Goal: Task Accomplishment & Management: Use online tool/utility

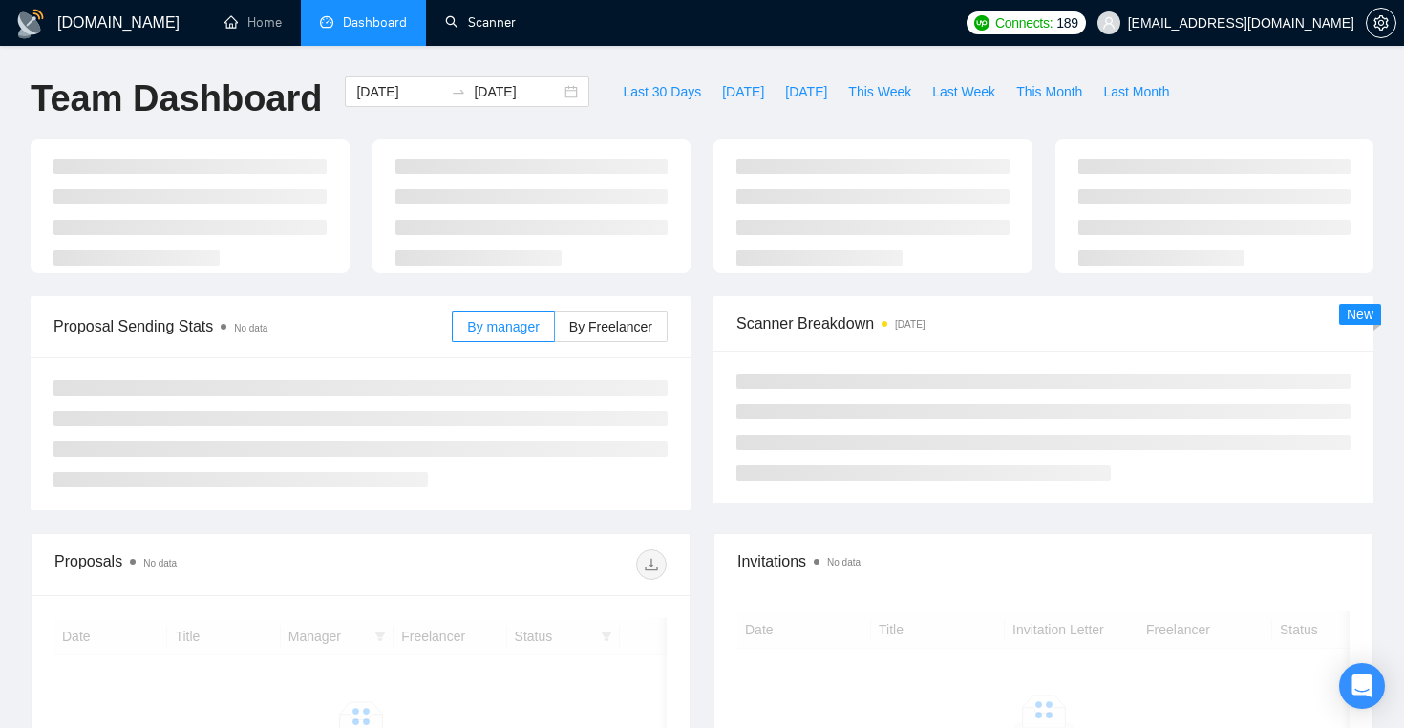
click at [486, 18] on link "Scanner" at bounding box center [480, 22] width 71 height 16
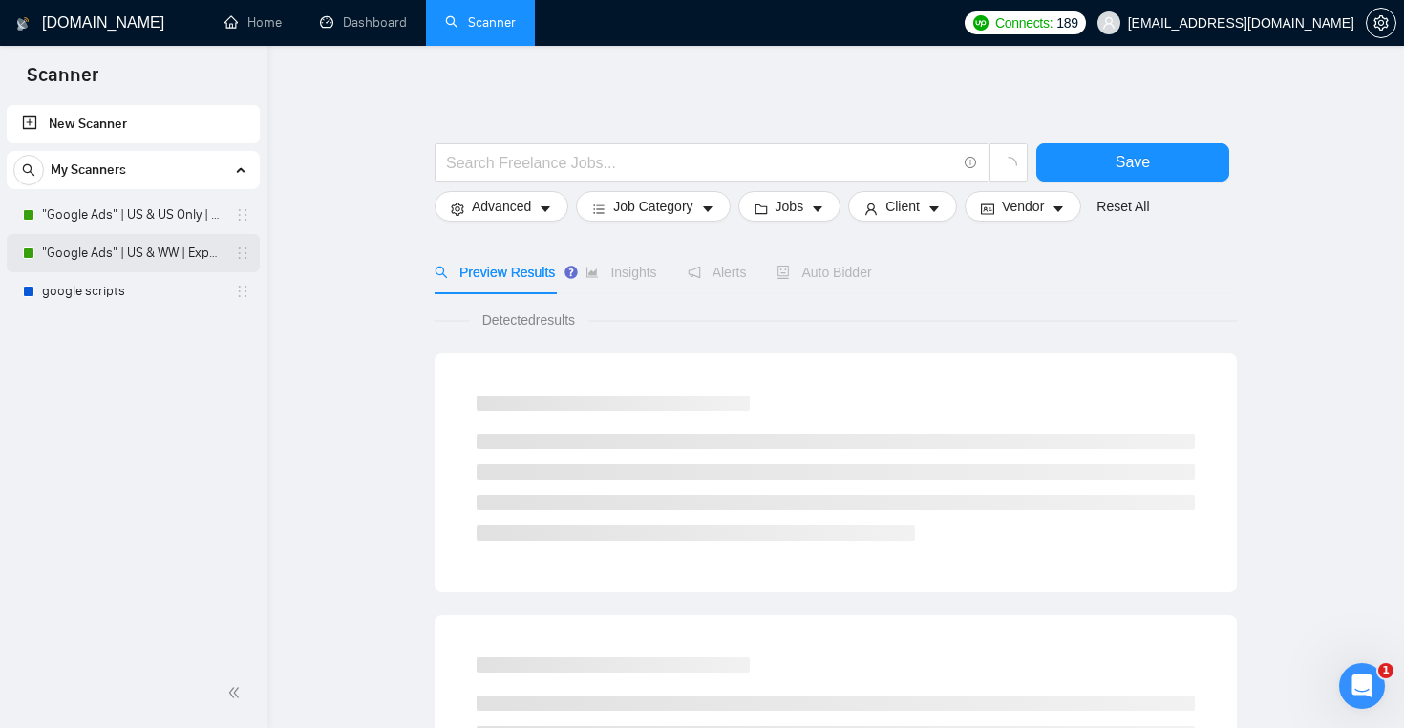
click at [147, 247] on link ""Google Ads" | US & WW | Expert" at bounding box center [132, 253] width 181 height 38
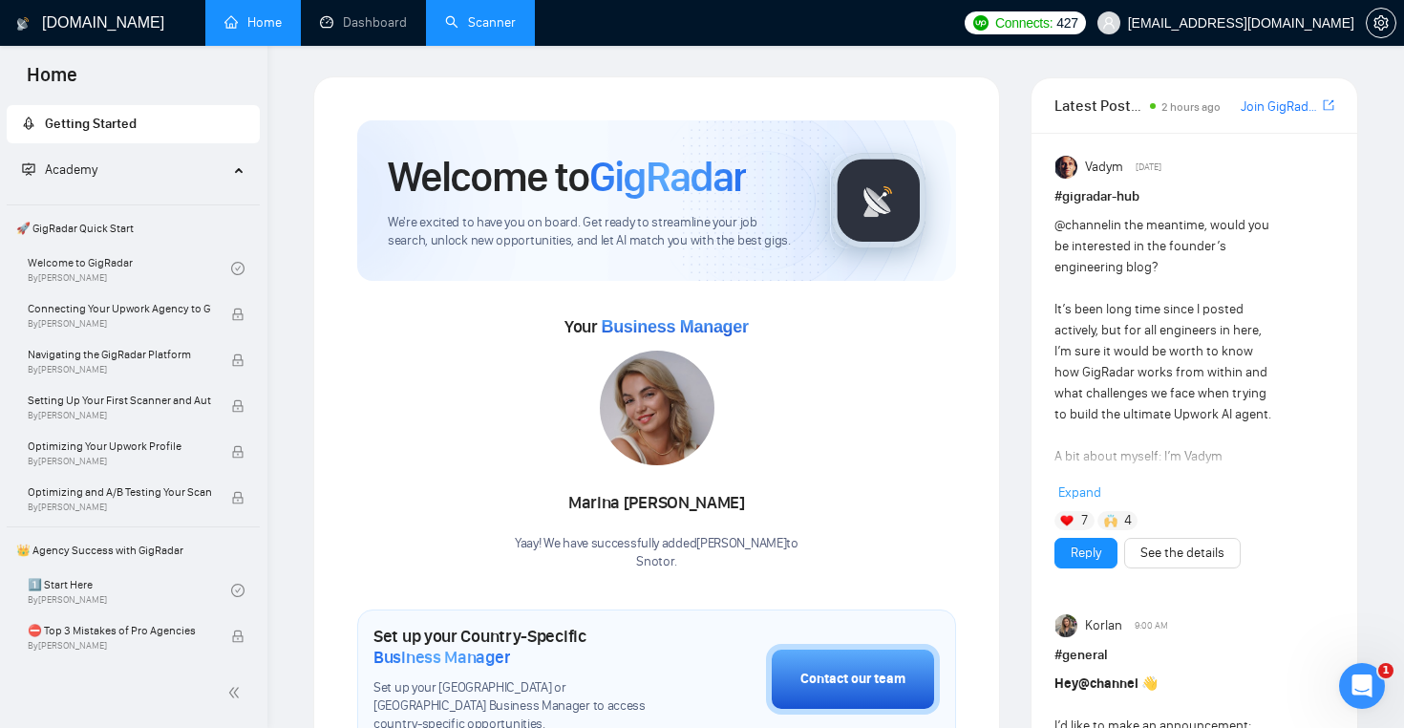
click at [480, 27] on link "Scanner" at bounding box center [480, 22] width 71 height 16
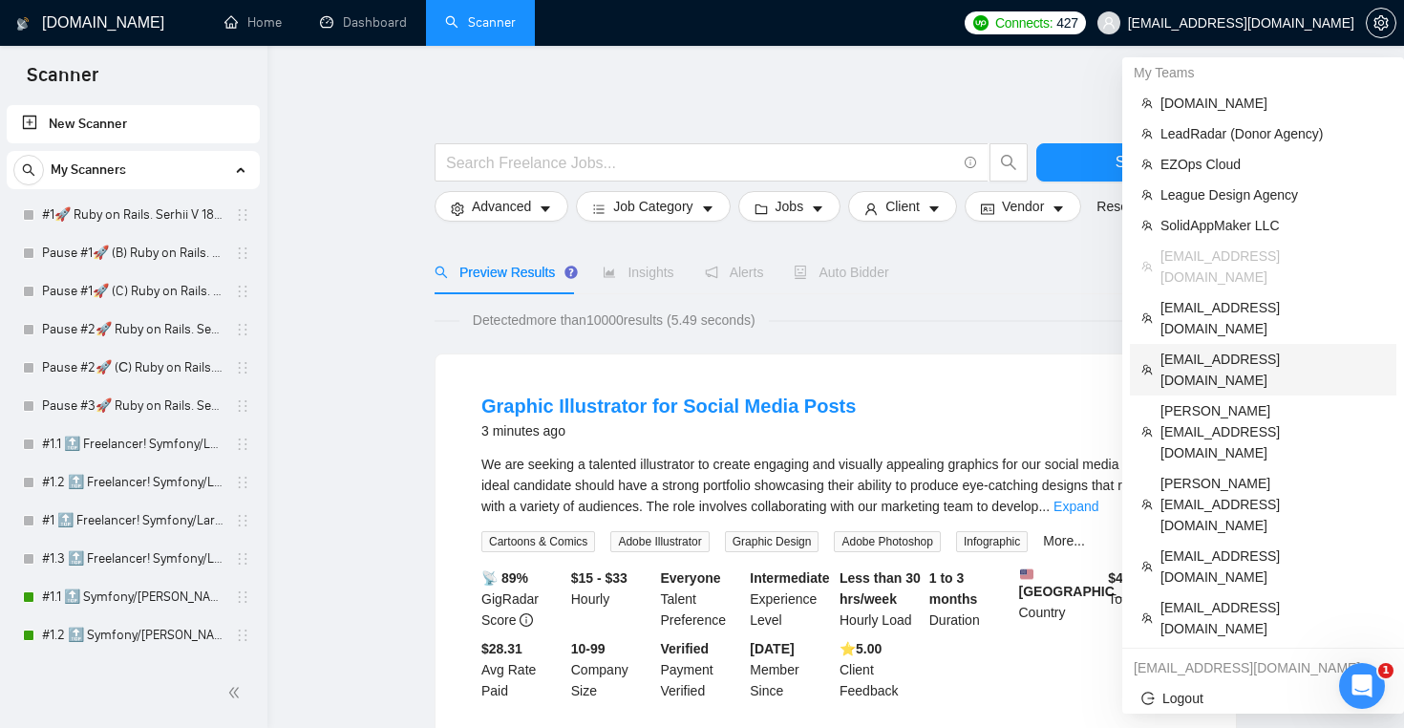
click at [1251, 349] on span "[EMAIL_ADDRESS][DOMAIN_NAME]" at bounding box center [1273, 370] width 224 height 42
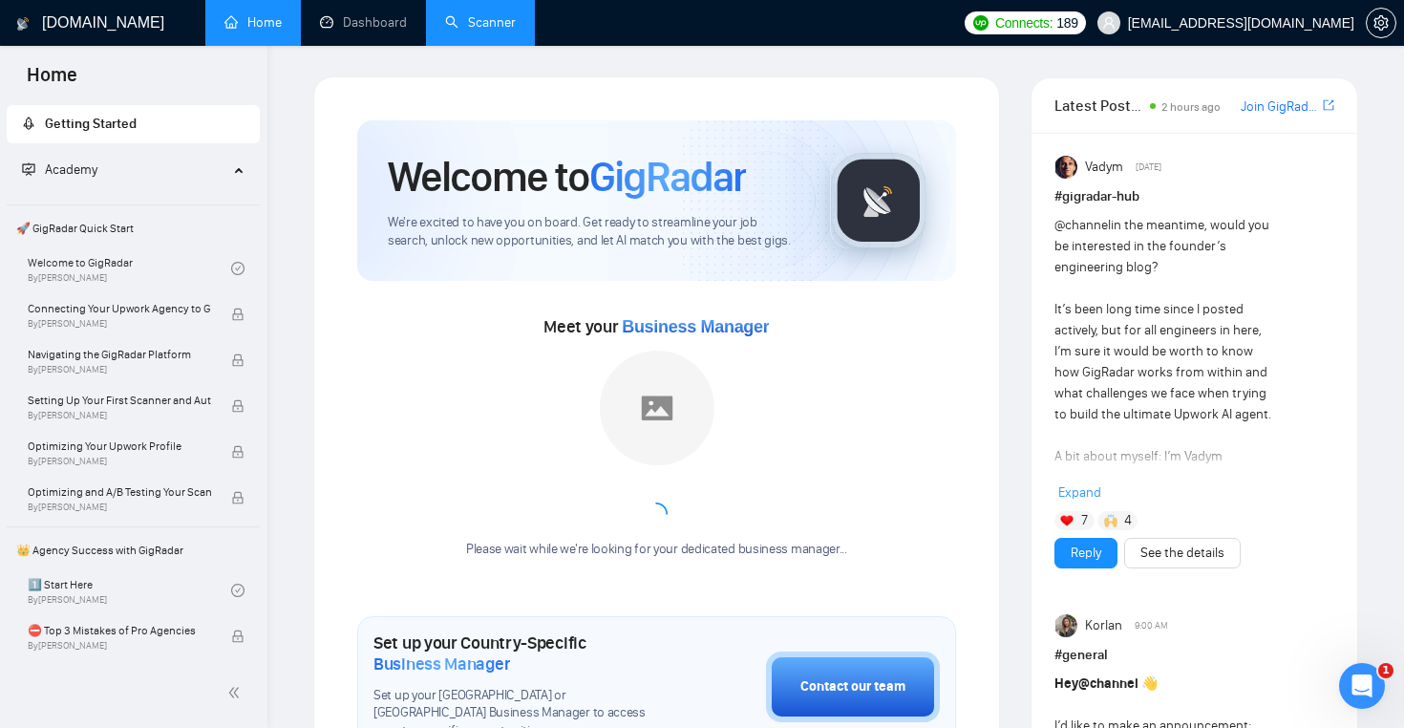
click at [500, 31] on link "Scanner" at bounding box center [480, 22] width 71 height 16
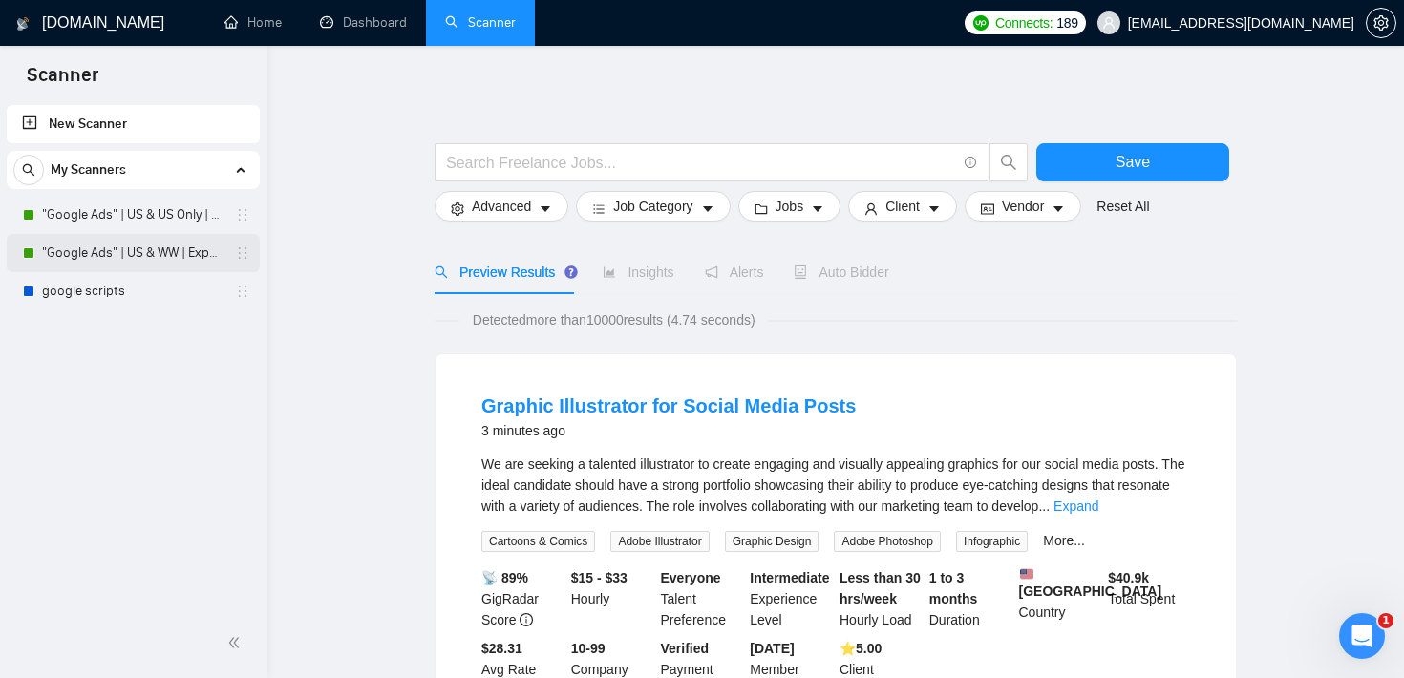
click at [172, 251] on link ""Google Ads" | US & WW | Expert" at bounding box center [132, 253] width 181 height 38
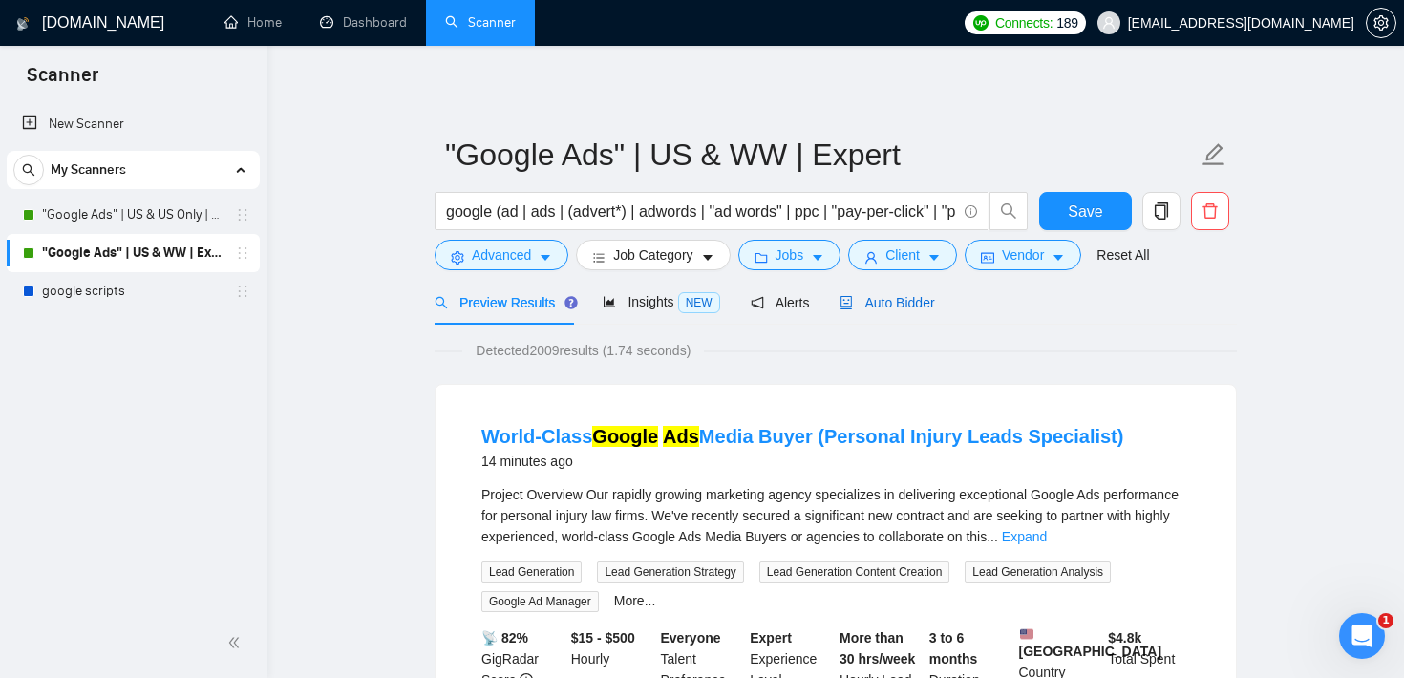
click at [879, 300] on span "Auto Bidder" at bounding box center [887, 302] width 95 height 15
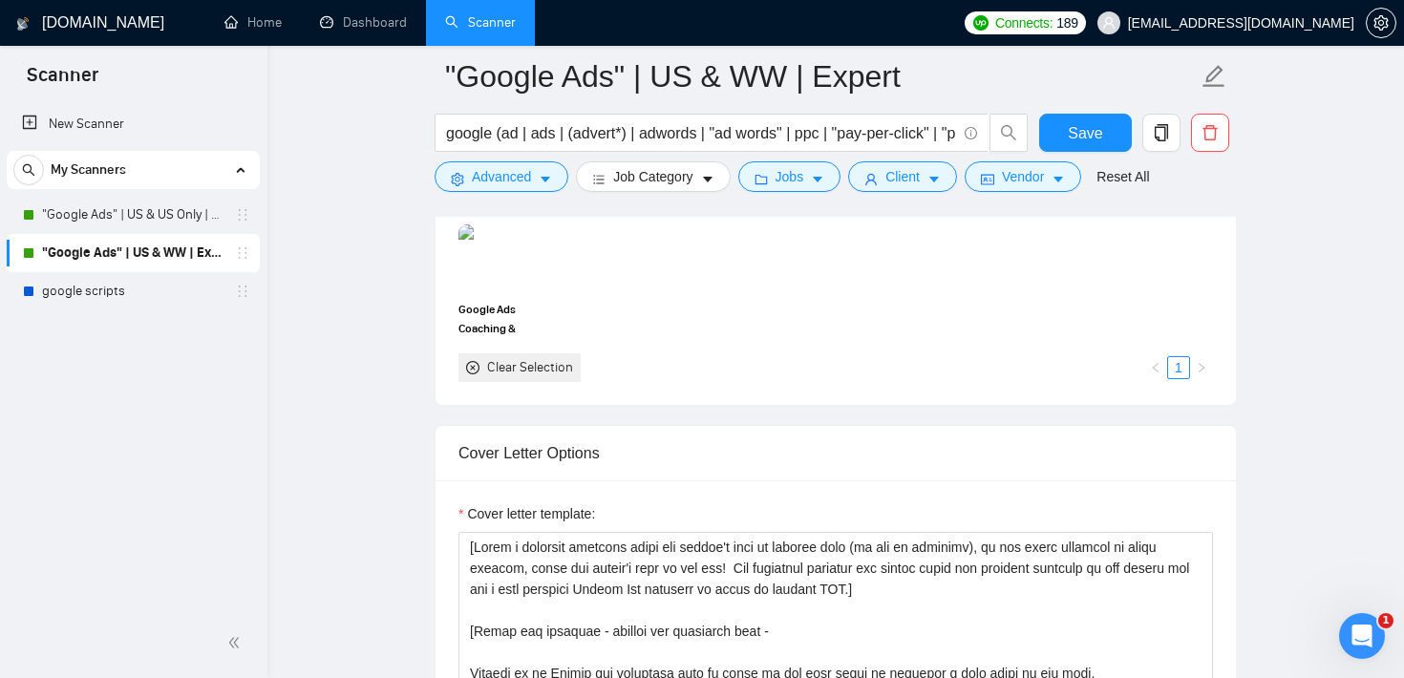
scroll to position [1870, 0]
click at [533, 134] on input "google (ad | ads | (advert*) | adwords | "ad words" | ppc | "pay-per-click" | "…" at bounding box center [701, 133] width 510 height 24
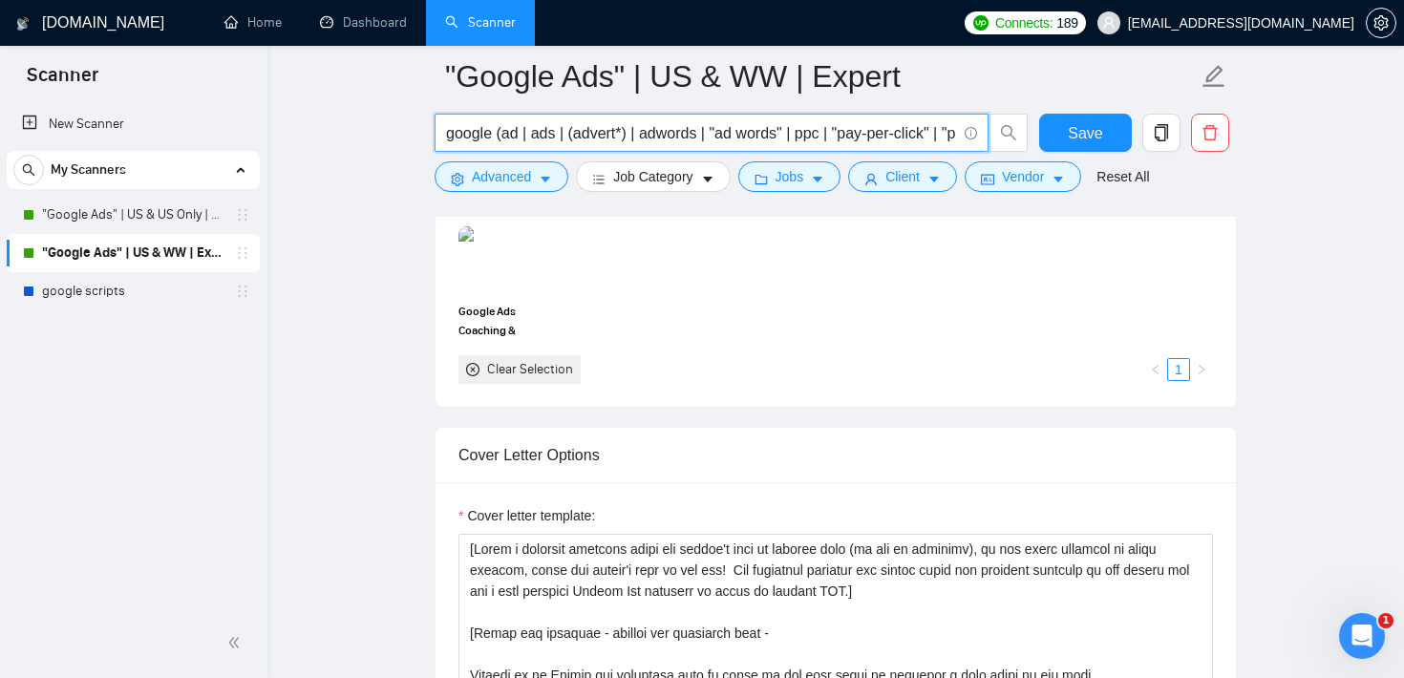
click at [533, 134] on input "google (ad | ads | (advert*) | adwords | "ad words" | ppc | "pay-per-click" | "…" at bounding box center [701, 133] width 510 height 24
click at [783, 172] on span "Jobs" at bounding box center [790, 176] width 29 height 21
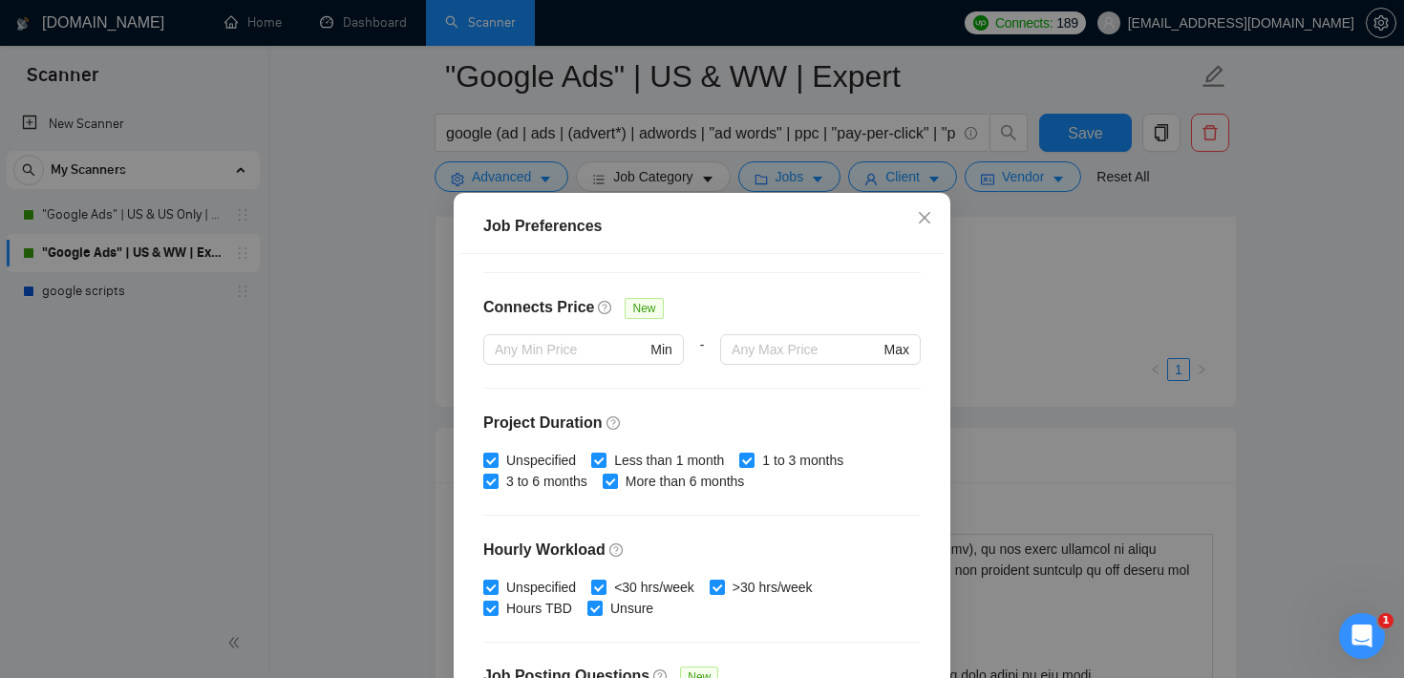
scroll to position [478, 0]
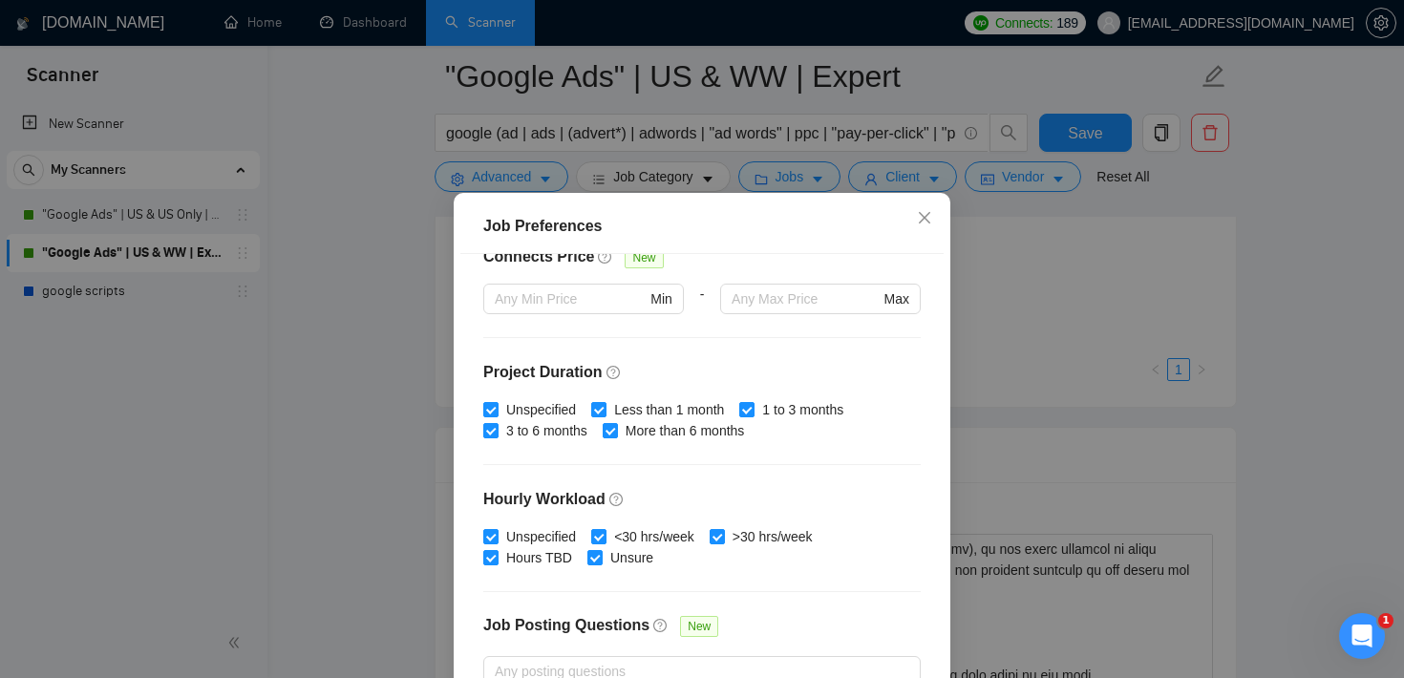
click at [999, 246] on div "Job Preferences Budget Project Type All Fixed Price Hourly Rate Fixed Price Bud…" at bounding box center [702, 339] width 1404 height 678
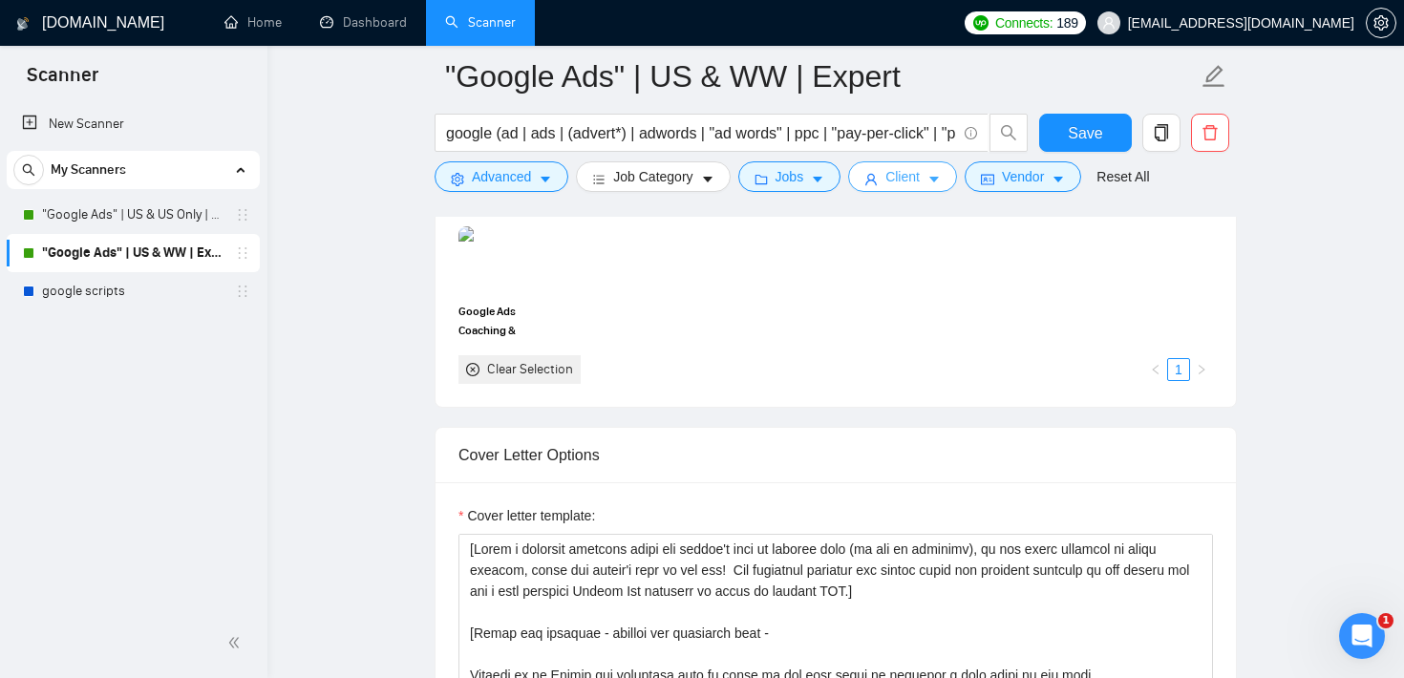
click at [928, 176] on button "Client" at bounding box center [902, 176] width 109 height 31
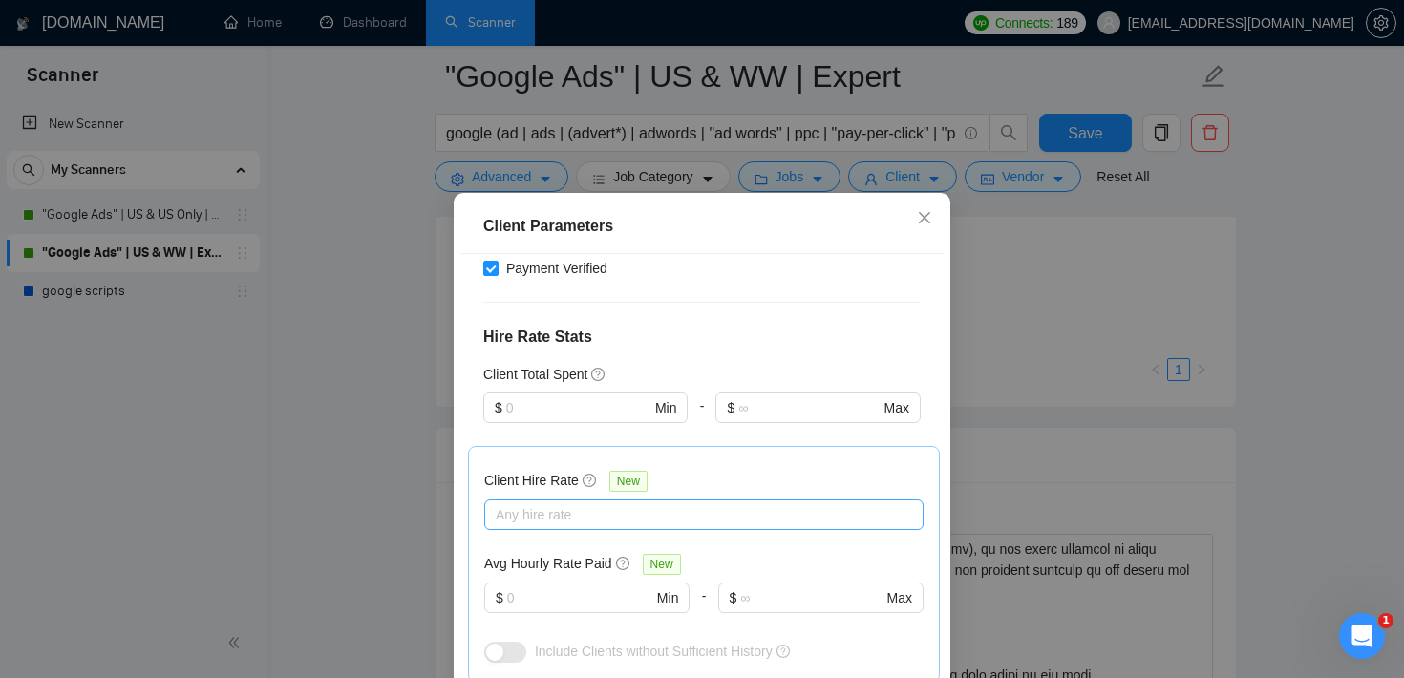
scroll to position [415, 0]
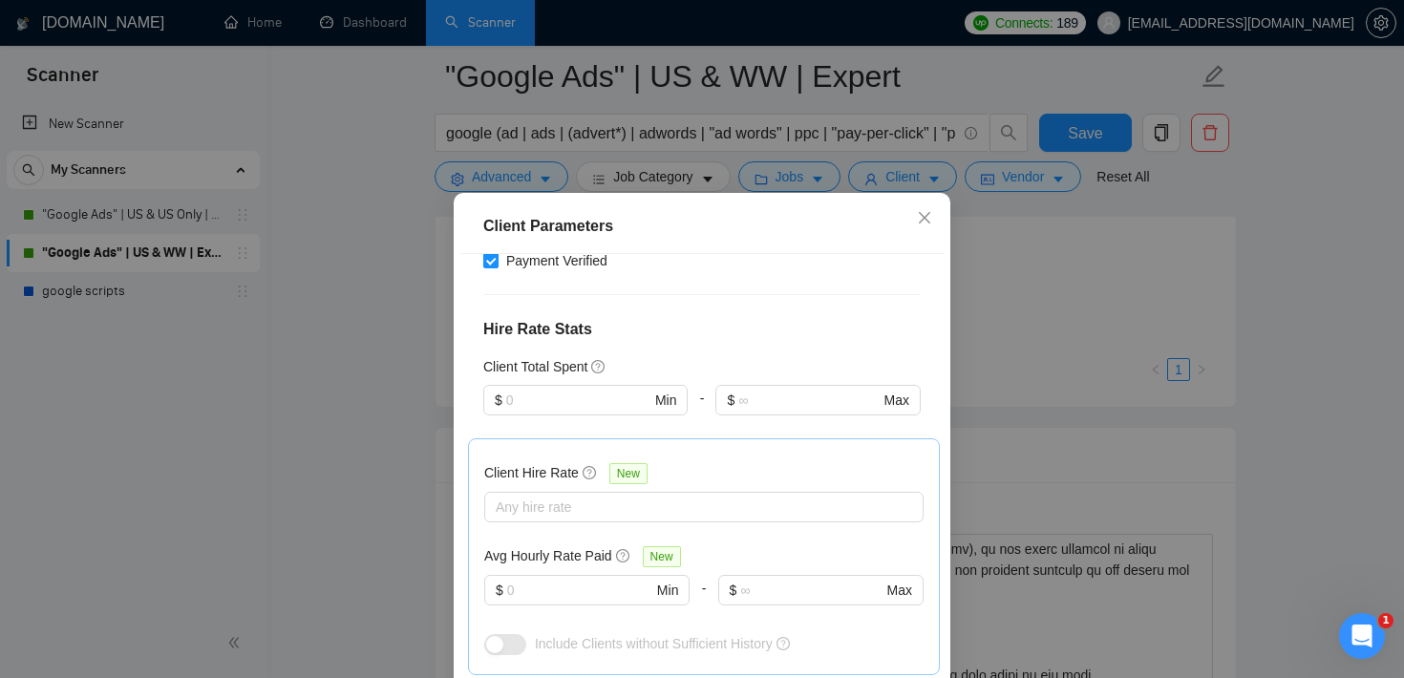
click at [1241, 308] on div "Client Parameters Client Location Include Client Countries [GEOGRAPHIC_DATA] Ex…" at bounding box center [702, 339] width 1404 height 678
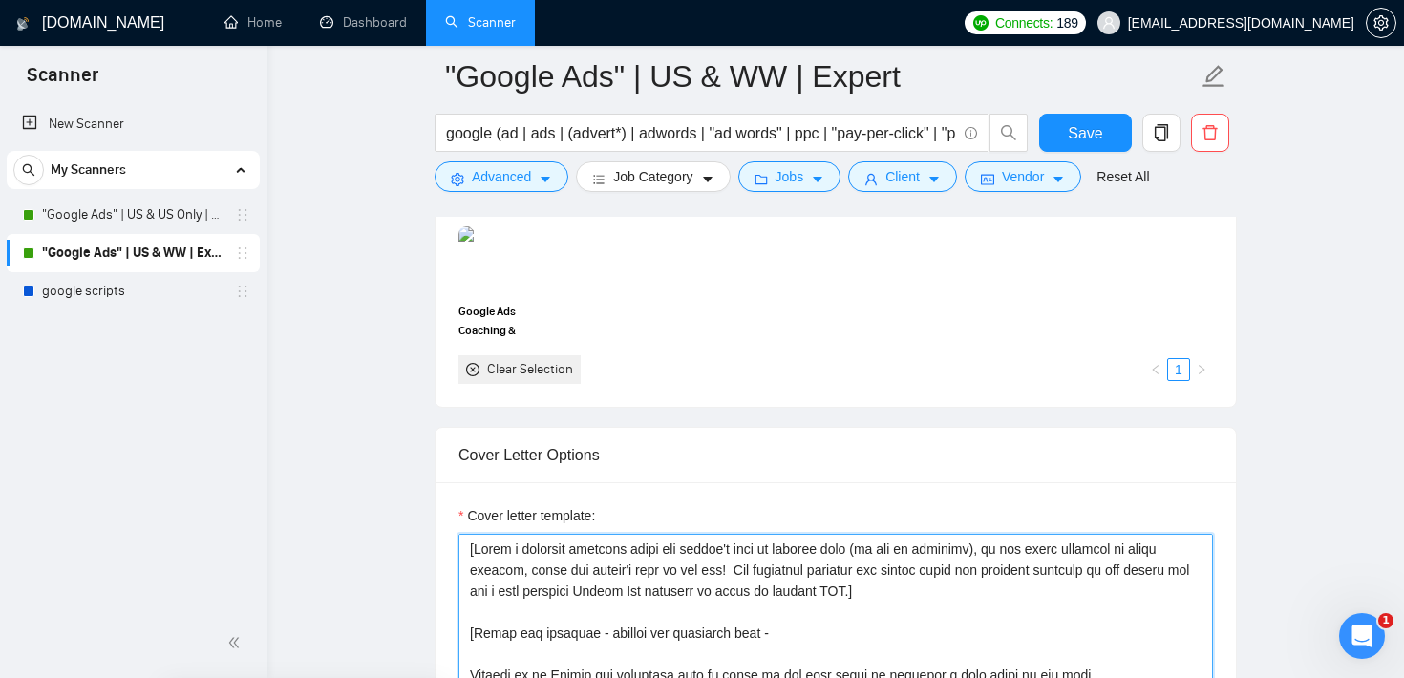
drag, startPoint x: 955, startPoint y: 605, endPoint x: 501, endPoint y: 511, distance: 463.3
click at [742, 312] on div "Google Ads Coaching & Management Clear Selection 1" at bounding box center [836, 304] width 766 height 157
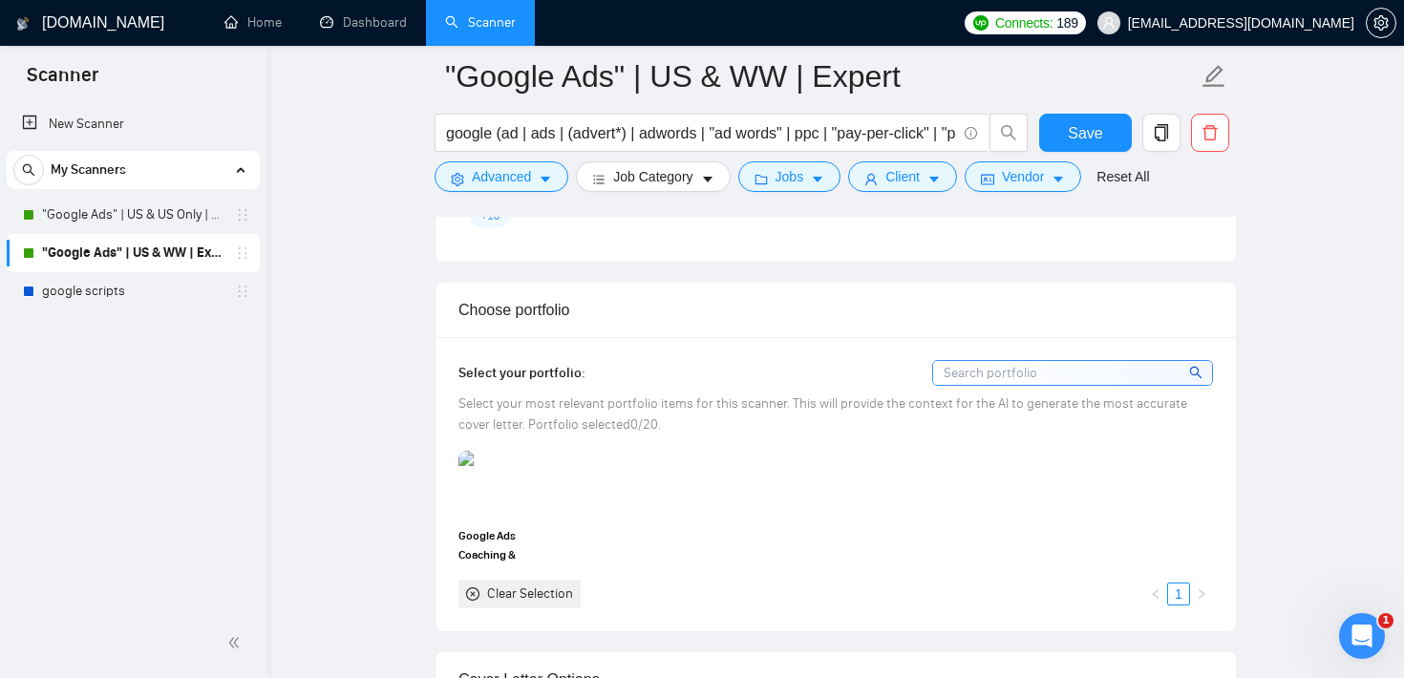
scroll to position [1645, 0]
click at [489, 136] on input "google (ad | ads | (advert*) | adwords | "ad words" | ppc | "pay-per-click" | "…" at bounding box center [701, 133] width 510 height 24
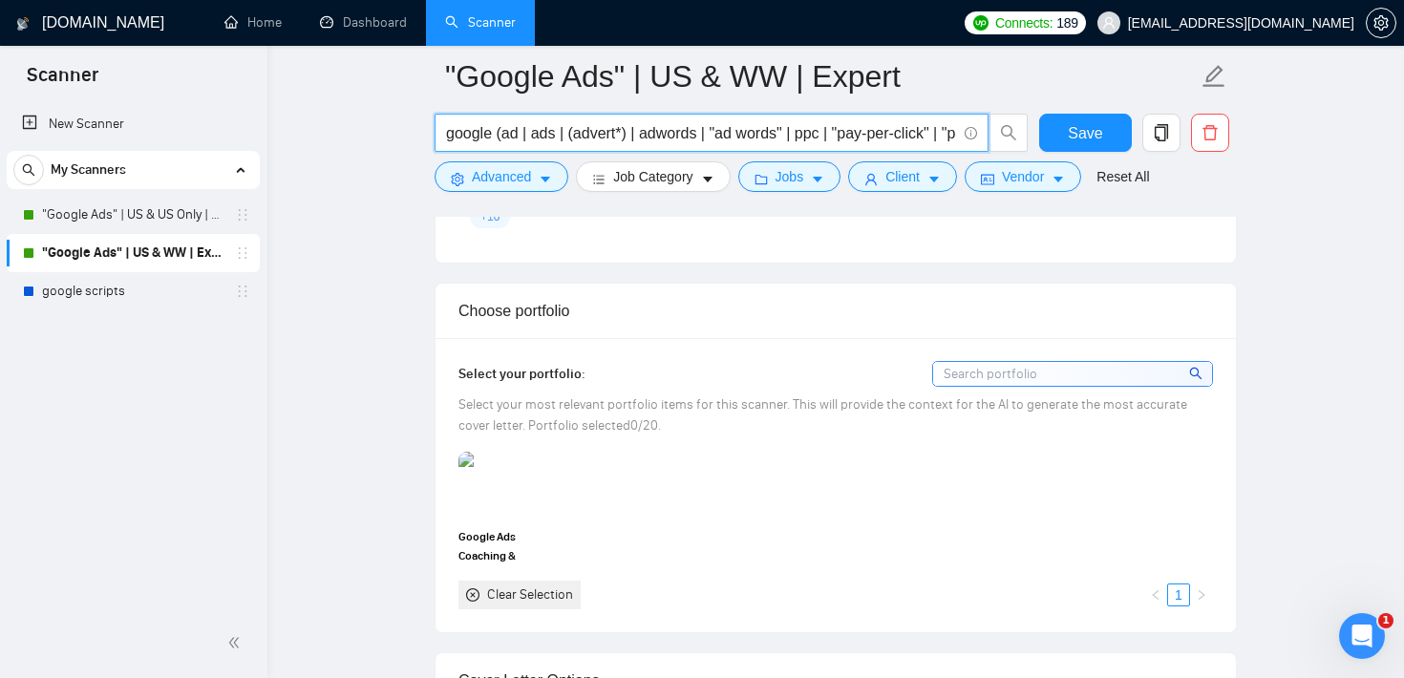
click at [489, 136] on input "google (ad | ads | (advert*) | adwords | "ad words" | ppc | "pay-per-click" | "…" at bounding box center [701, 133] width 510 height 24
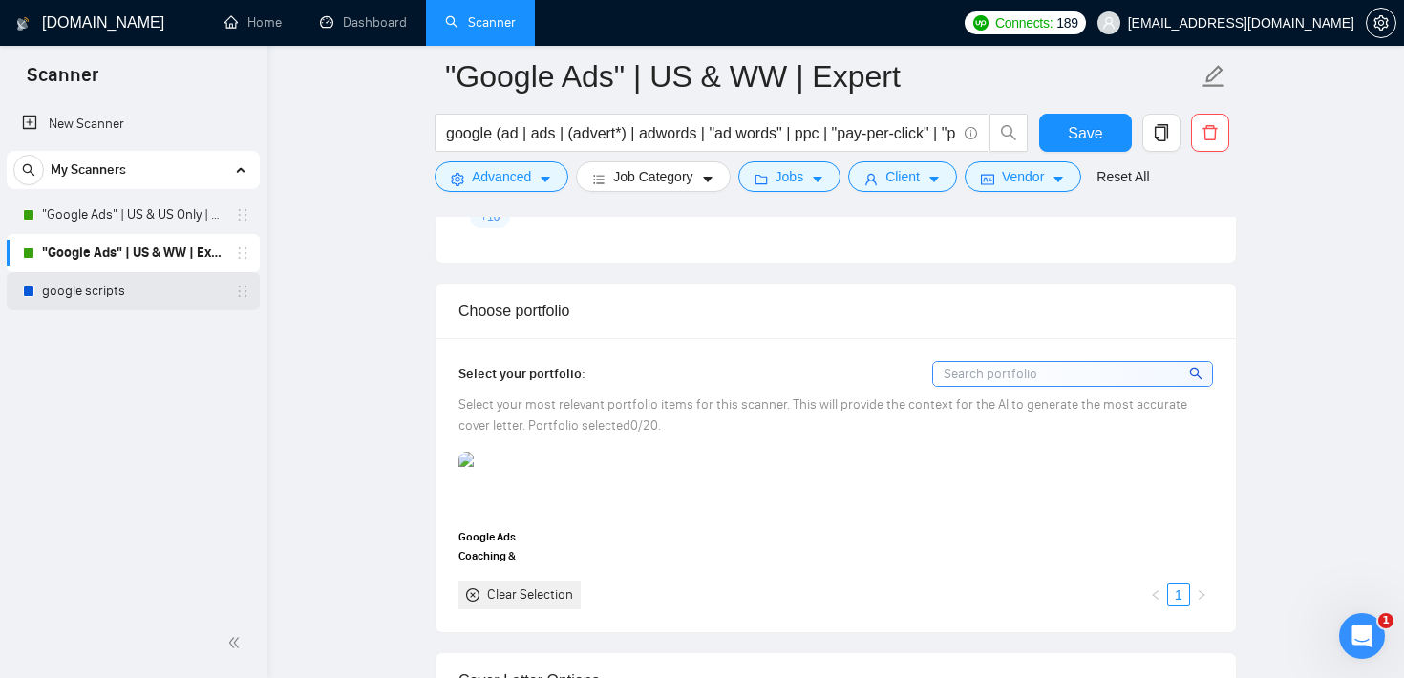
click at [155, 299] on link "google scripts" at bounding box center [132, 291] width 181 height 38
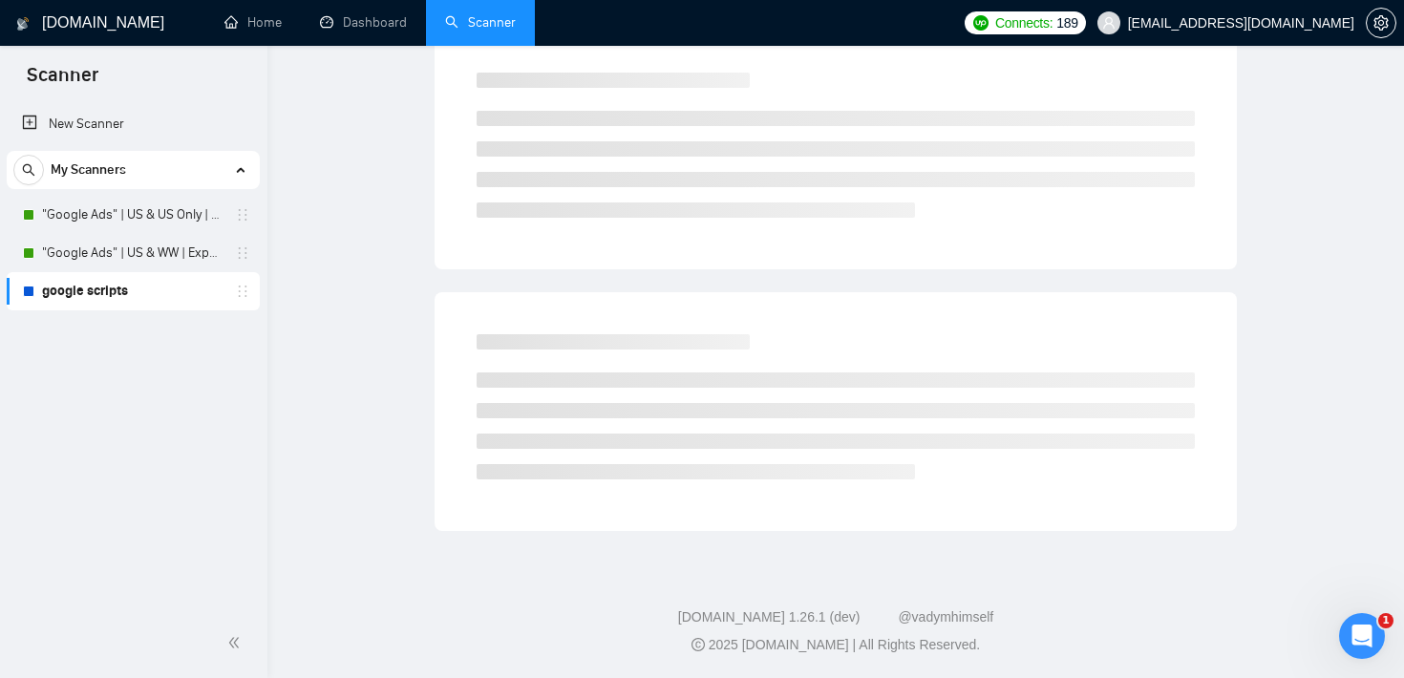
scroll to position [19, 0]
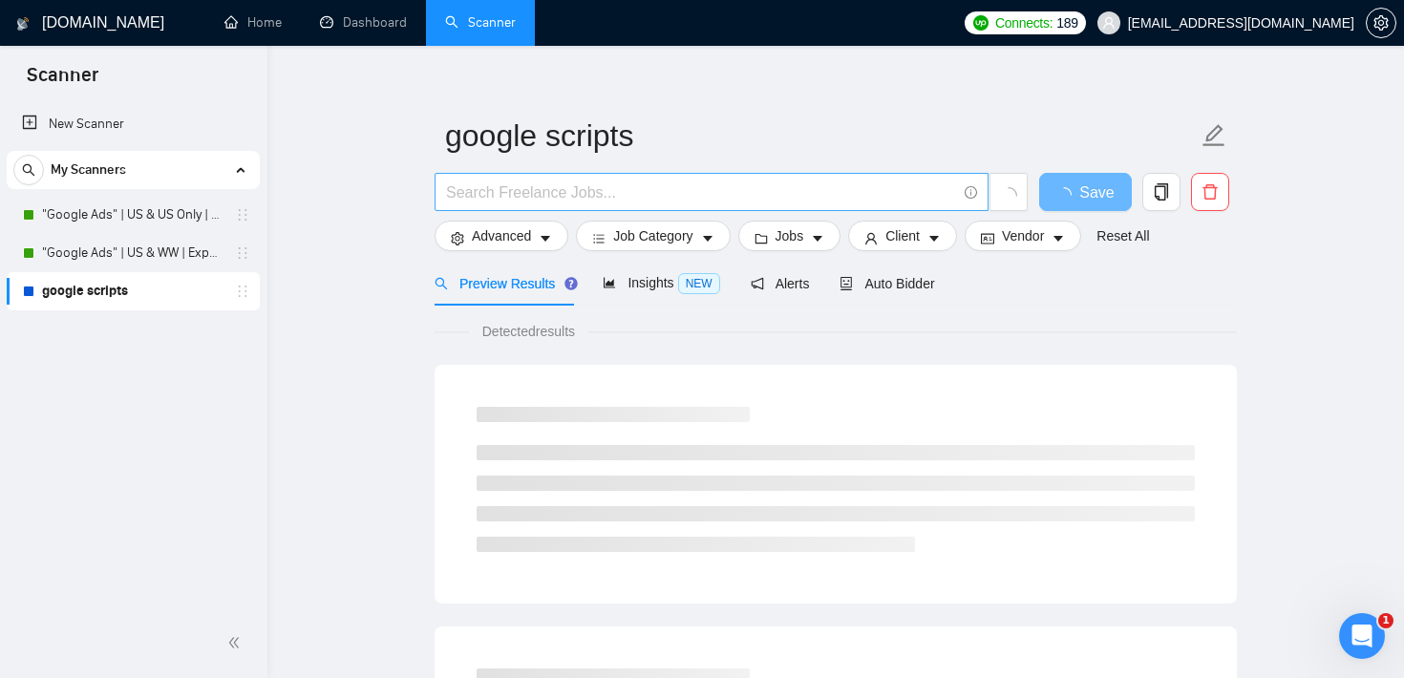
click at [658, 201] on input "text" at bounding box center [701, 193] width 510 height 24
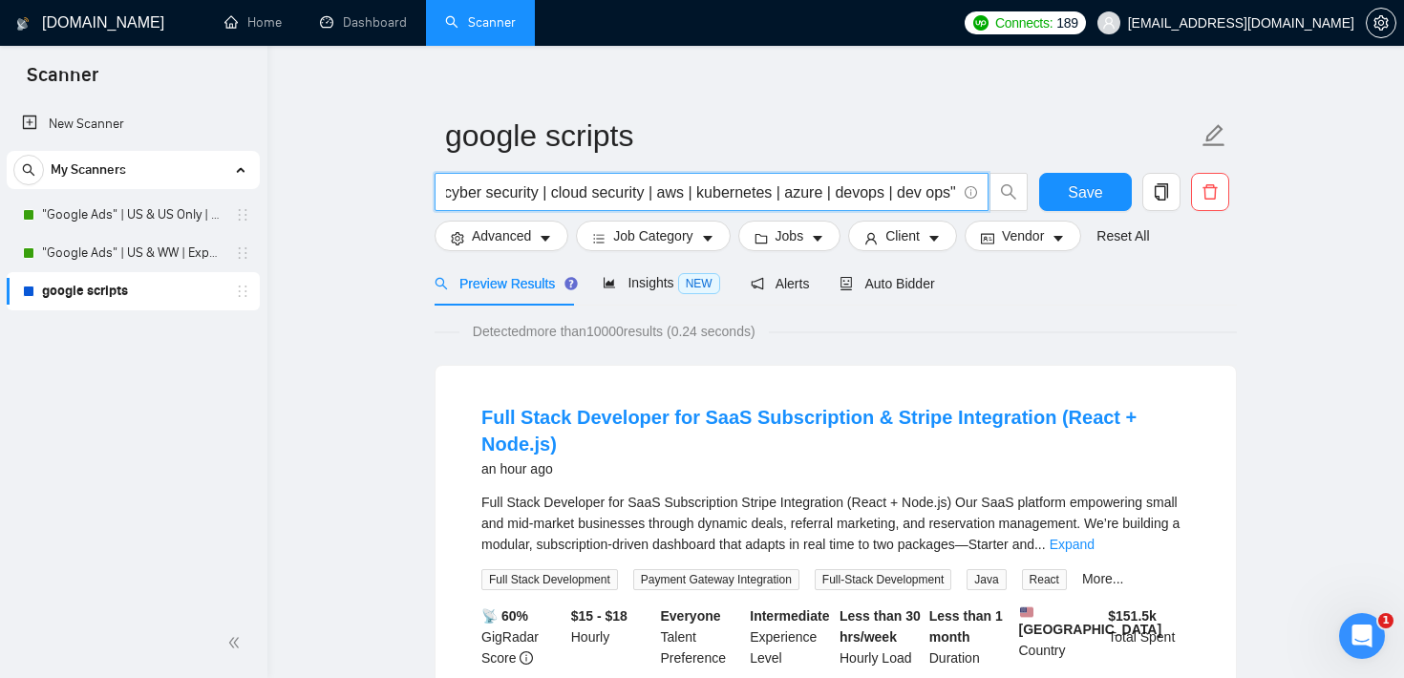
scroll to position [0, 11]
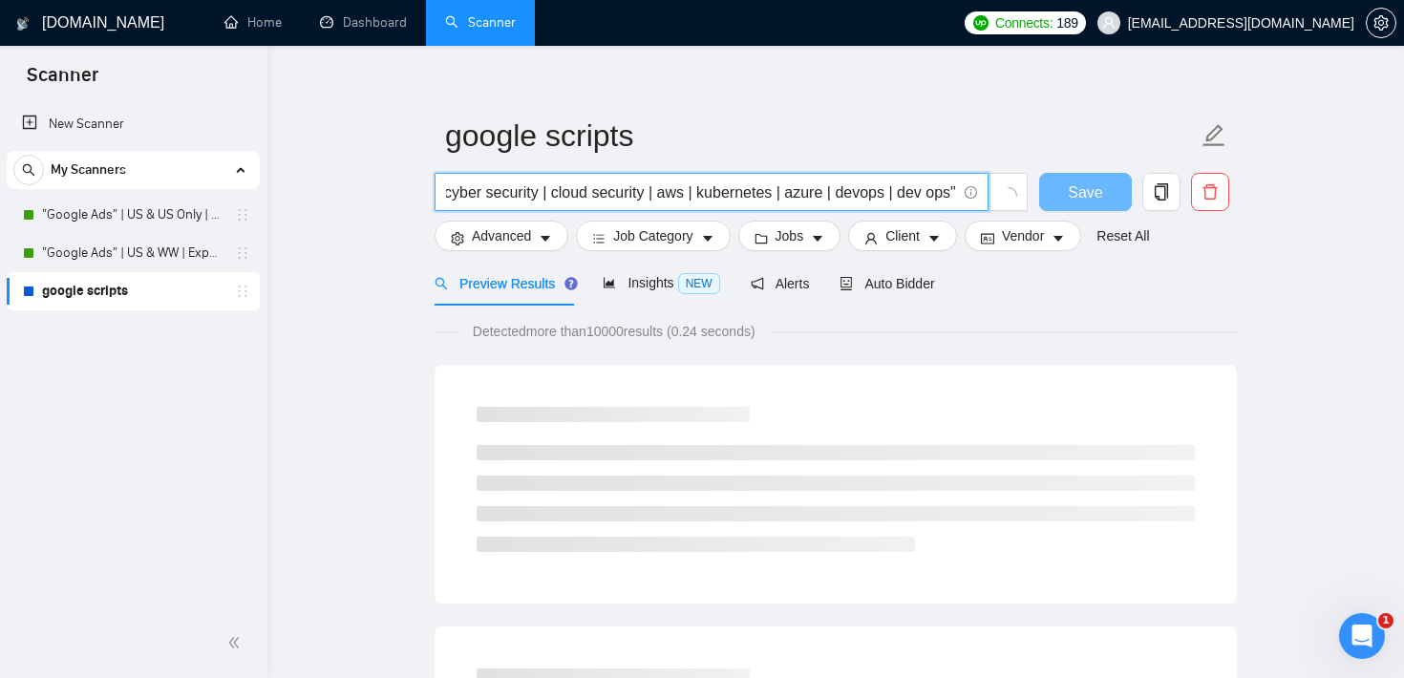
click at [893, 188] on input "cyber security | cloud security | aws | kubernetes | azure | devops | dev ops"" at bounding box center [701, 193] width 510 height 24
click at [547, 191] on input "cyber security | cloud security | aws | kubernetes | azure | devops | "dev ops"" at bounding box center [701, 193] width 510 height 24
click at [651, 196] on input "cyber security | "cloud security | aws | kubernetes | azure | devops | "dev ops"" at bounding box center [701, 193] width 510 height 24
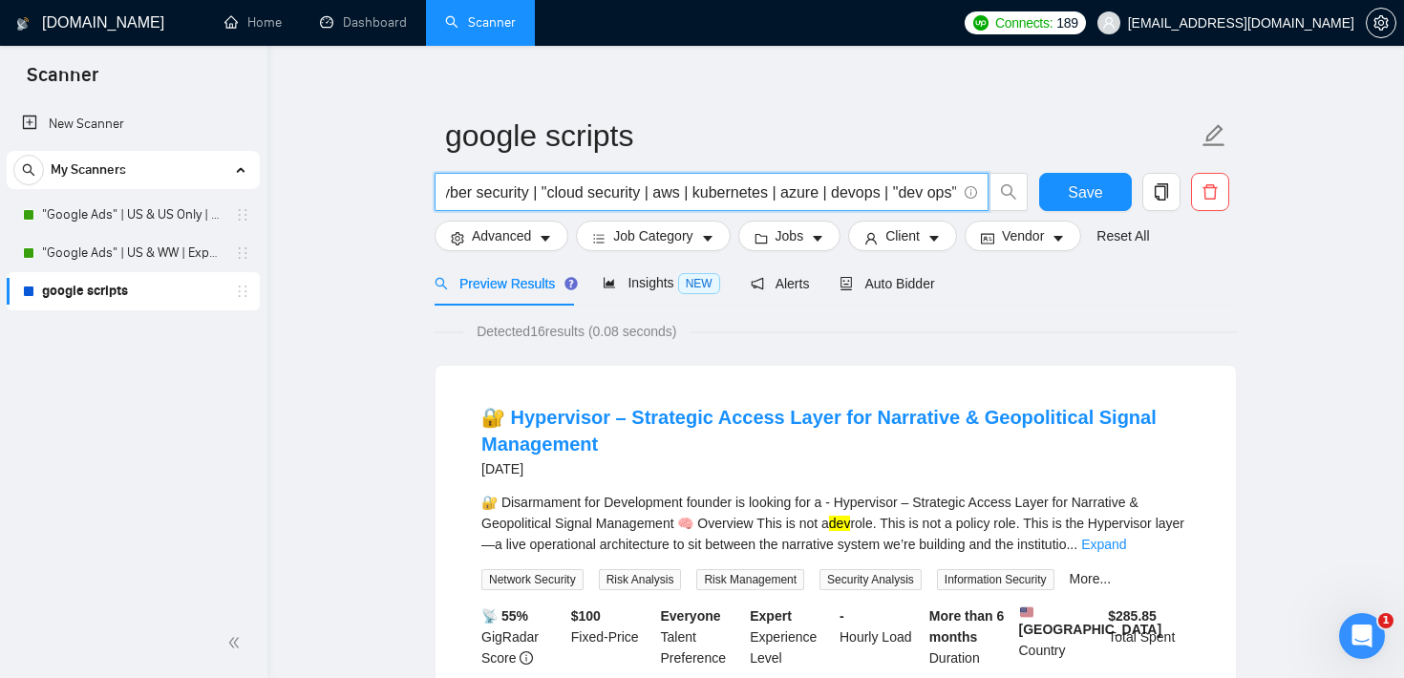
click at [643, 197] on input "cyber security | "cloud security | aws | kubernetes | azure | devops | "dev ops"" at bounding box center [701, 193] width 510 height 24
click at [648, 194] on input "cyber security | "cloud security | aws | kubernetes | azure | devops | "dev ops"" at bounding box center [701, 193] width 510 height 24
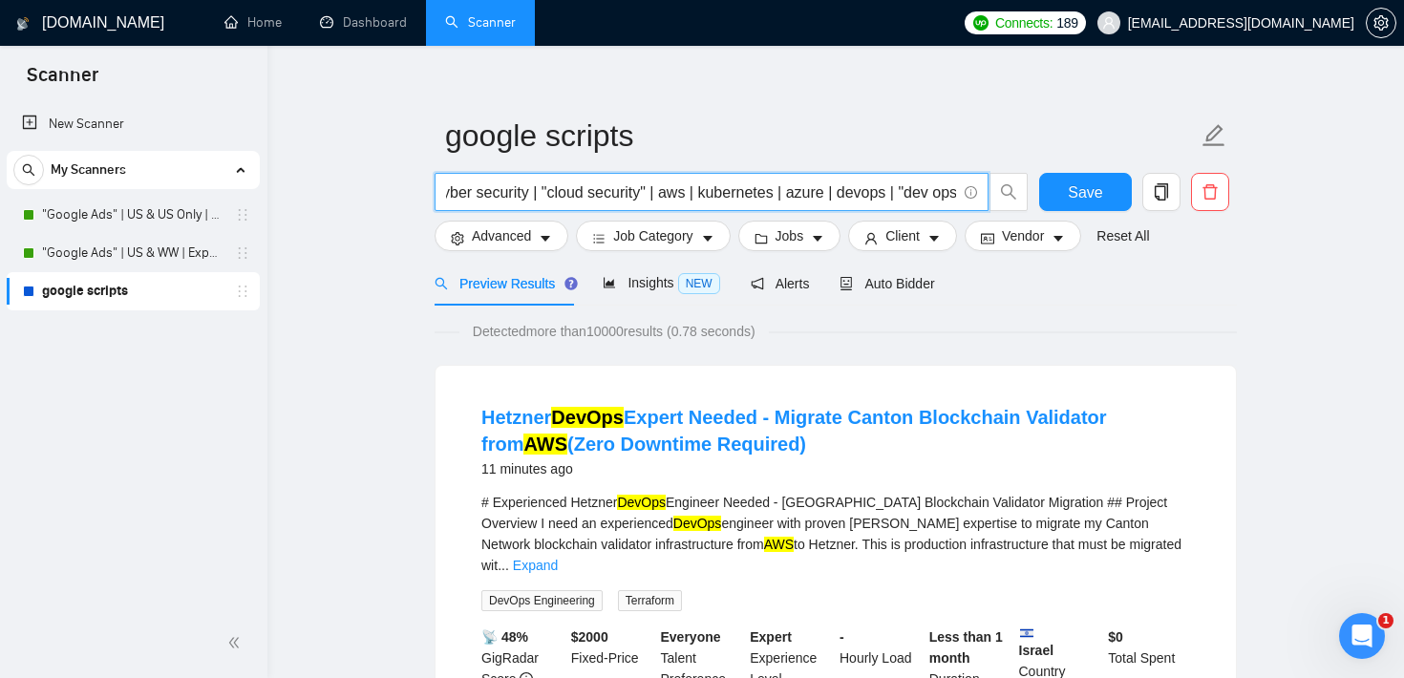
scroll to position [0, 0]
type input "cyber security | "cloud security" | aws | kubernetes | azure | devops | "dev op…"
click at [774, 237] on button "Jobs" at bounding box center [789, 236] width 103 height 31
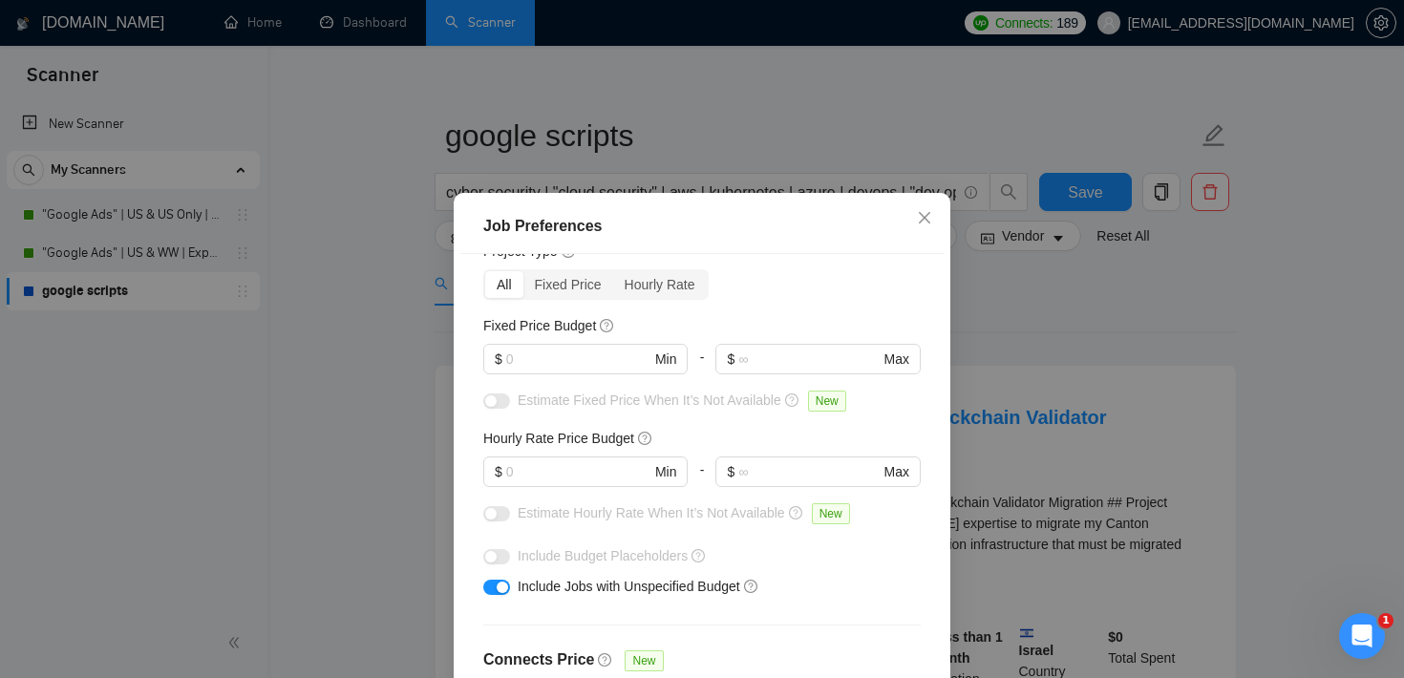
scroll to position [47, 0]
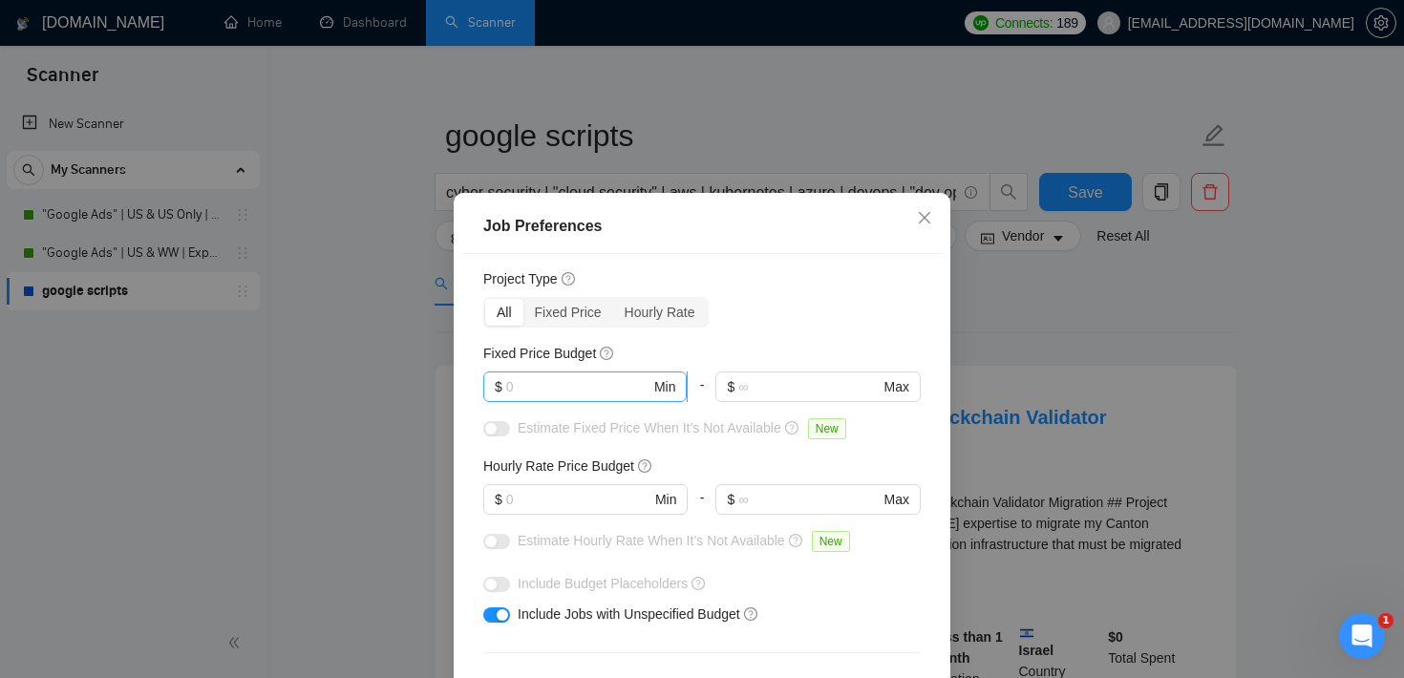
click at [565, 380] on input "text" at bounding box center [578, 386] width 144 height 21
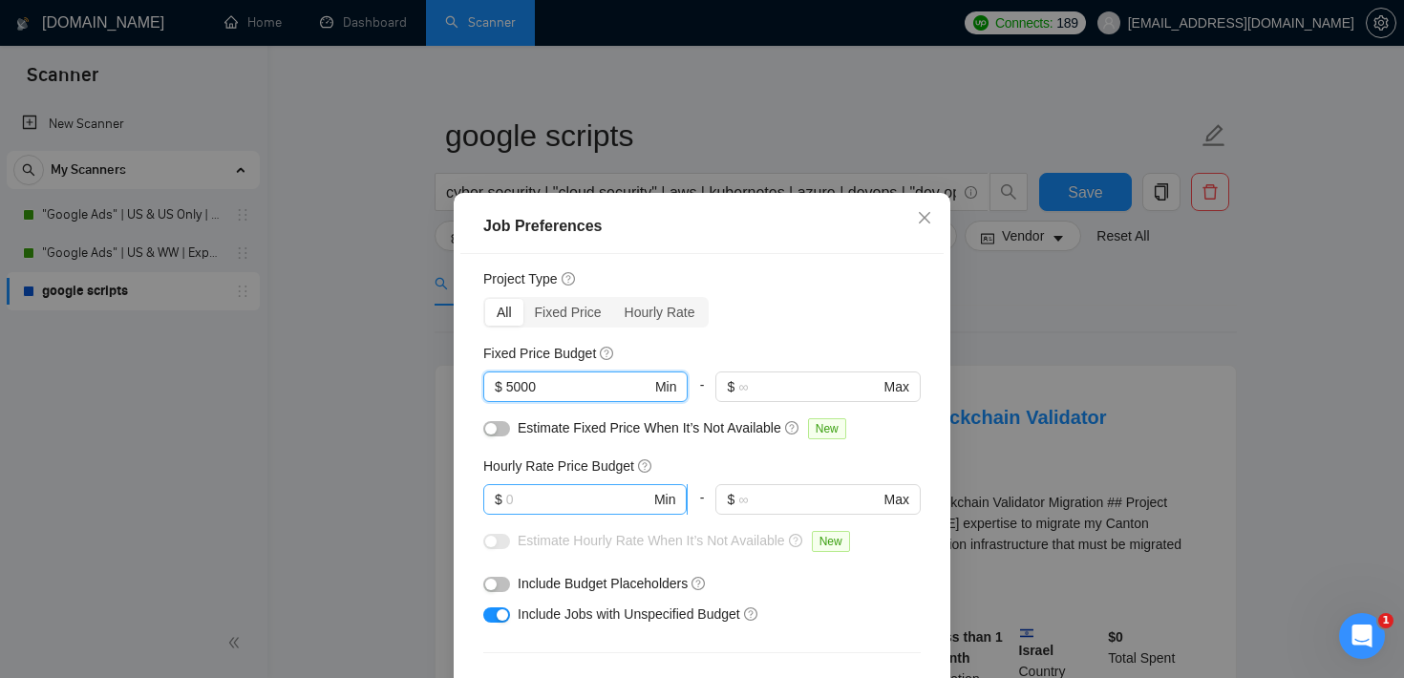
type input "5000"
click at [568, 495] on input "text" at bounding box center [578, 499] width 144 height 21
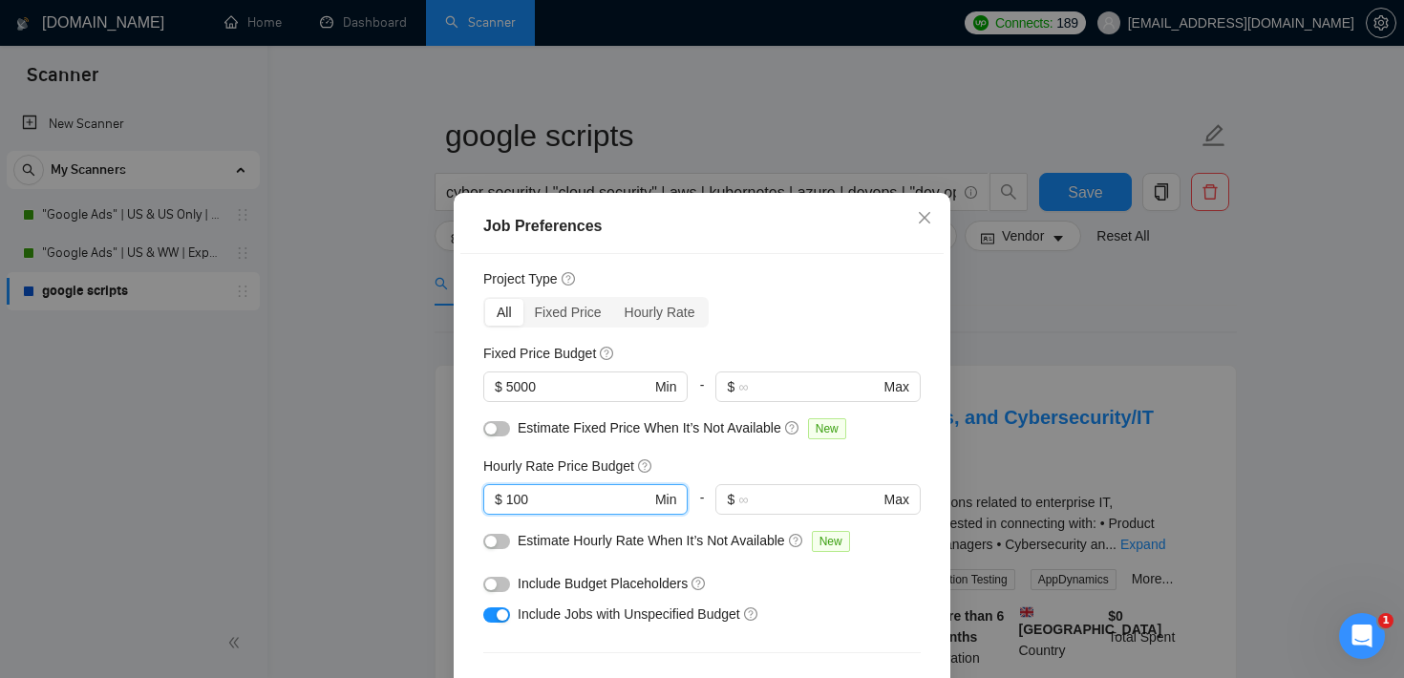
type input "100"
click at [501, 619] on div "button" at bounding box center [502, 614] width 11 height 11
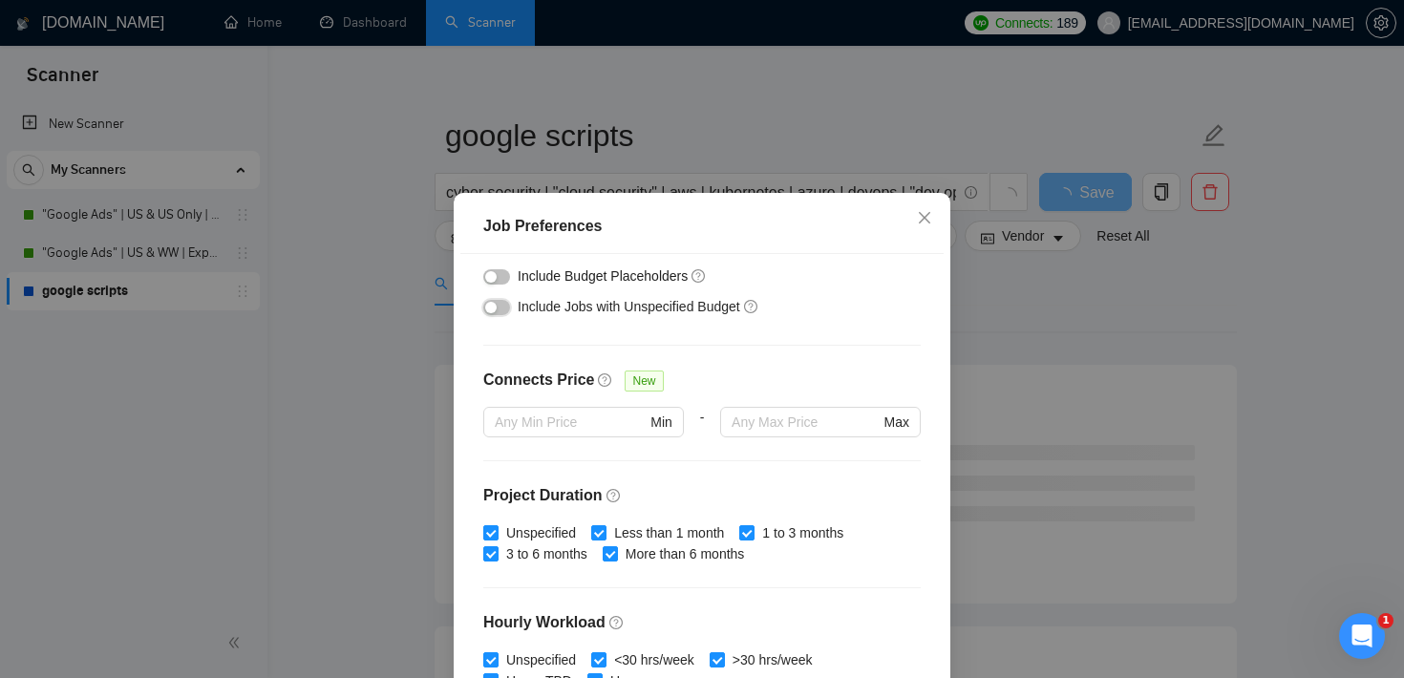
scroll to position [602, 0]
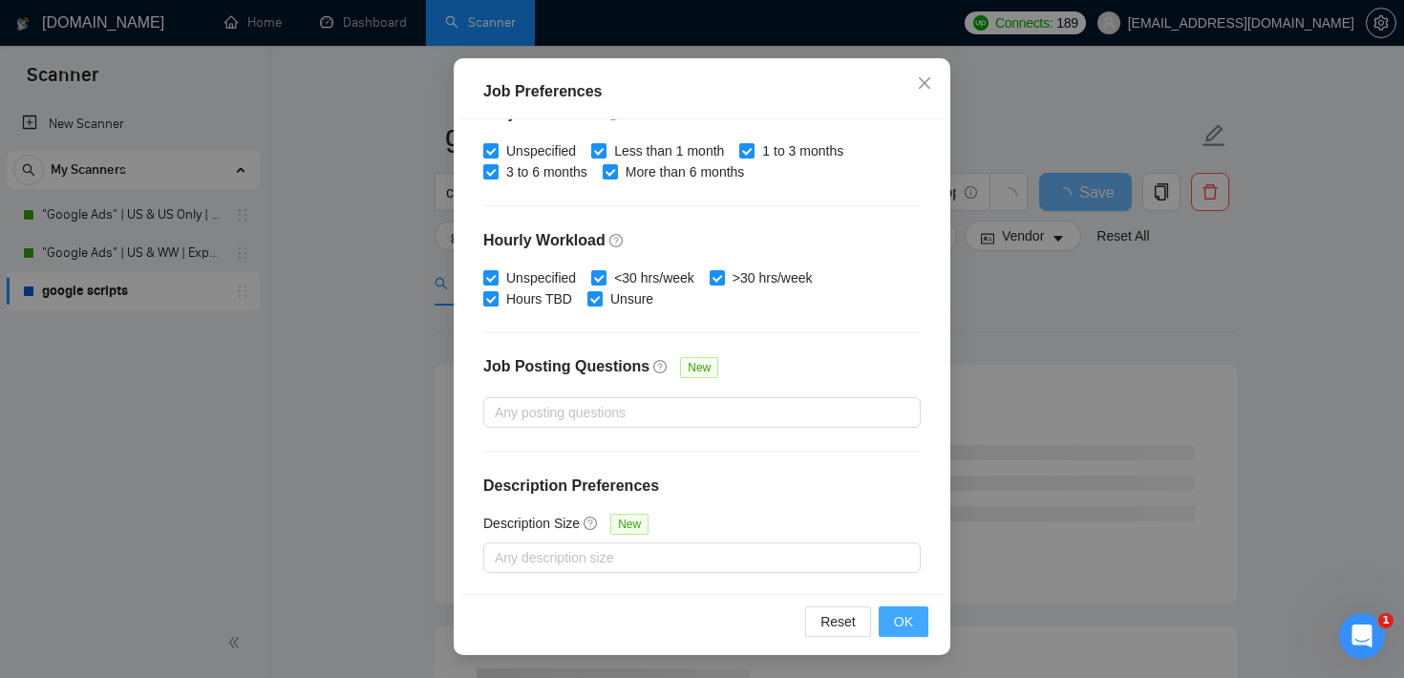
click at [916, 627] on button "OK" at bounding box center [904, 622] width 50 height 31
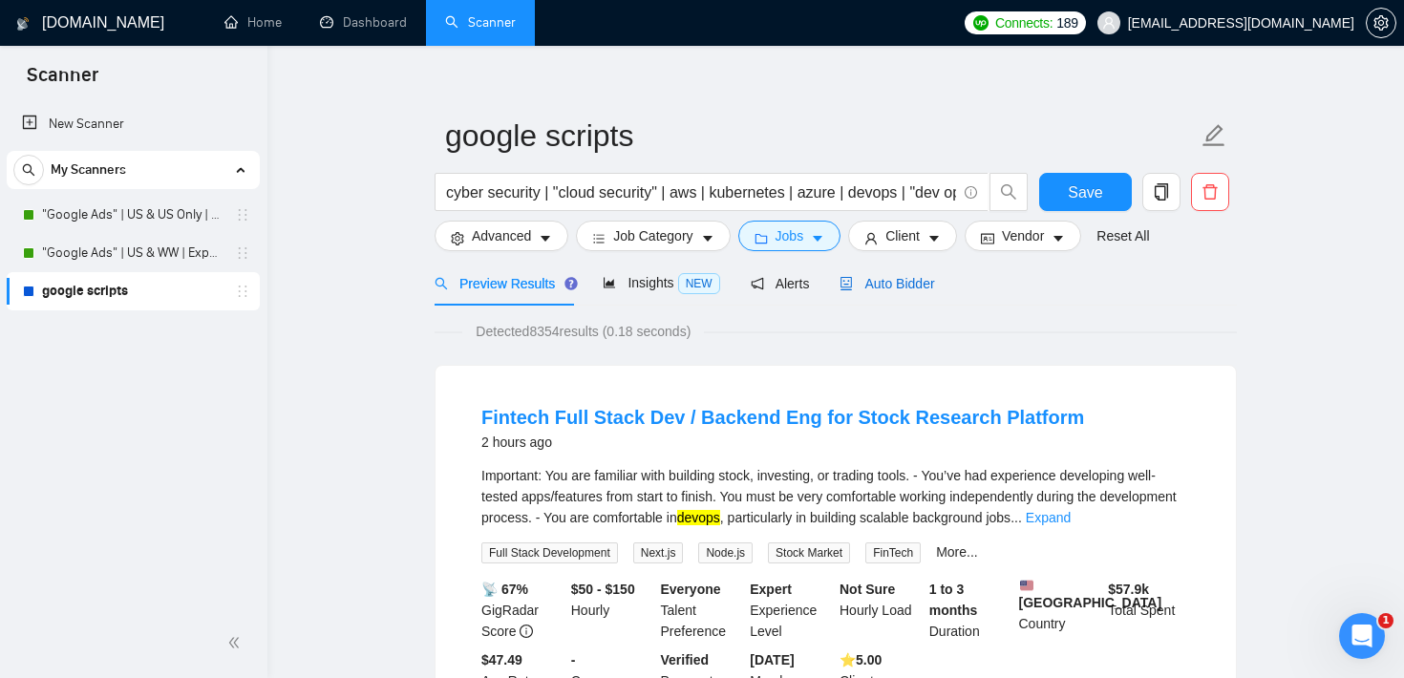
click at [913, 282] on span "Auto Bidder" at bounding box center [887, 283] width 95 height 15
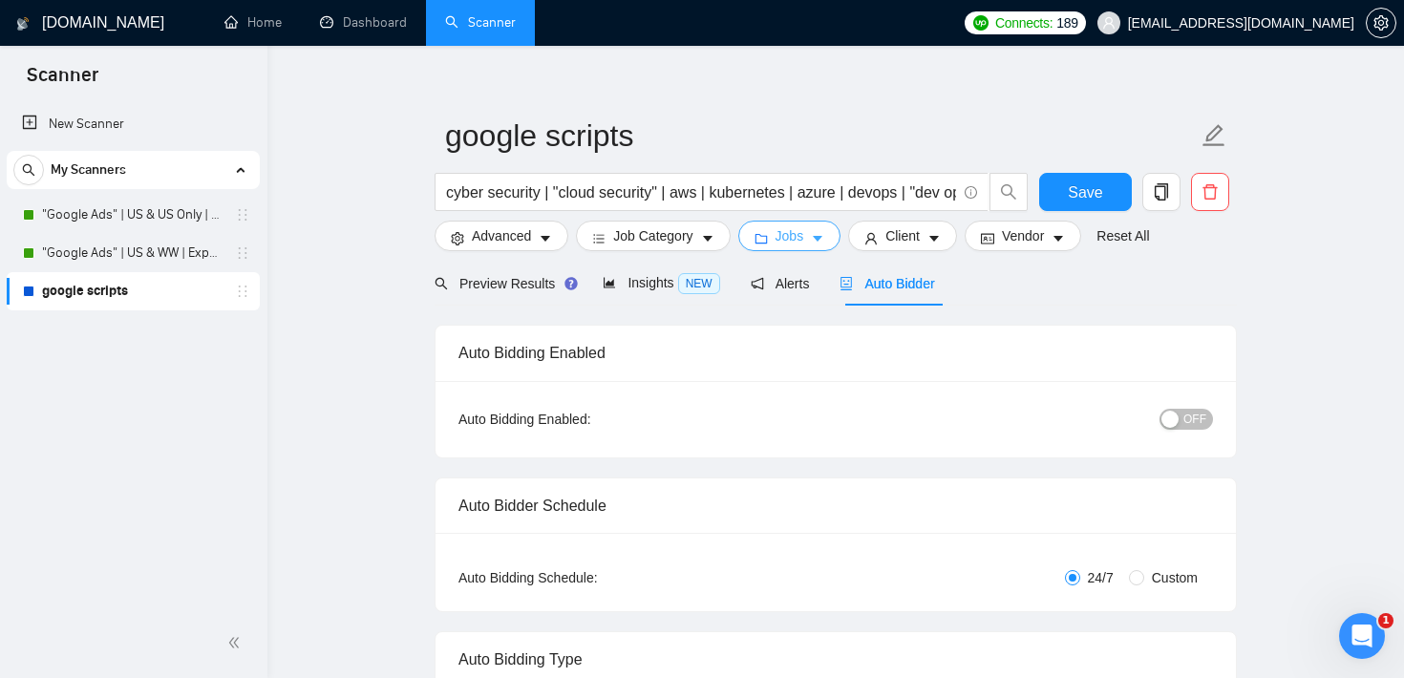
click at [768, 236] on icon "folder" at bounding box center [761, 238] width 13 height 13
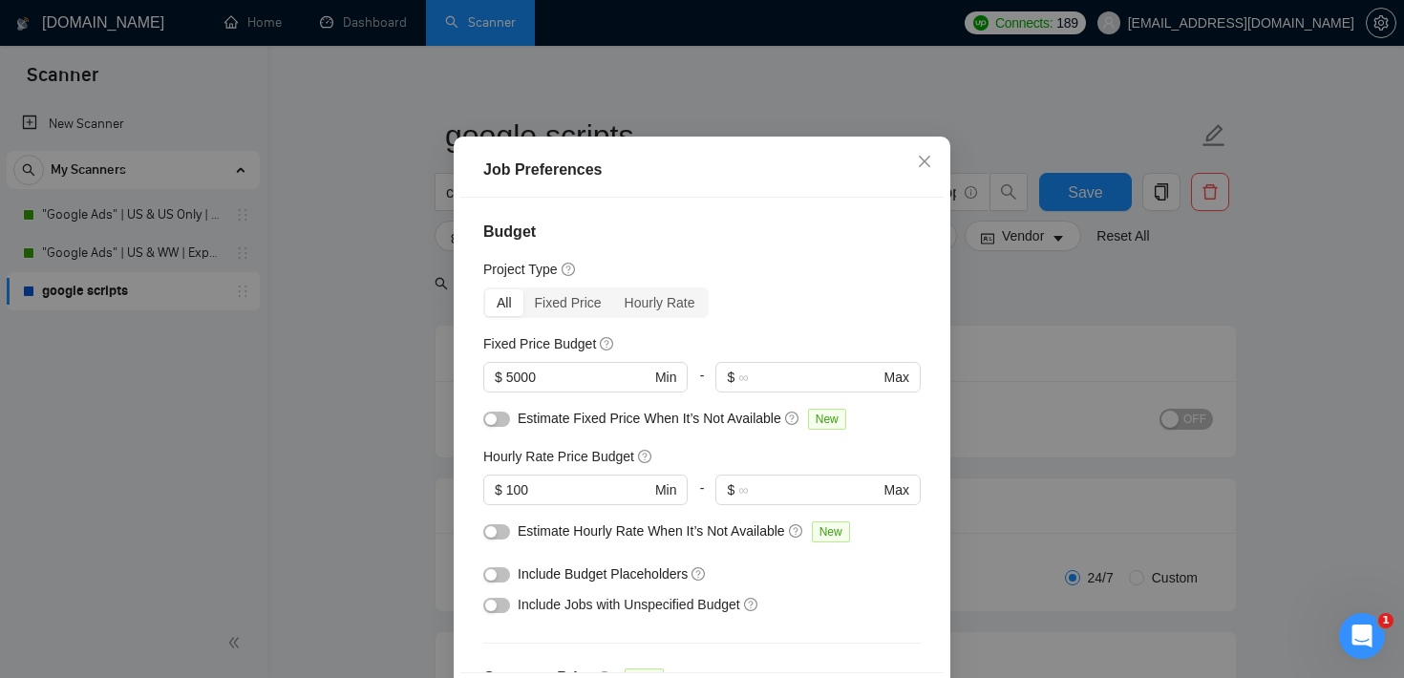
click at [1067, 296] on div "Job Preferences Budget Project Type All Fixed Price Hourly Rate Fixed Price Bud…" at bounding box center [702, 339] width 1404 height 678
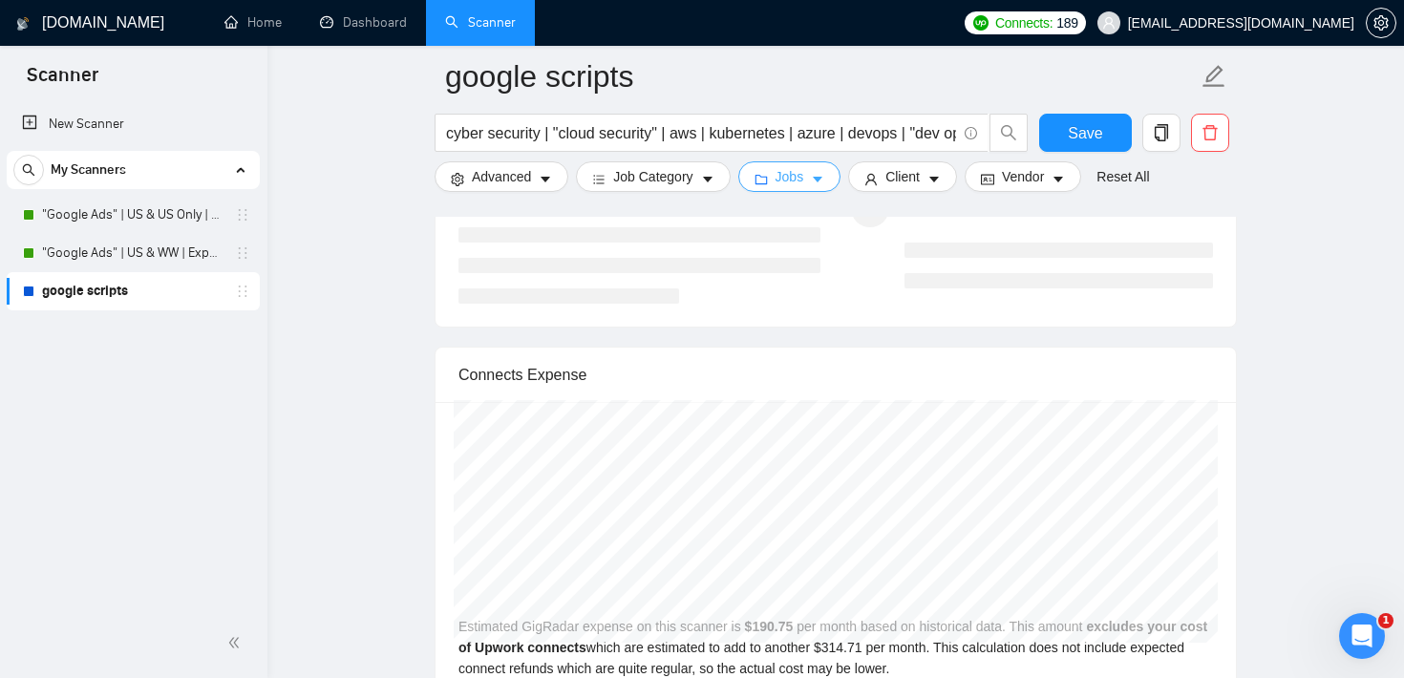
scroll to position [3826, 0]
click at [804, 176] on span "Jobs" at bounding box center [790, 176] width 29 height 21
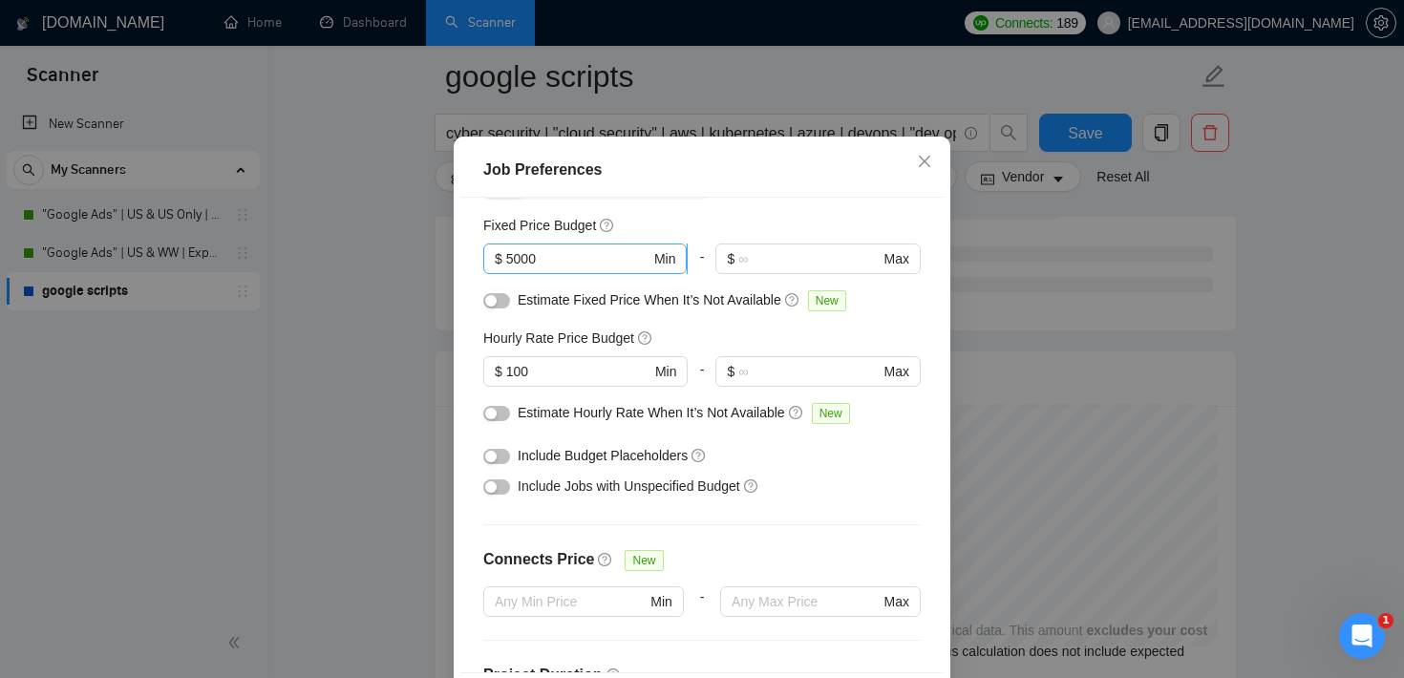
scroll to position [119, 0]
click at [495, 420] on button "button" at bounding box center [496, 412] width 27 height 15
click at [499, 308] on button "button" at bounding box center [496, 299] width 27 height 15
click at [496, 492] on div "button" at bounding box center [490, 485] width 11 height 11
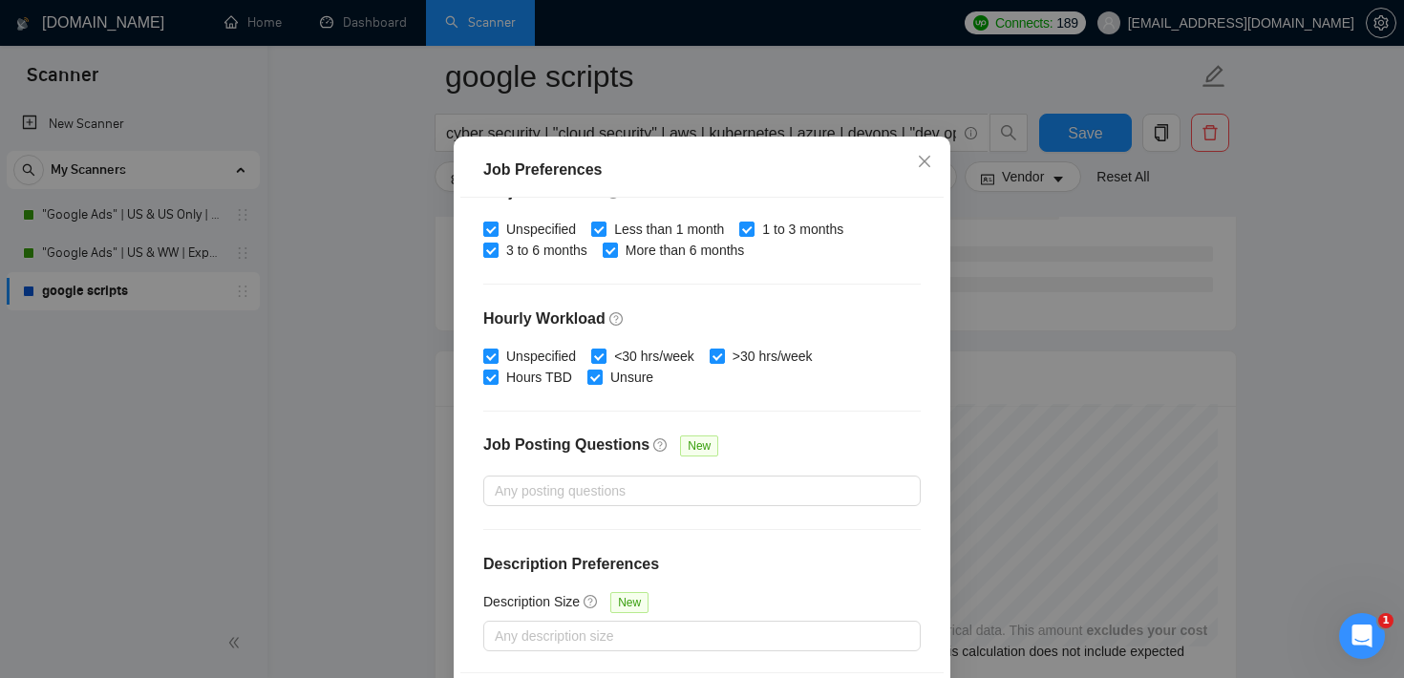
scroll to position [135, 0]
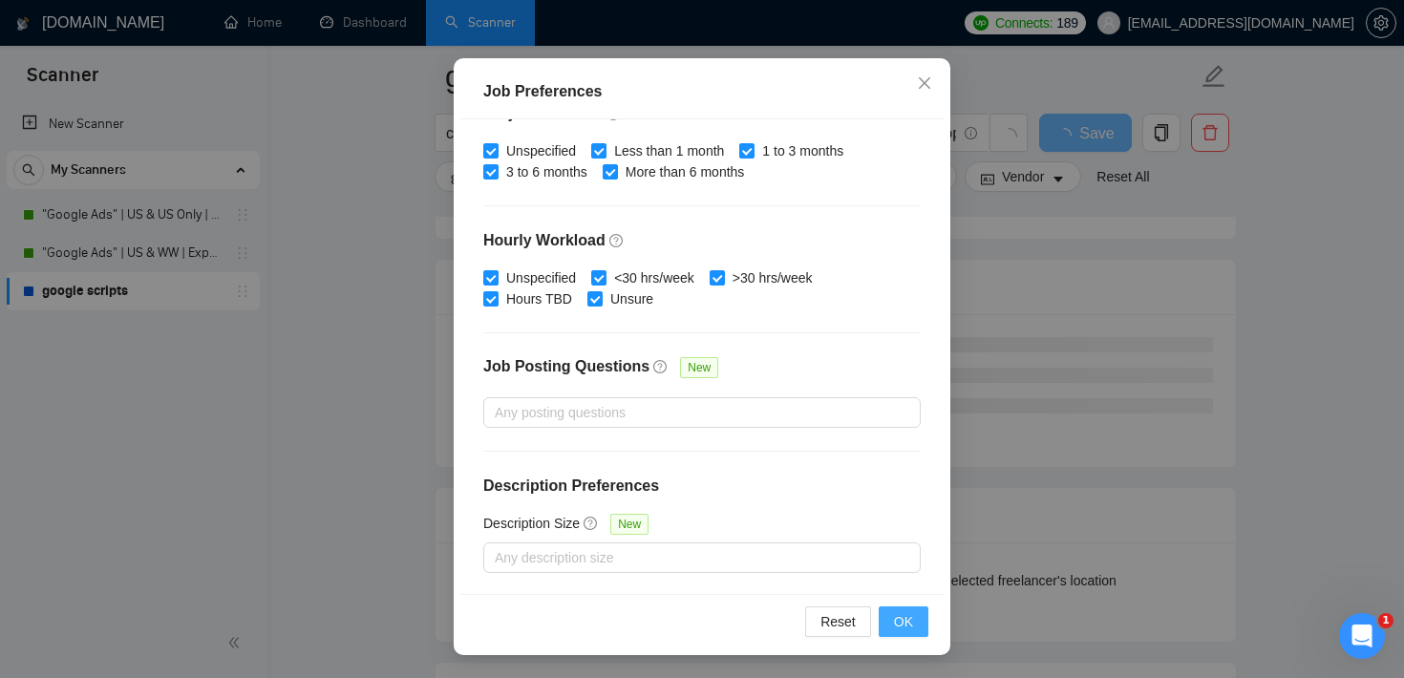
click at [907, 616] on span "OK" at bounding box center [903, 621] width 19 height 21
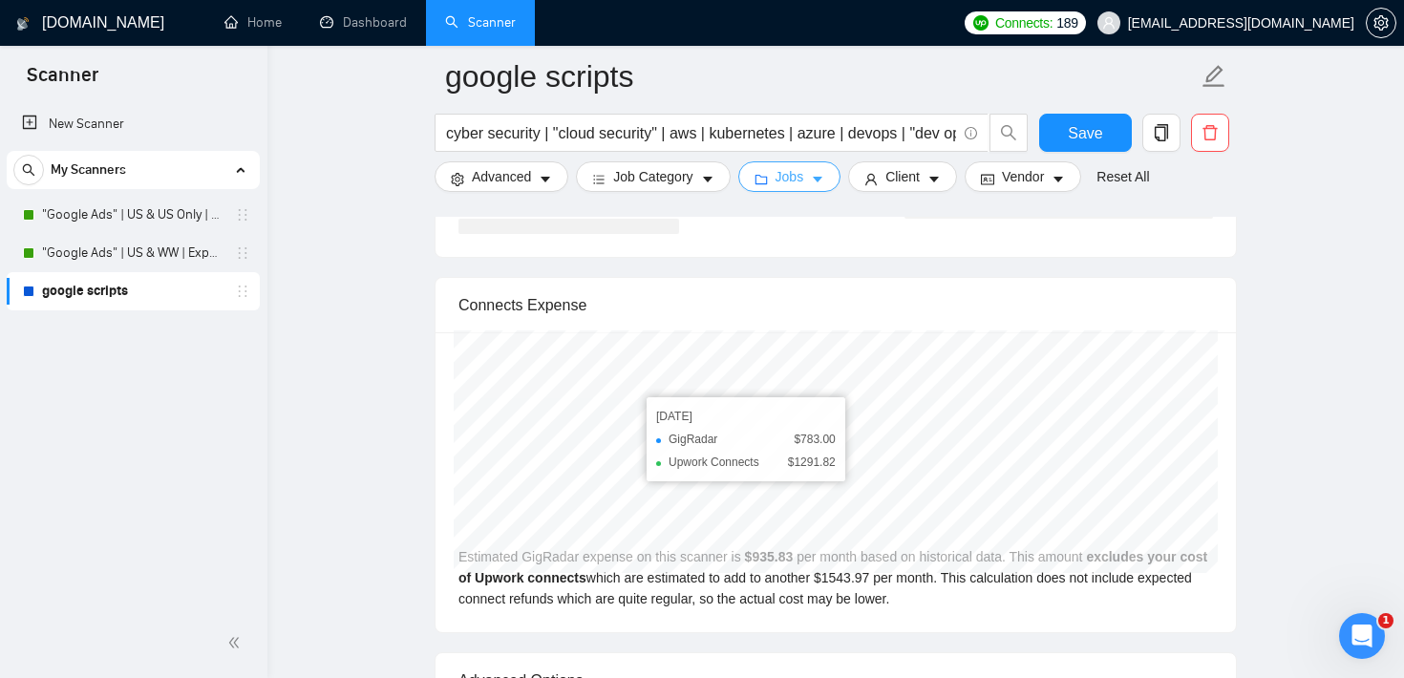
scroll to position [3971, 0]
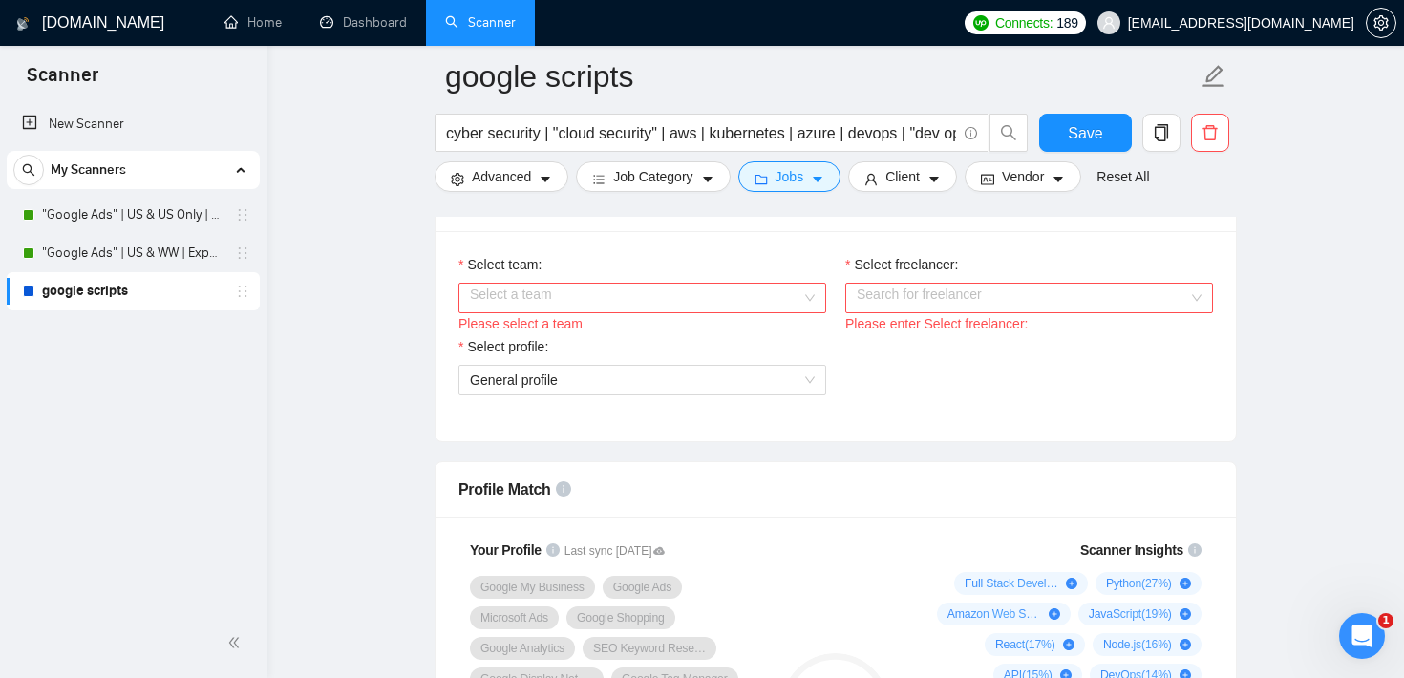
scroll to position [0, 0]
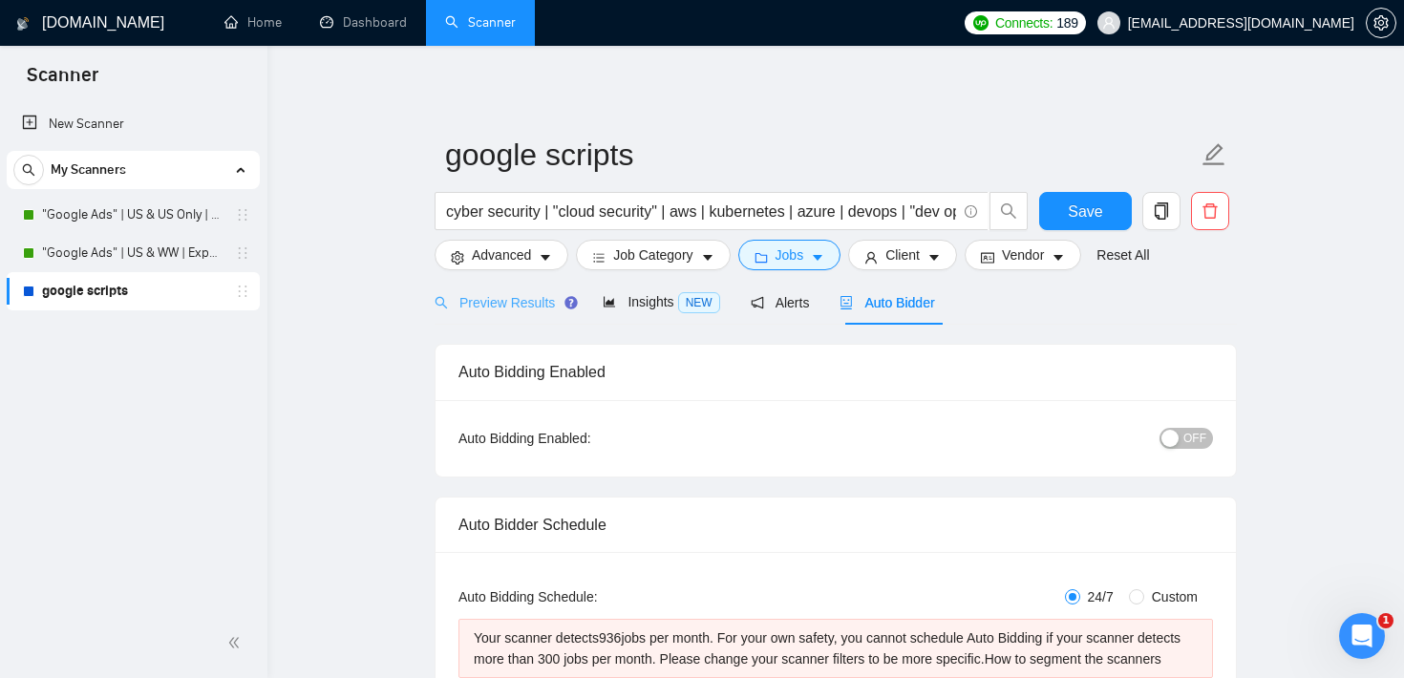
click at [495, 288] on div "Preview Results" at bounding box center [504, 302] width 138 height 45
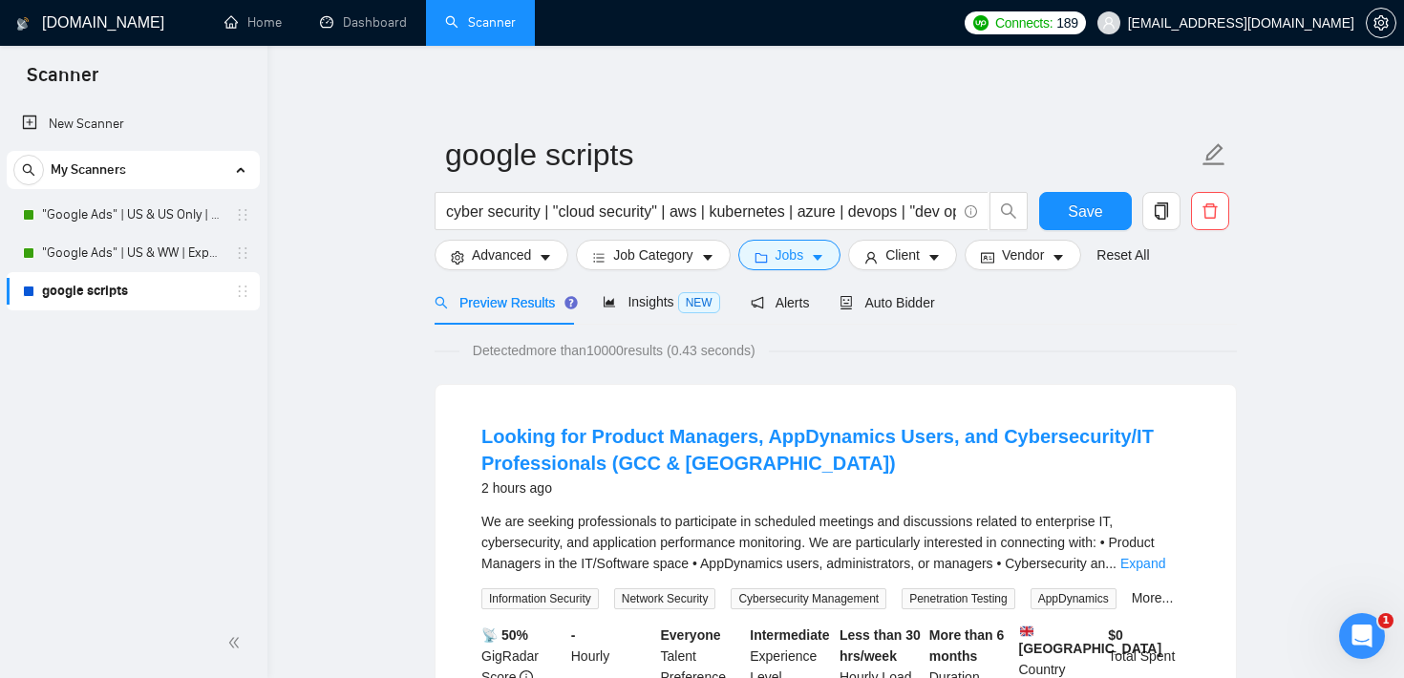
click at [518, 237] on div "cyber security | "cloud security" | aws | kubernetes | azure | devops | "dev op…" at bounding box center [732, 216] width 602 height 48
click at [517, 245] on span "Advanced" at bounding box center [501, 255] width 59 height 21
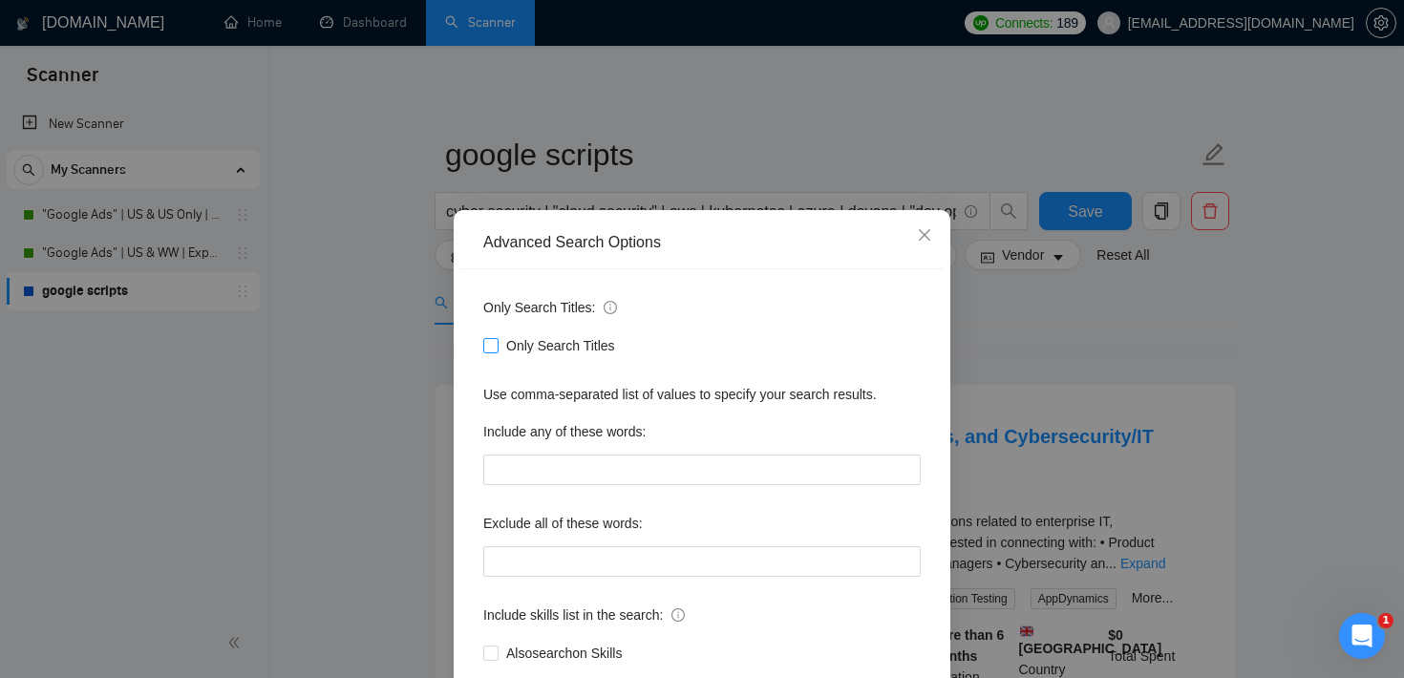
click at [492, 346] on input "Only Search Titles" at bounding box center [489, 344] width 13 height 13
checkbox input "true"
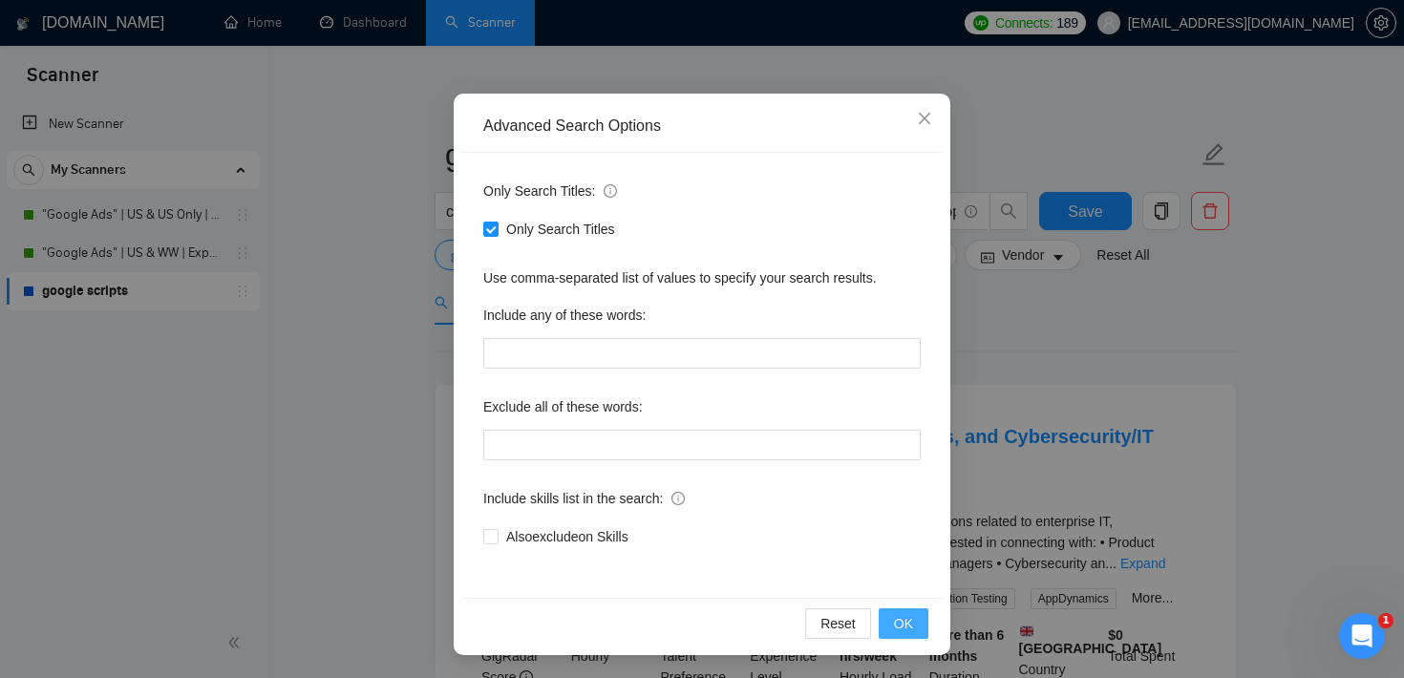
click at [909, 632] on span "OK" at bounding box center [903, 623] width 19 height 21
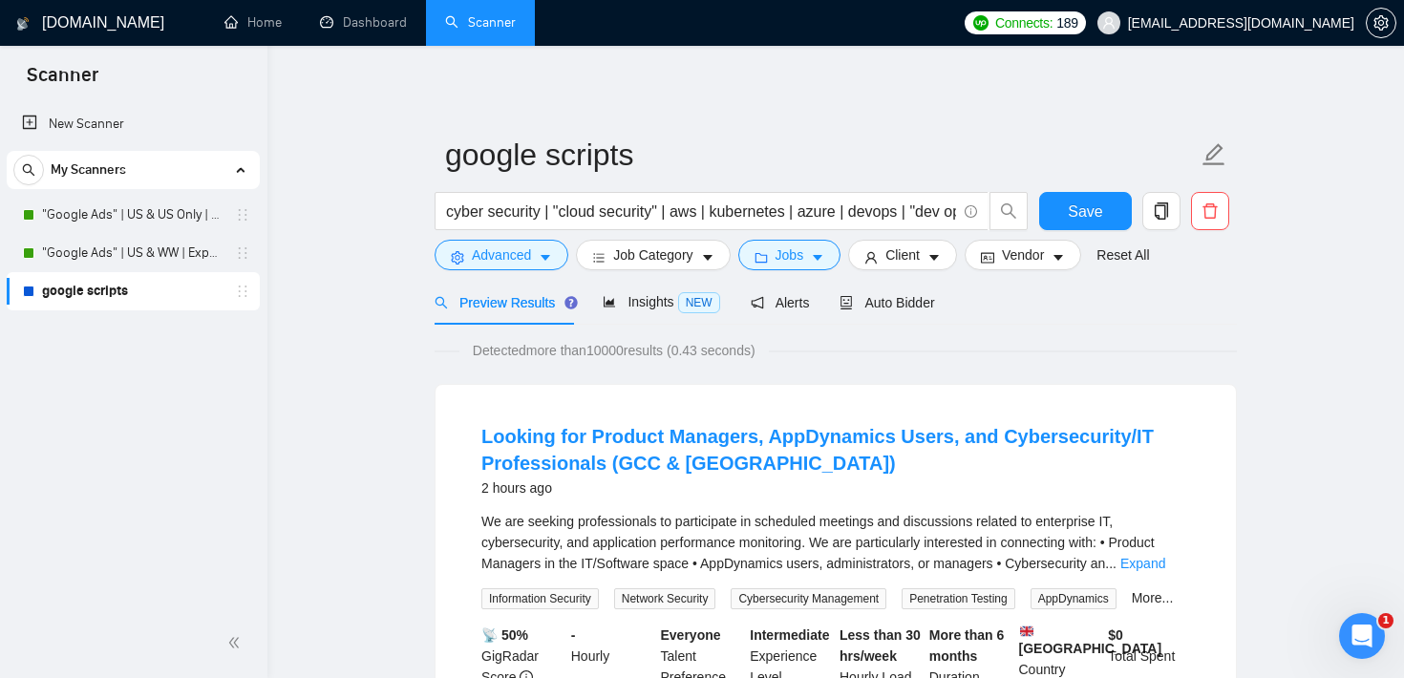
scroll to position [21, 0]
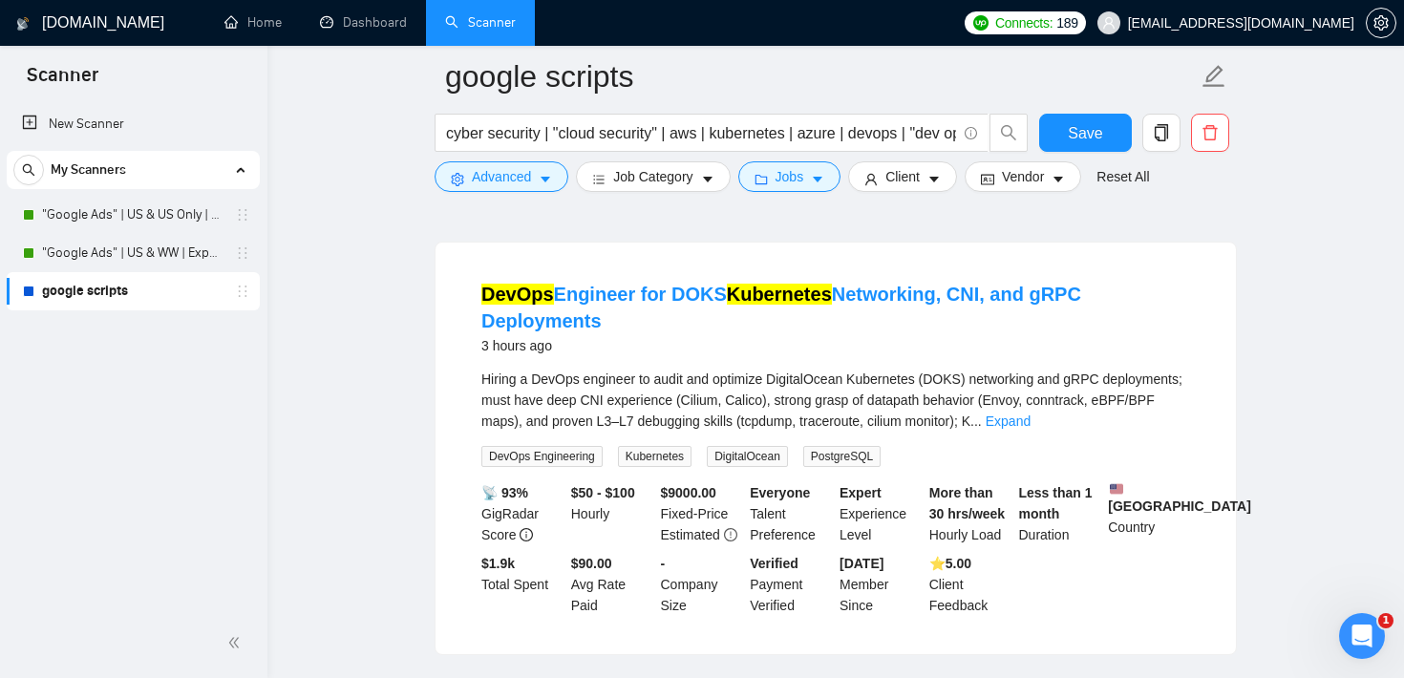
scroll to position [163, 0]
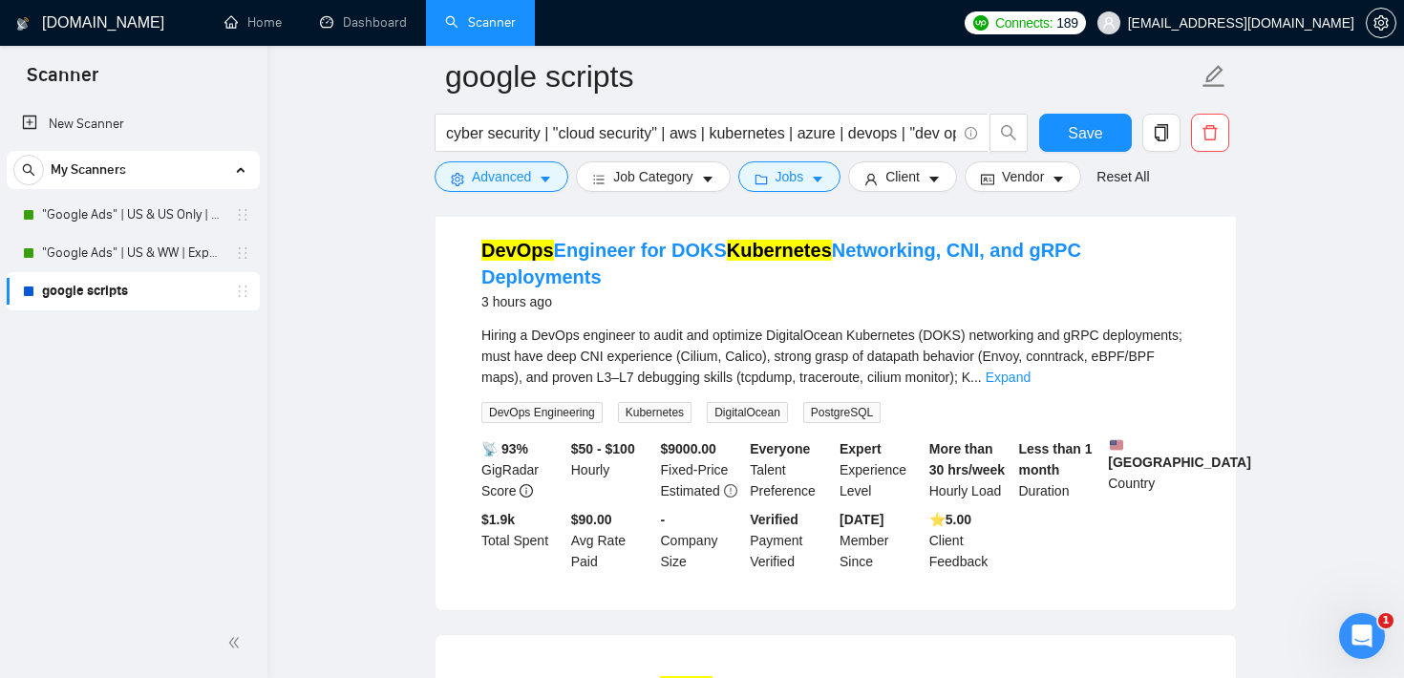
scroll to position [192, 0]
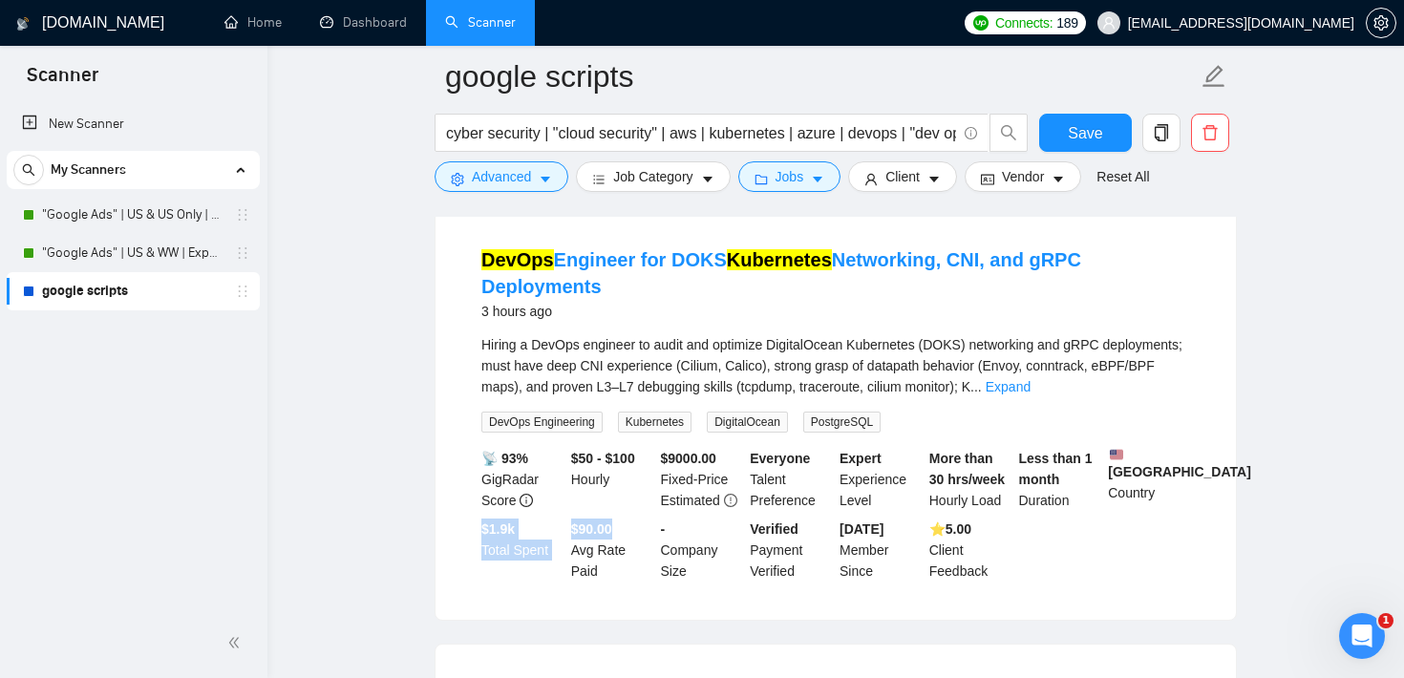
drag, startPoint x: 624, startPoint y: 513, endPoint x: 565, endPoint y: 513, distance: 59.2
click at [565, 513] on div "📡 93% GigRadar Score $50 - $100 Hourly $ 9000.00 Fixed-Price Estimated Everyone…" at bounding box center [836, 515] width 716 height 134
click at [606, 490] on div "$50 - $100 Hourly" at bounding box center [612, 479] width 90 height 63
drag, startPoint x: 650, startPoint y: 429, endPoint x: 572, endPoint y: 438, distance: 78.0
click at [571, 448] on div "$50 - $100 Hourly" at bounding box center [612, 479] width 90 height 63
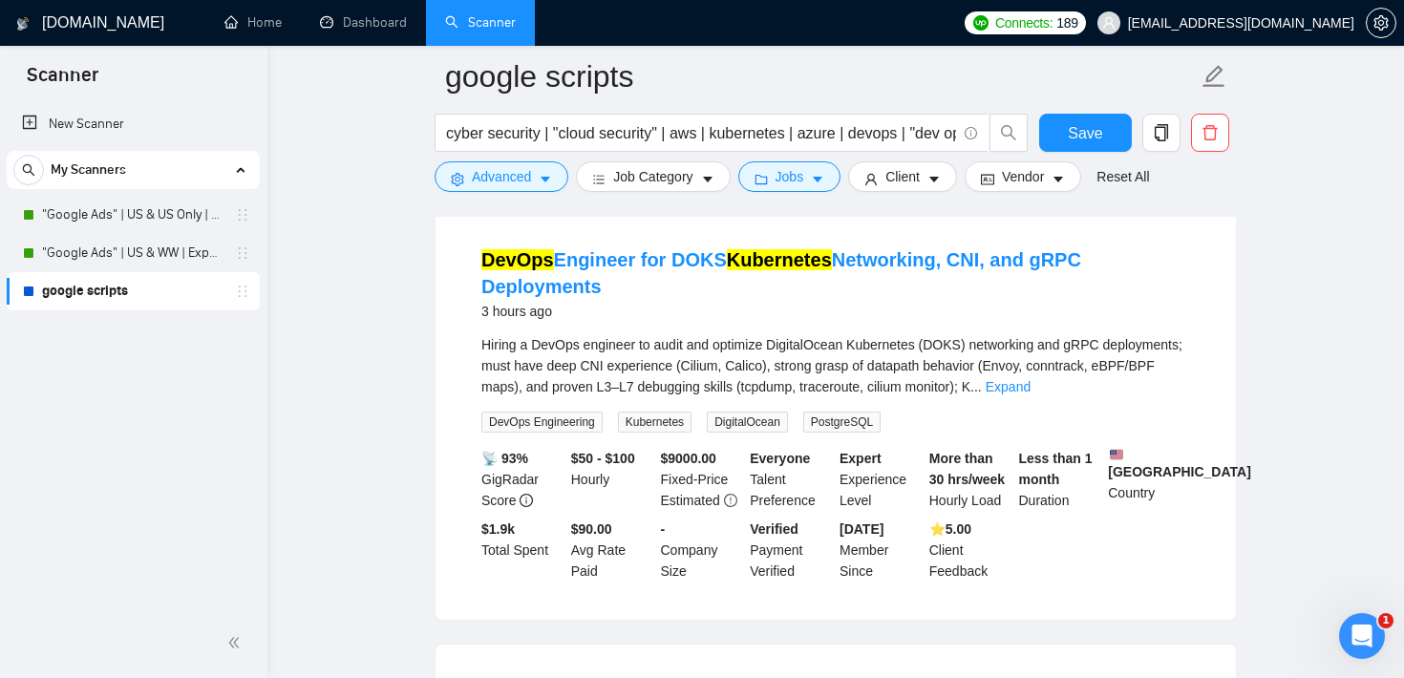
click at [596, 482] on div "$50 - $100 Hourly" at bounding box center [612, 479] width 90 height 63
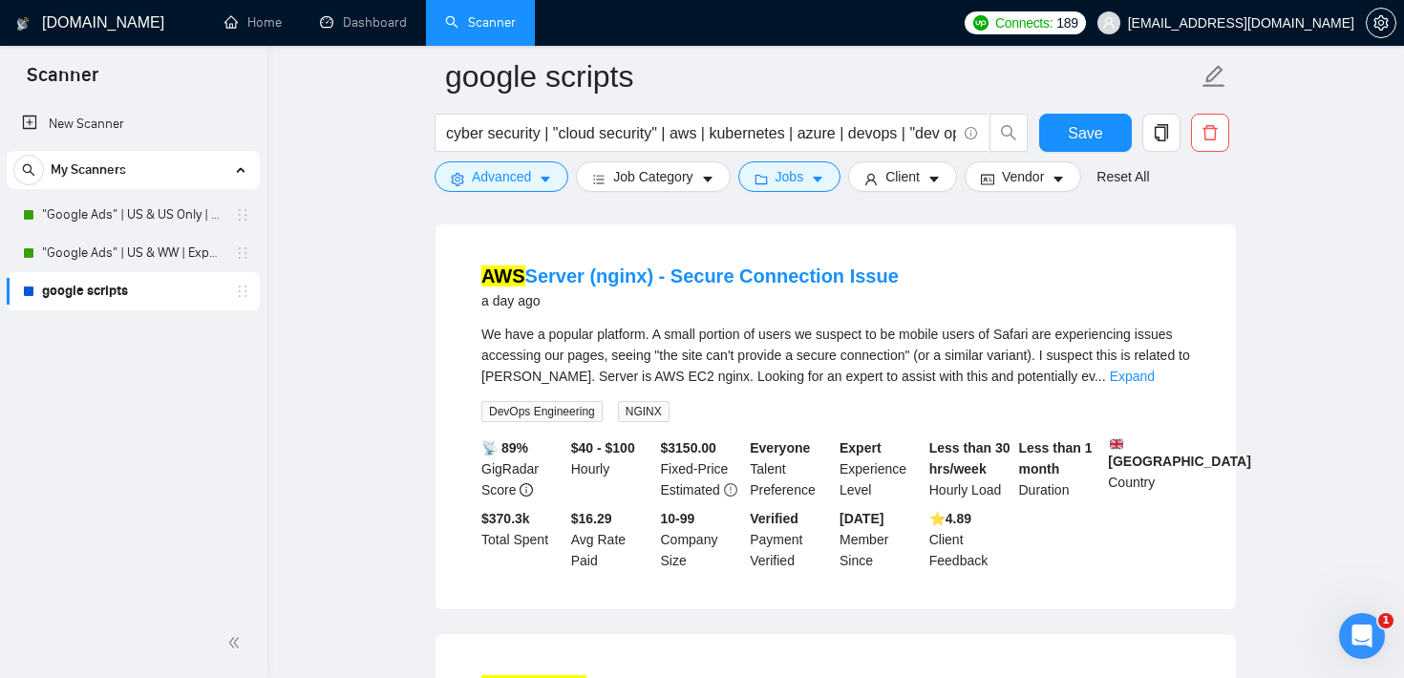
scroll to position [3156, 0]
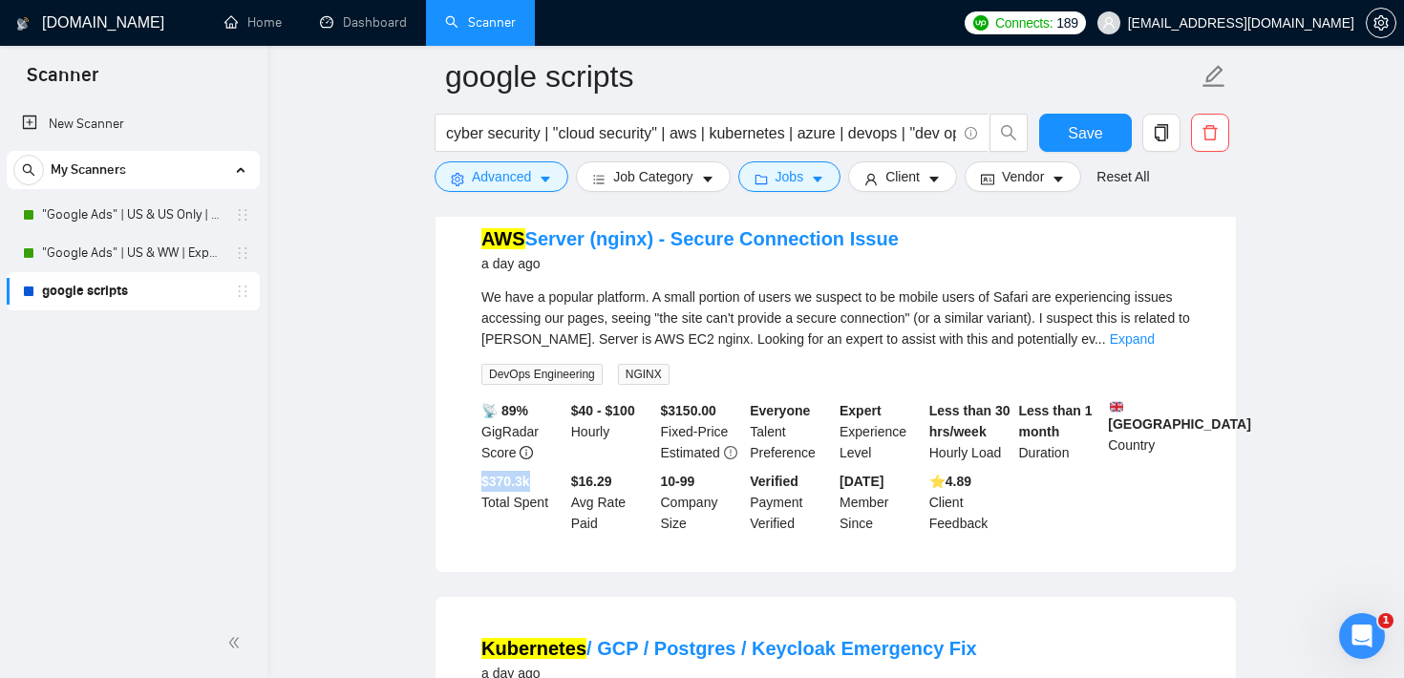
drag, startPoint x: 544, startPoint y: 506, endPoint x: 479, endPoint y: 501, distance: 65.2
click at [479, 501] on div "$ 370.3k Total Spent" at bounding box center [523, 502] width 90 height 63
click at [547, 501] on div "$ 370.3k Total Spent" at bounding box center [523, 502] width 90 height 63
drag, startPoint x: 555, startPoint y: 519, endPoint x: 480, endPoint y: 510, distance: 76.0
click at [480, 510] on div "$ 370.3k Total Spent" at bounding box center [523, 502] width 90 height 63
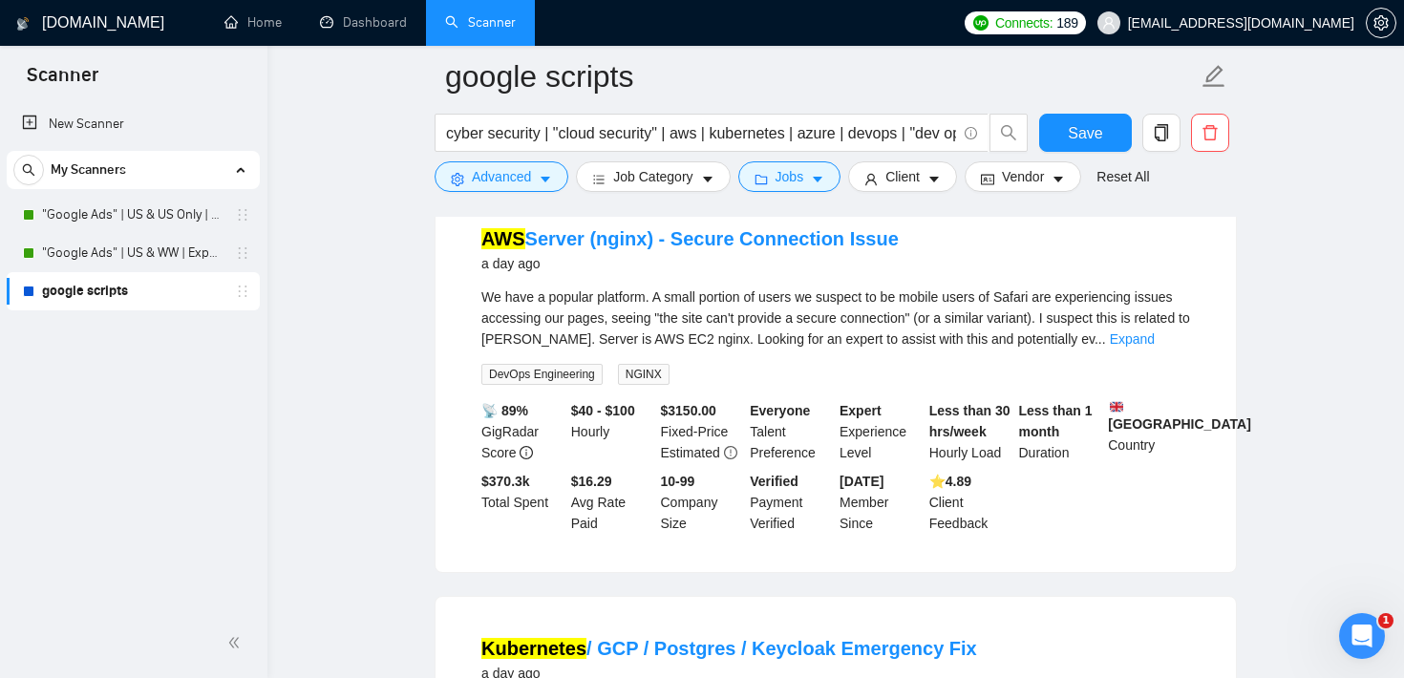
click at [459, 485] on li "AWS Server (nginx) - Secure Connection Issue a day ago We have a popular platfo…" at bounding box center [836, 379] width 755 height 339
drag, startPoint x: 553, startPoint y: 523, endPoint x: 475, endPoint y: 505, distance: 80.4
click at [475, 505] on li "AWS Server (nginx) - Secure Connection Issue a day ago We have a popular platfo…" at bounding box center [836, 379] width 755 height 339
click at [459, 469] on li "AWS Server (nginx) - Secure Connection Issue a day ago We have a popular platfo…" at bounding box center [836, 379] width 755 height 339
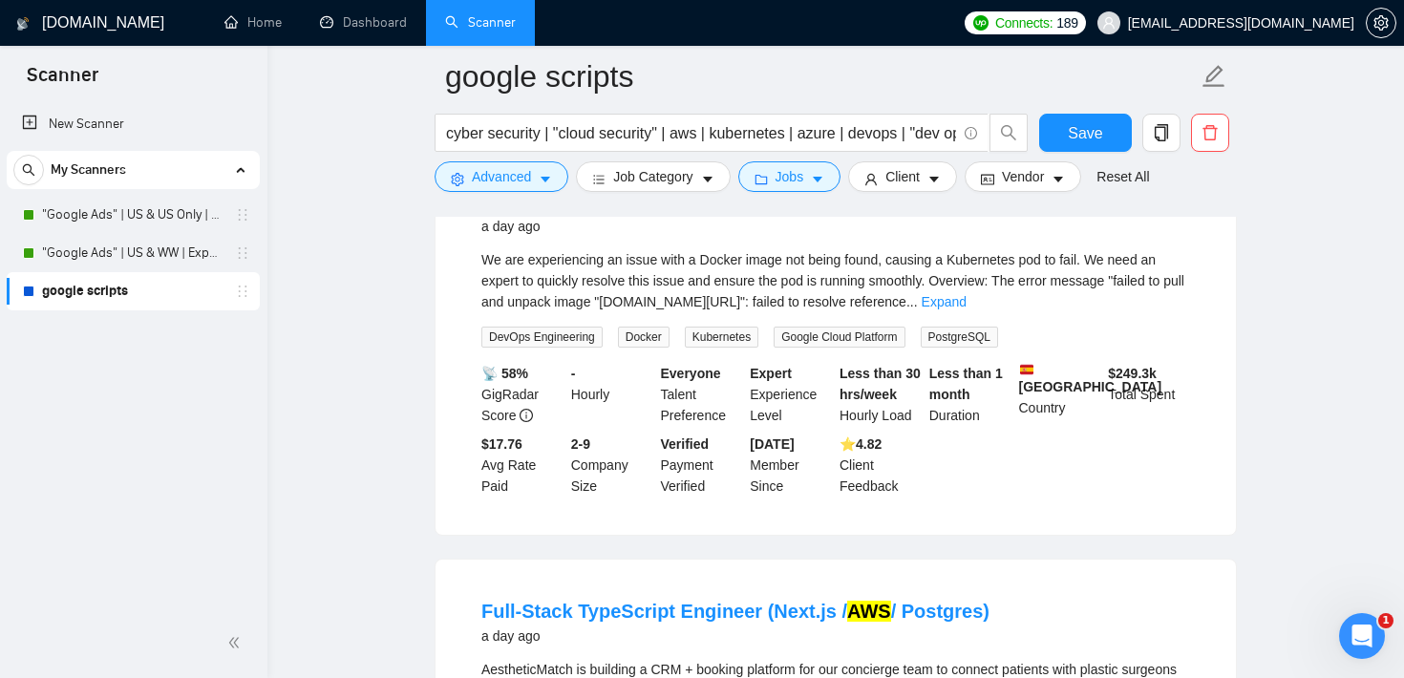
scroll to position [3599, 0]
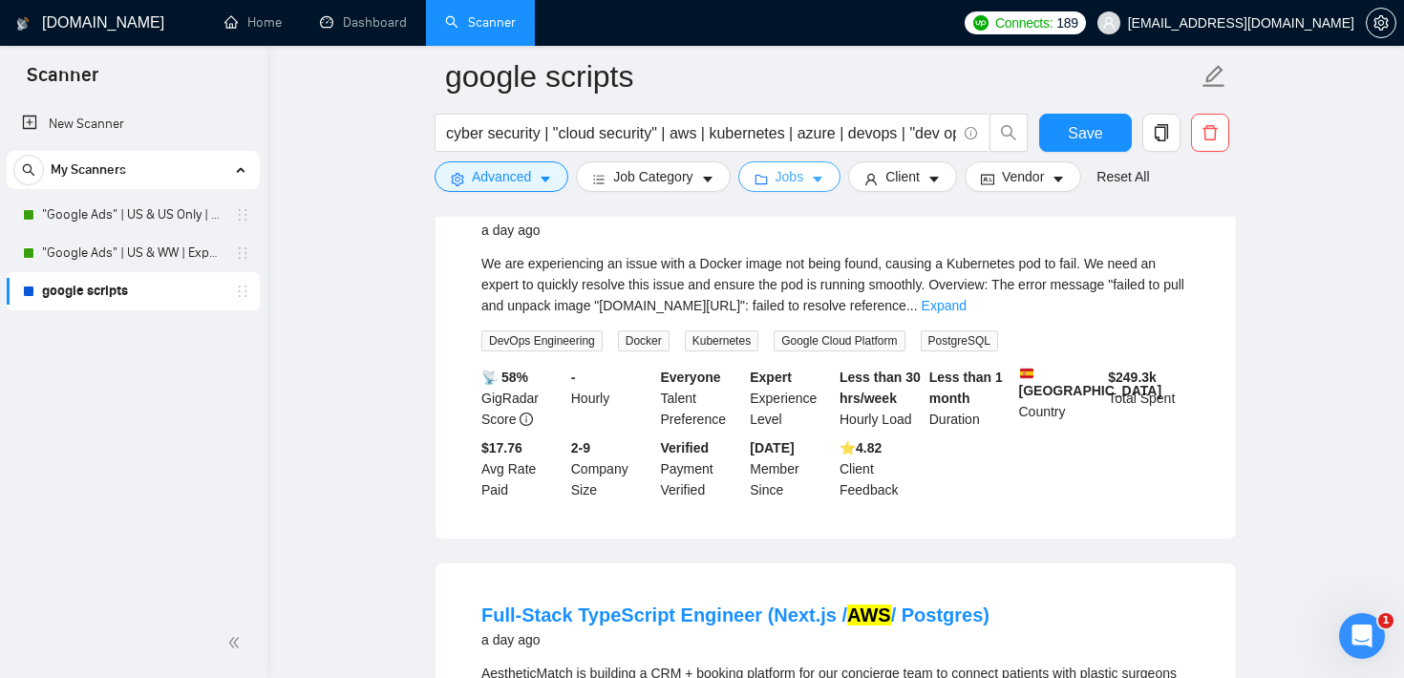
click at [800, 178] on span "Jobs" at bounding box center [790, 176] width 29 height 21
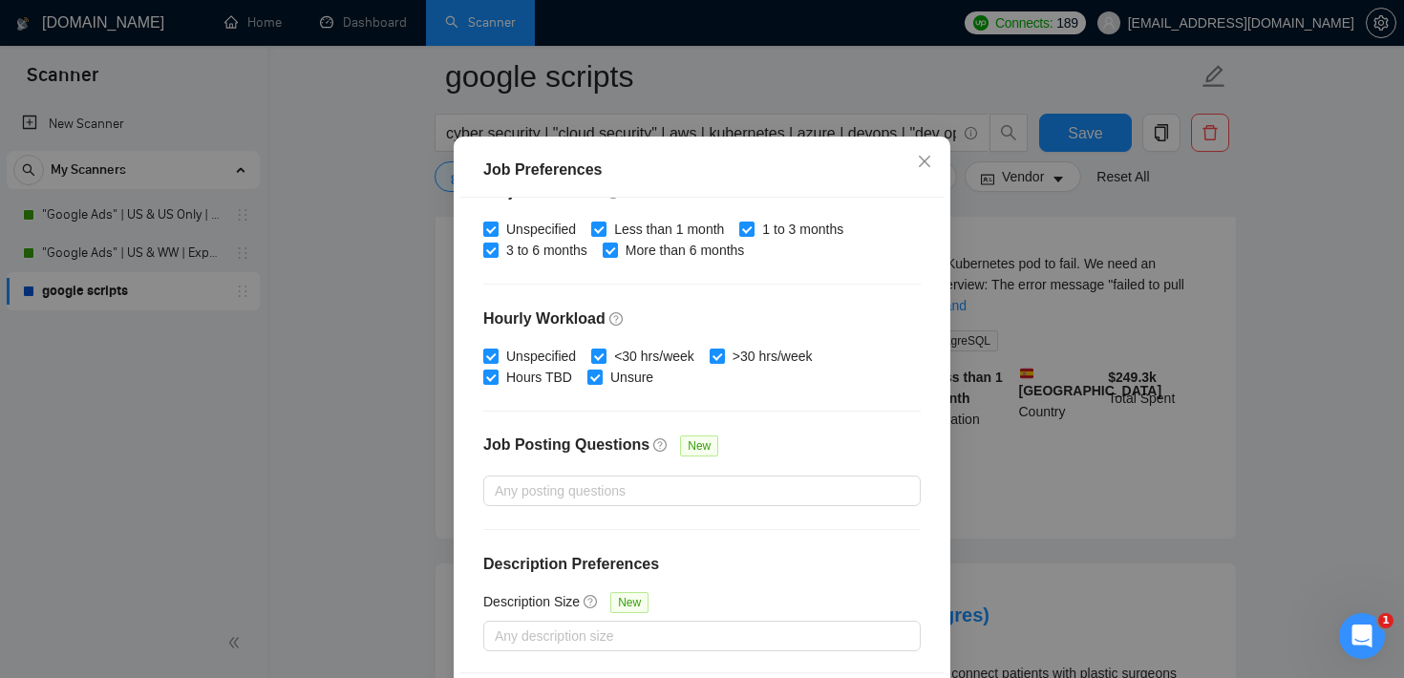
scroll to position [0, 0]
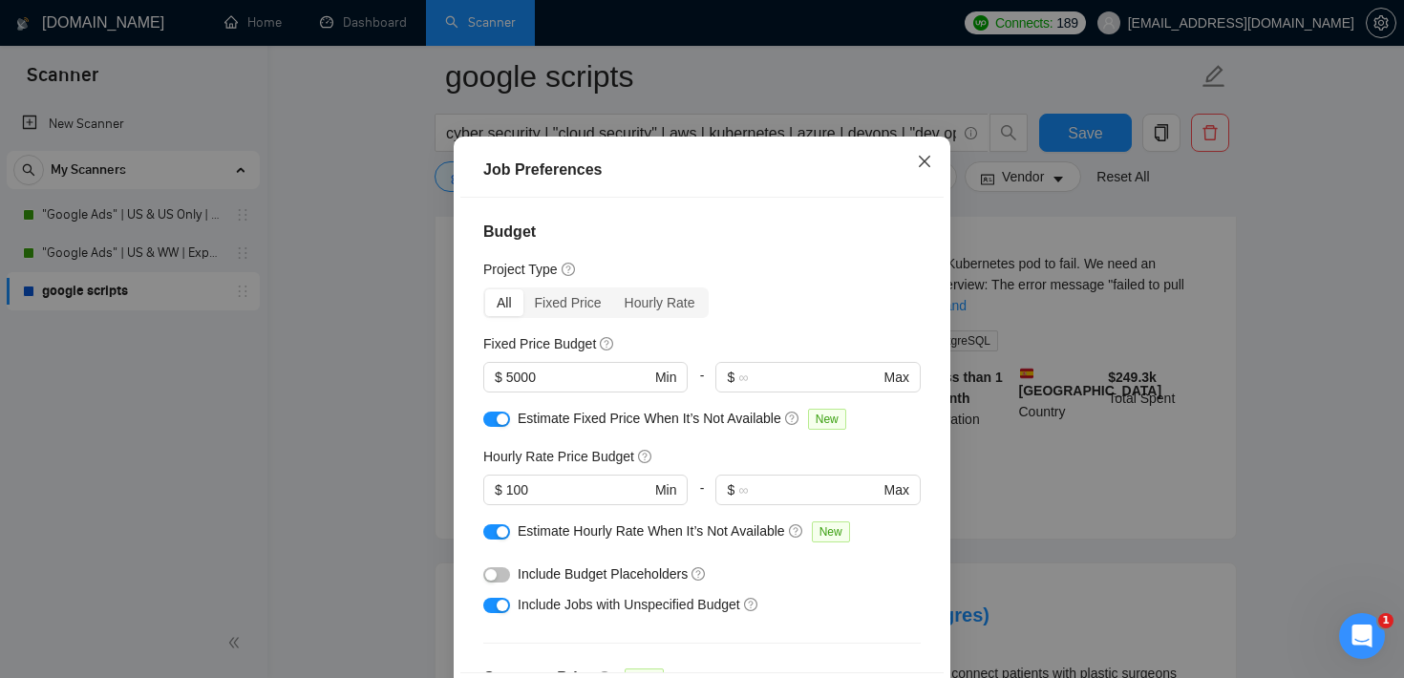
click at [913, 188] on span "Close" at bounding box center [925, 163] width 52 height 52
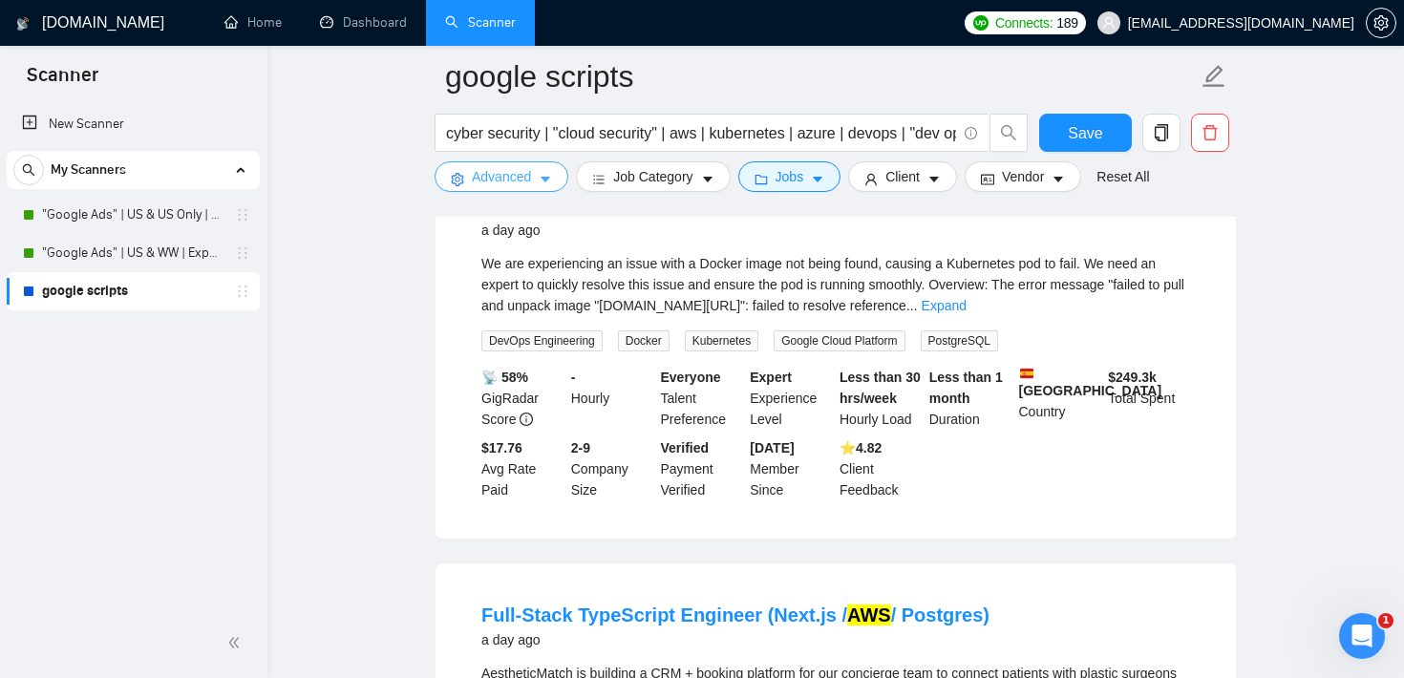
click at [520, 179] on span "Advanced" at bounding box center [501, 176] width 59 height 21
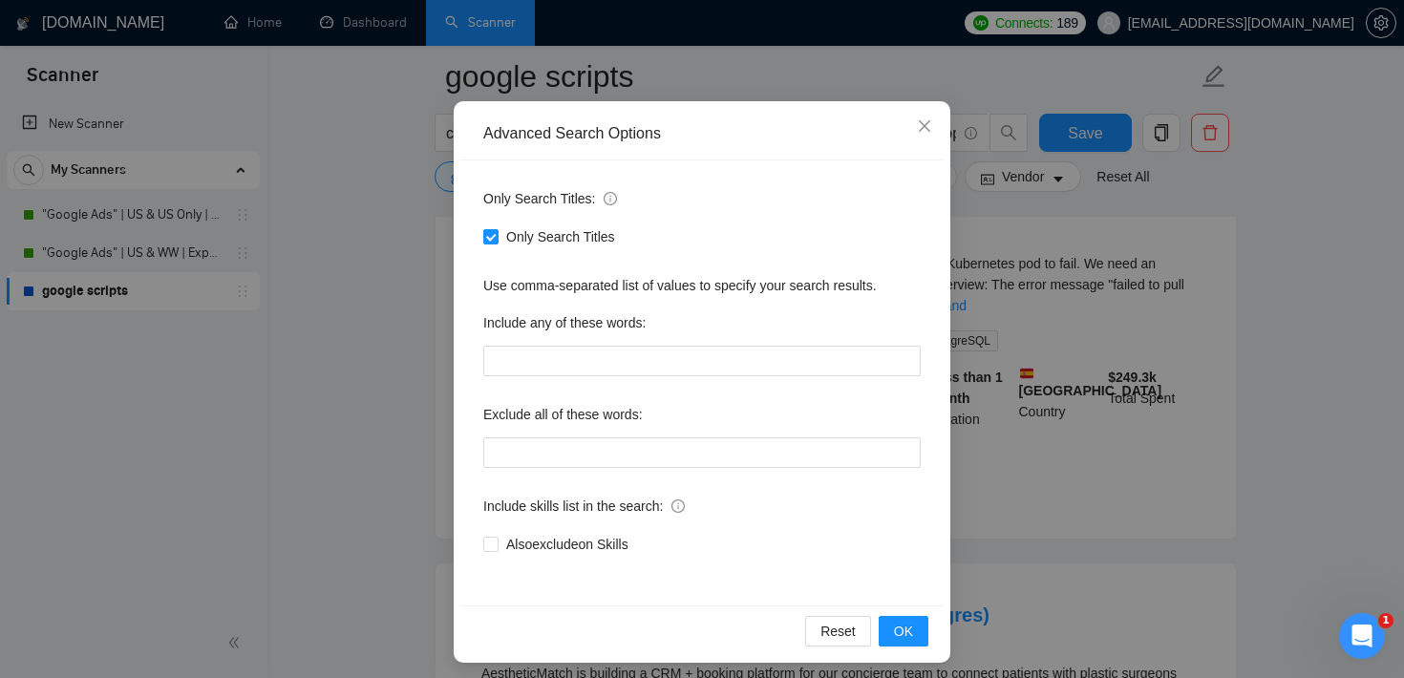
scroll to position [117, 0]
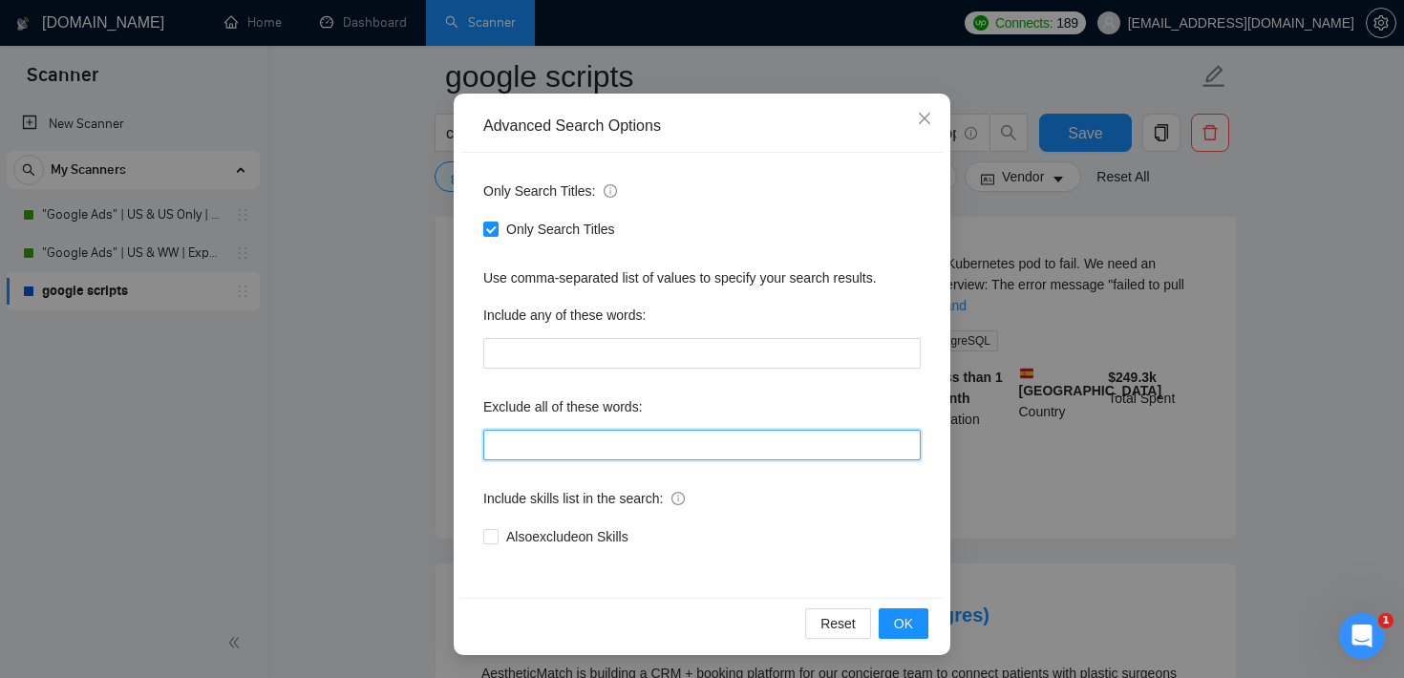
click at [627, 451] on input "text" at bounding box center [701, 445] width 437 height 31
click at [928, 115] on icon "close" at bounding box center [924, 118] width 15 height 15
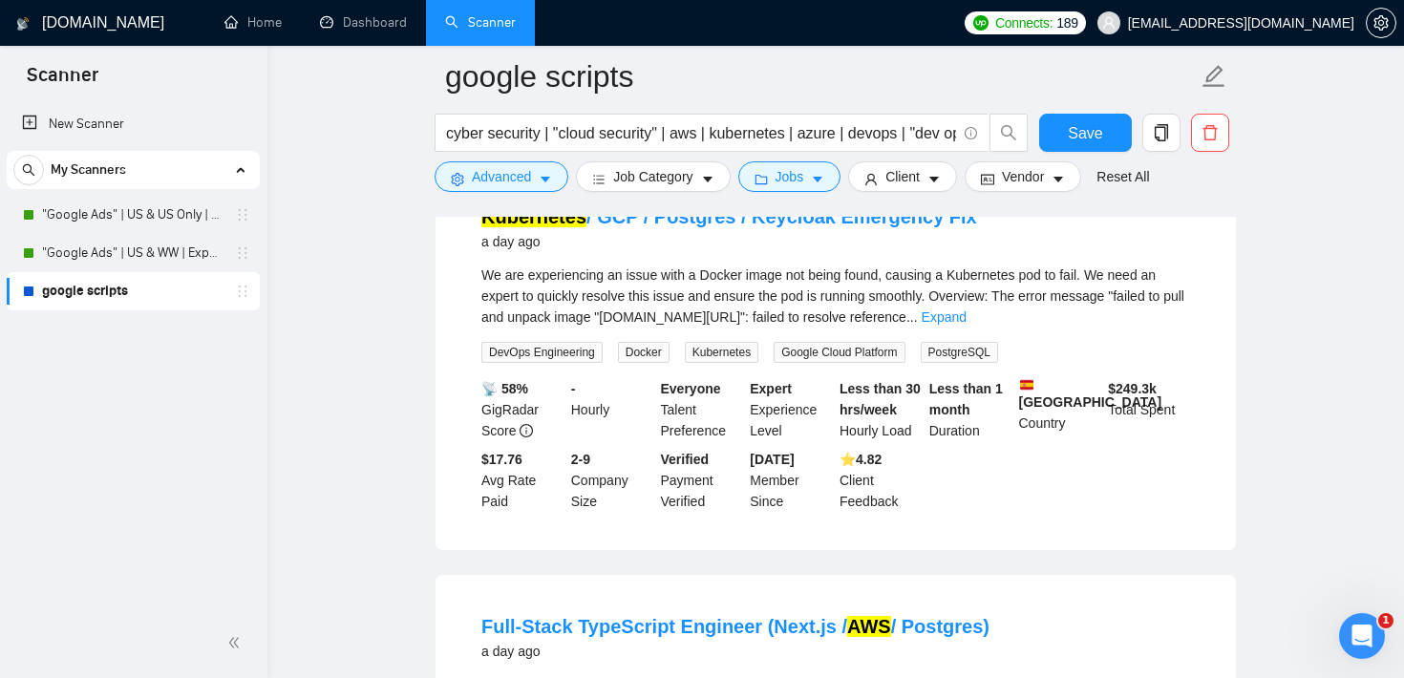
scroll to position [3583, 0]
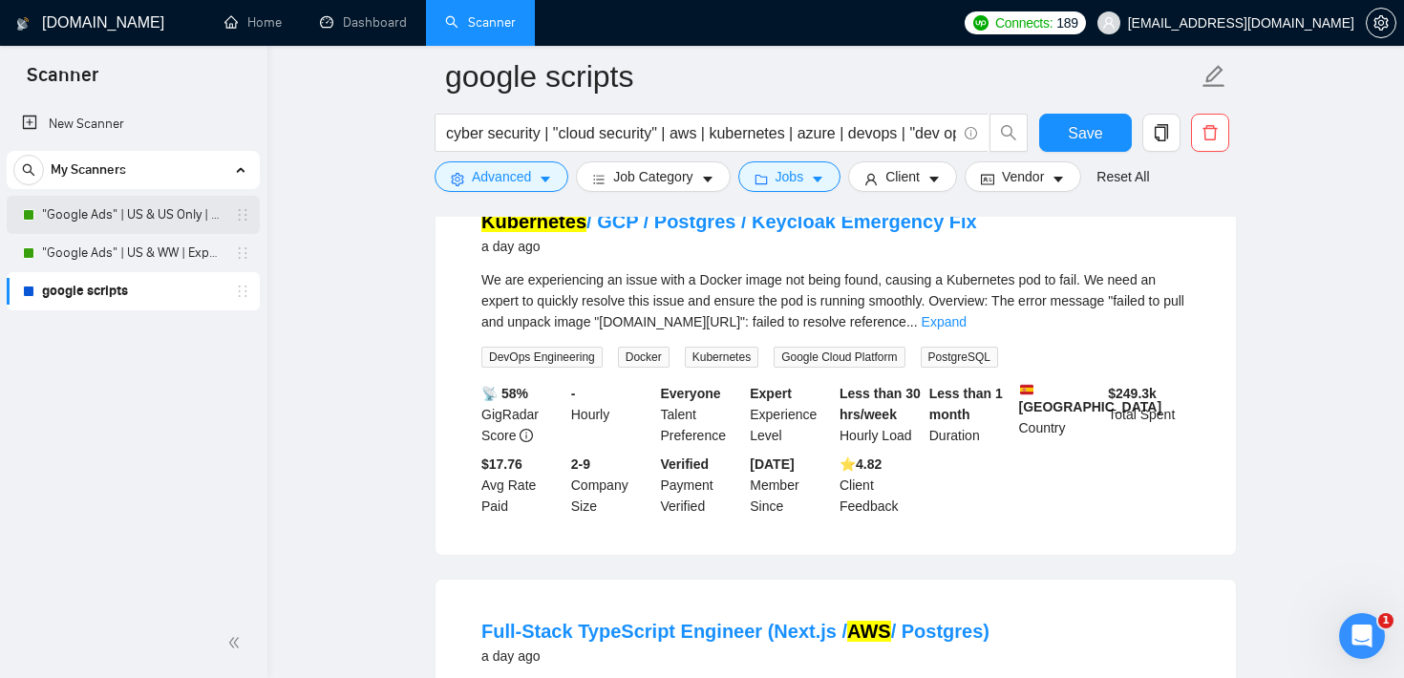
click at [163, 210] on link ""Google Ads" | US & US Only | Expert" at bounding box center [132, 215] width 181 height 38
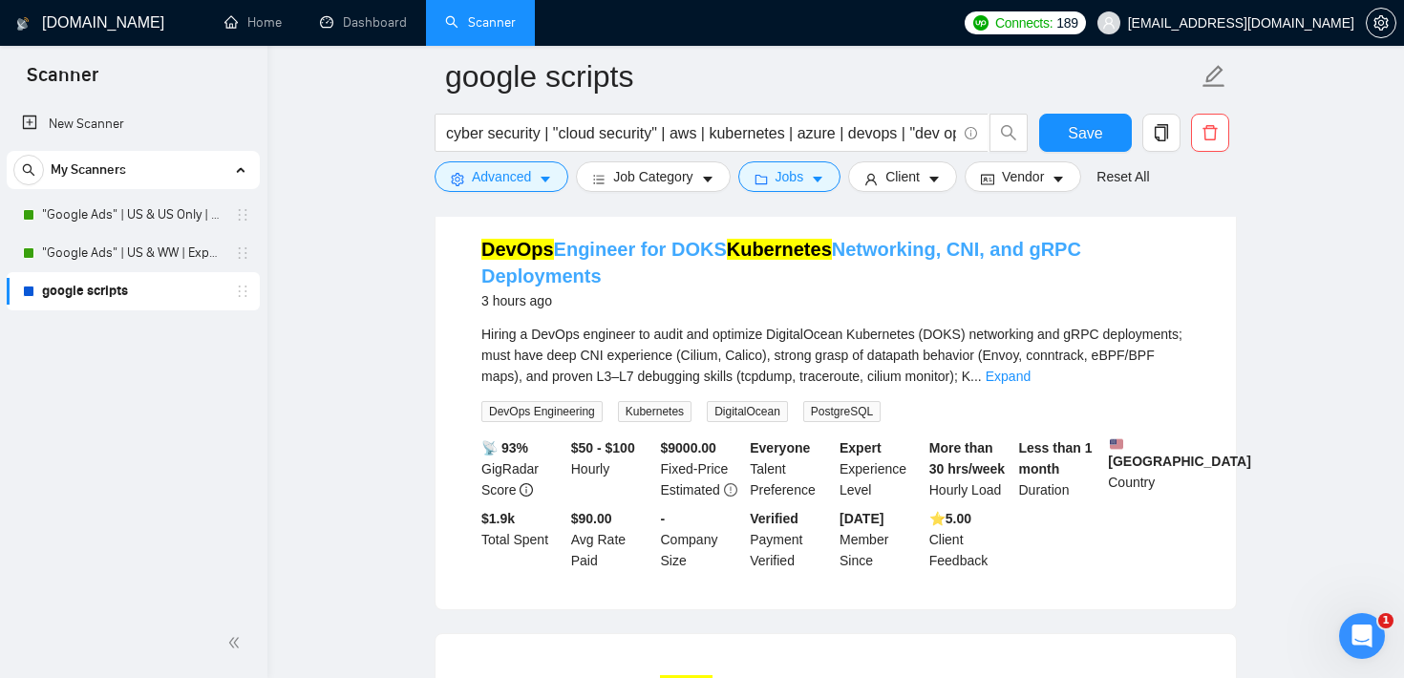
scroll to position [219, 0]
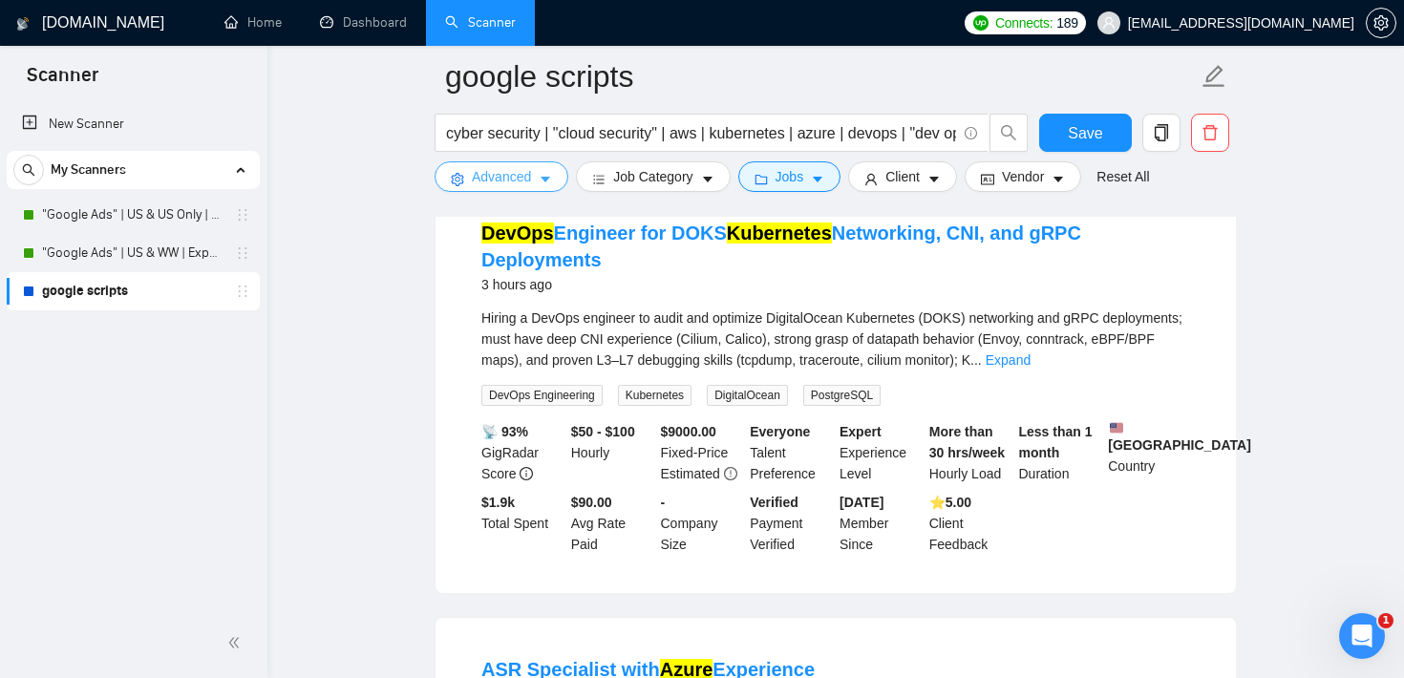
click at [551, 186] on icon "caret-down" at bounding box center [545, 179] width 13 height 13
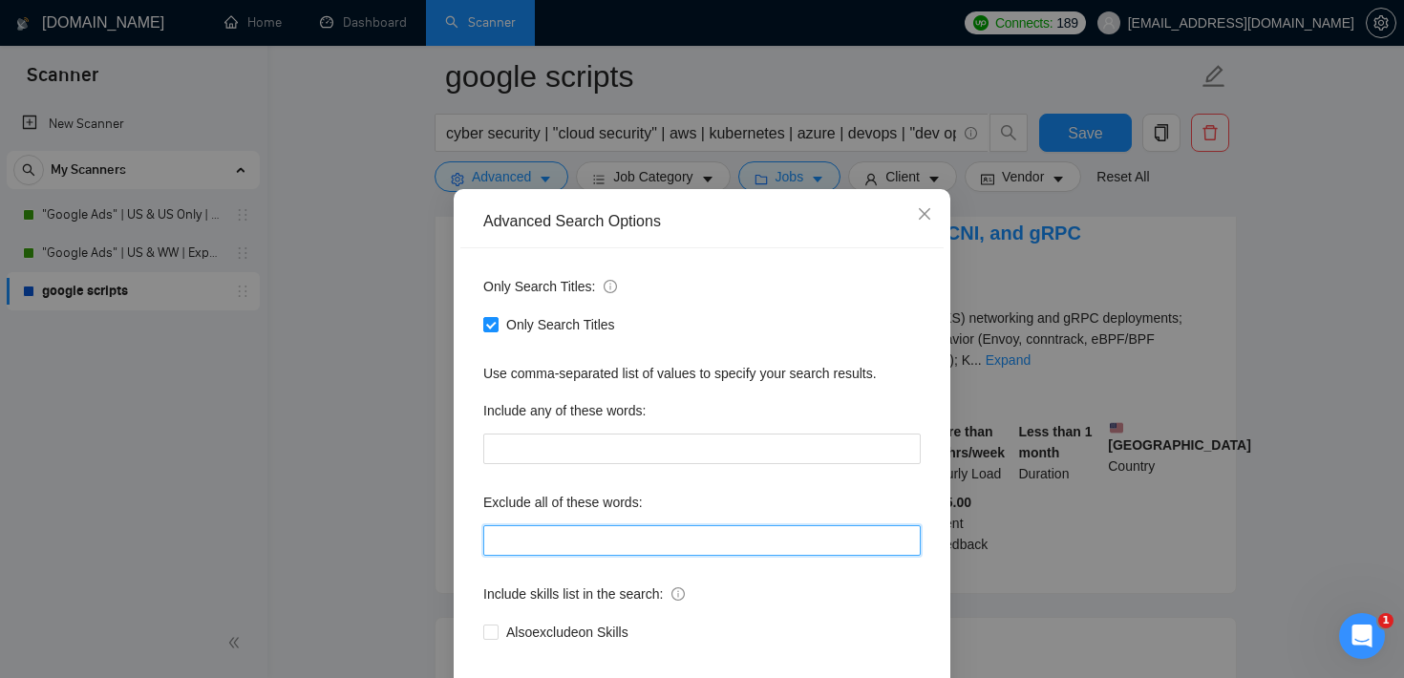
click at [589, 552] on input "text" at bounding box center [701, 540] width 437 height 31
click at [933, 238] on span "Close" at bounding box center [925, 215] width 52 height 52
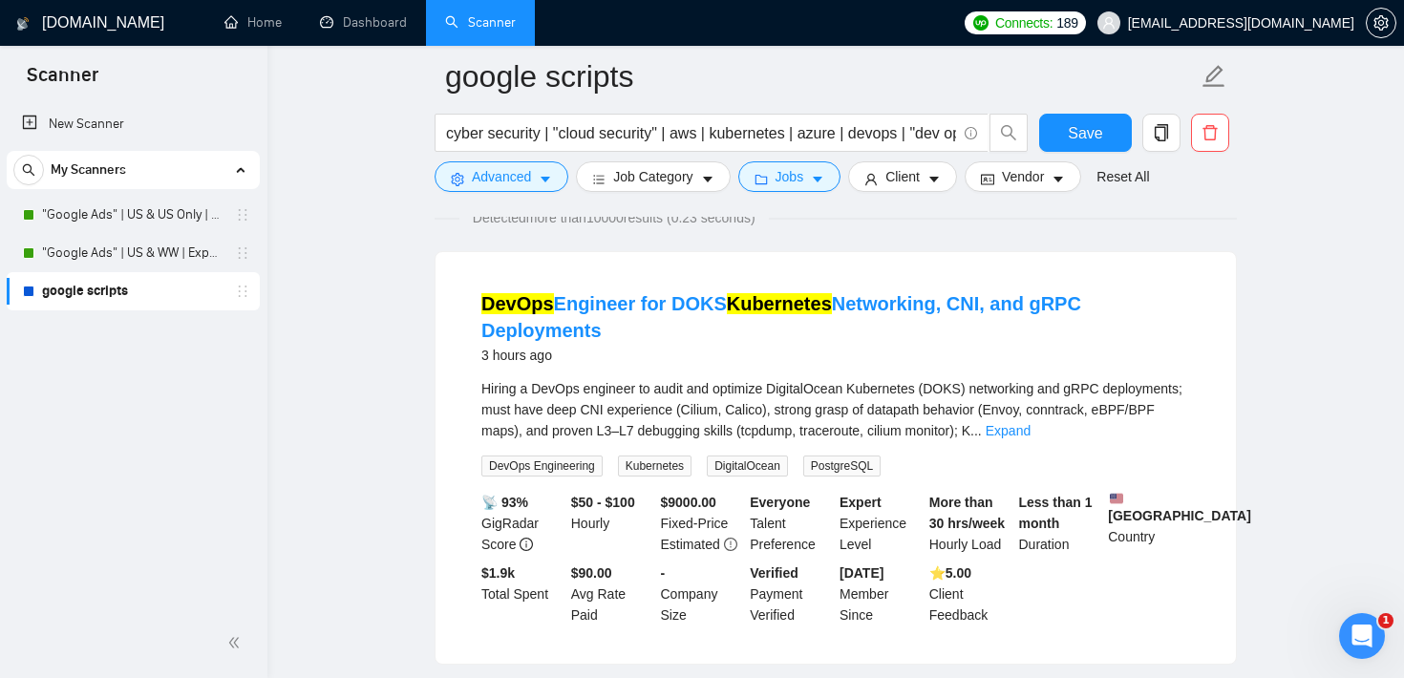
scroll to position [0, 0]
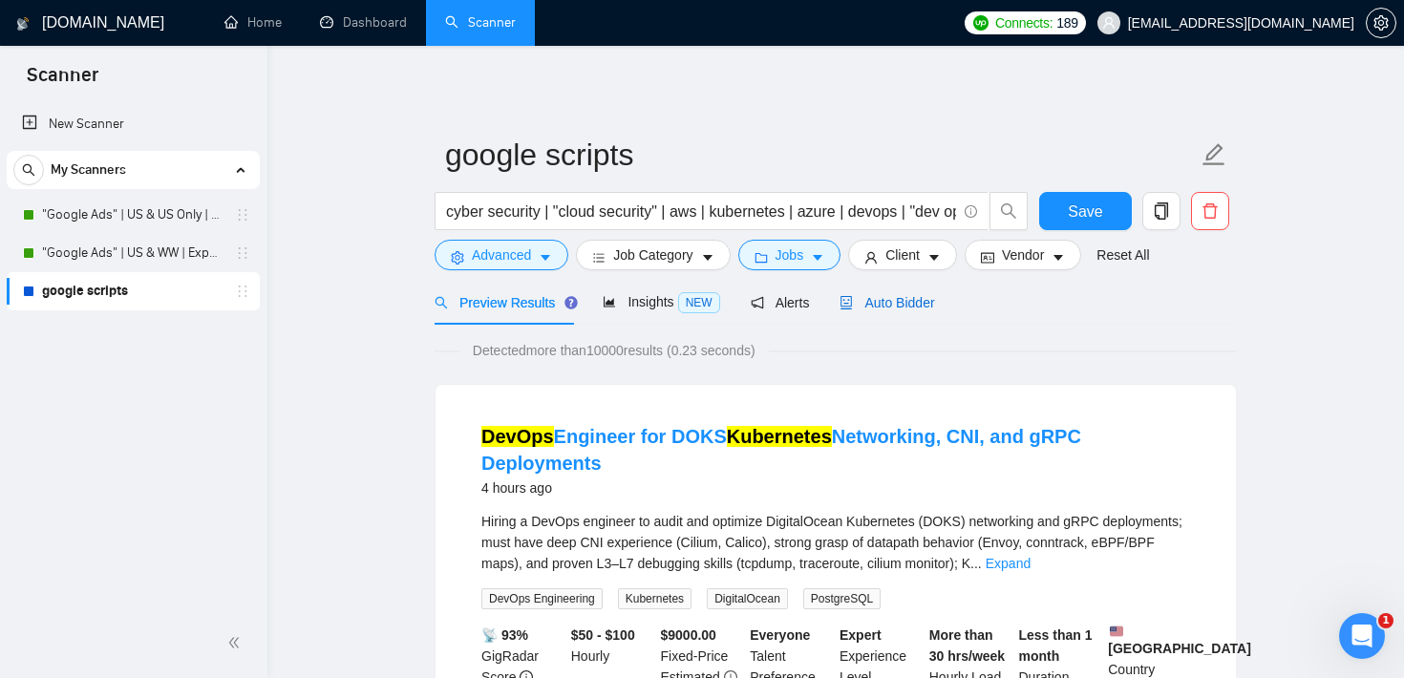
click at [898, 308] on span "Auto Bidder" at bounding box center [887, 302] width 95 height 15
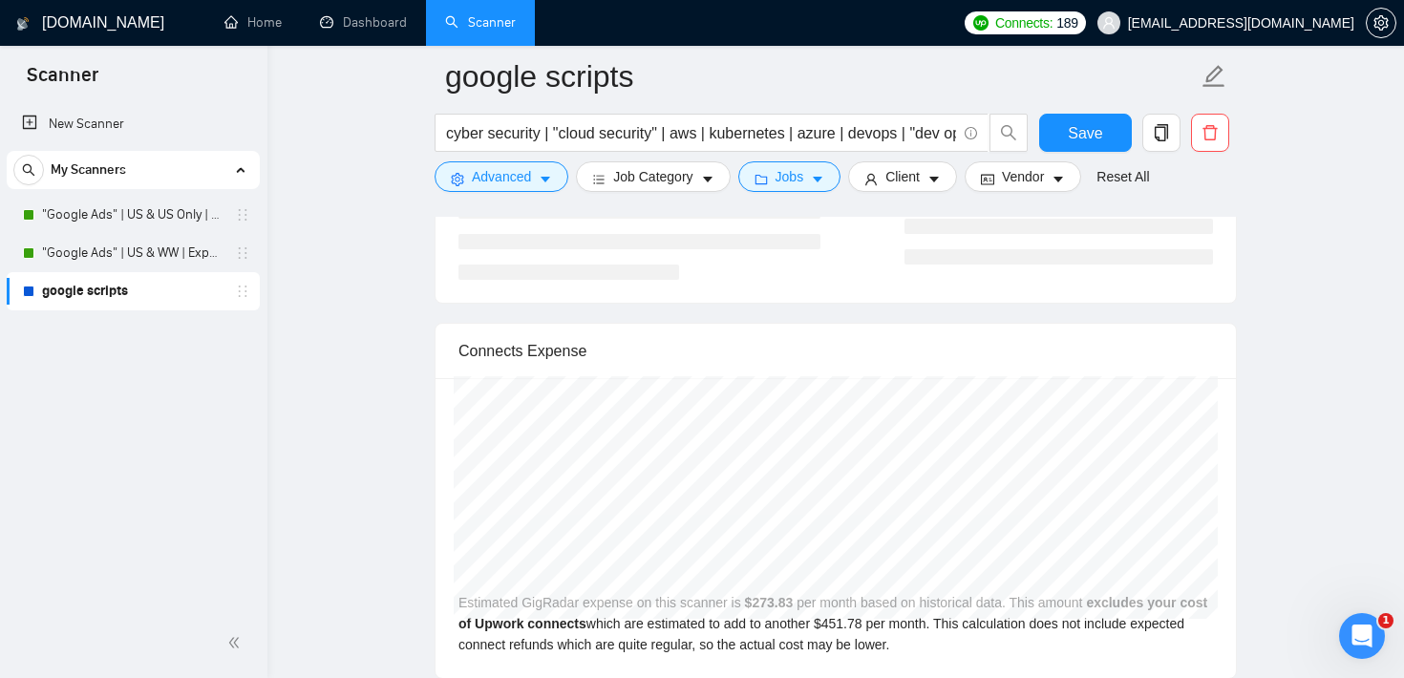
scroll to position [3826, 0]
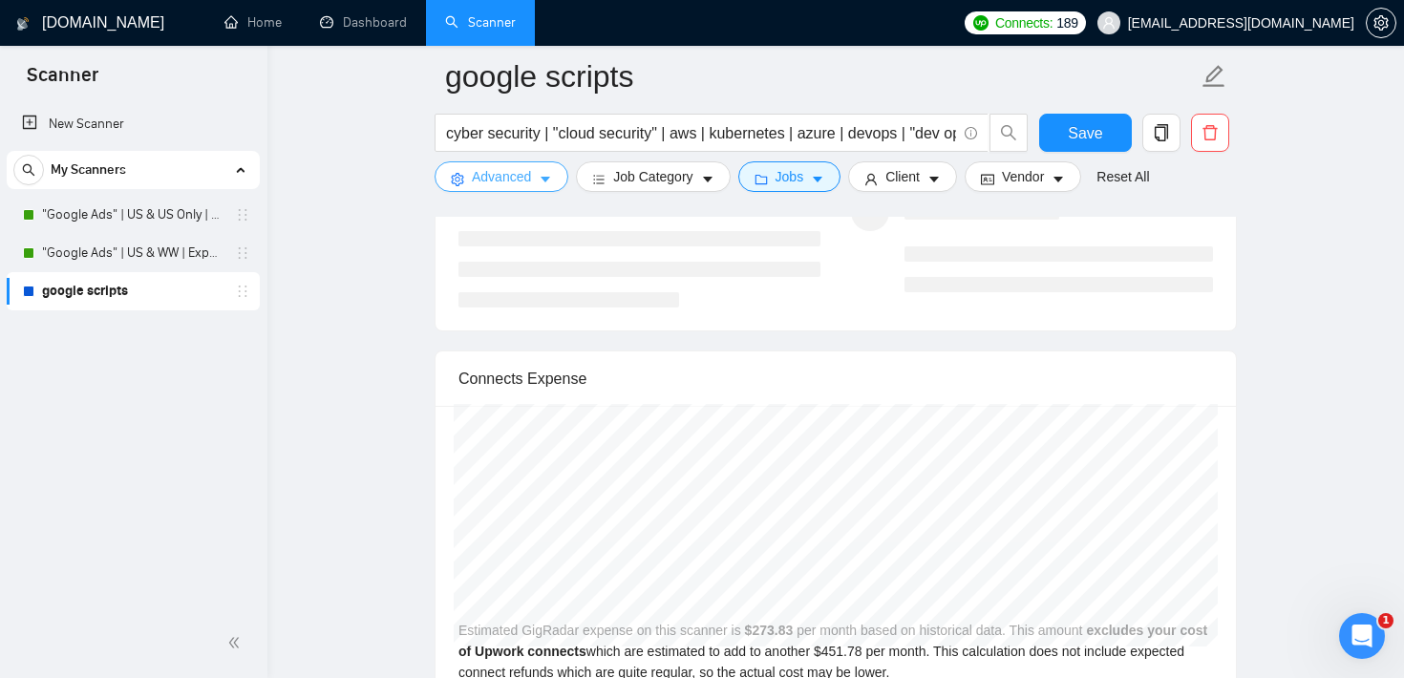
click at [495, 175] on span "Advanced" at bounding box center [501, 176] width 59 height 21
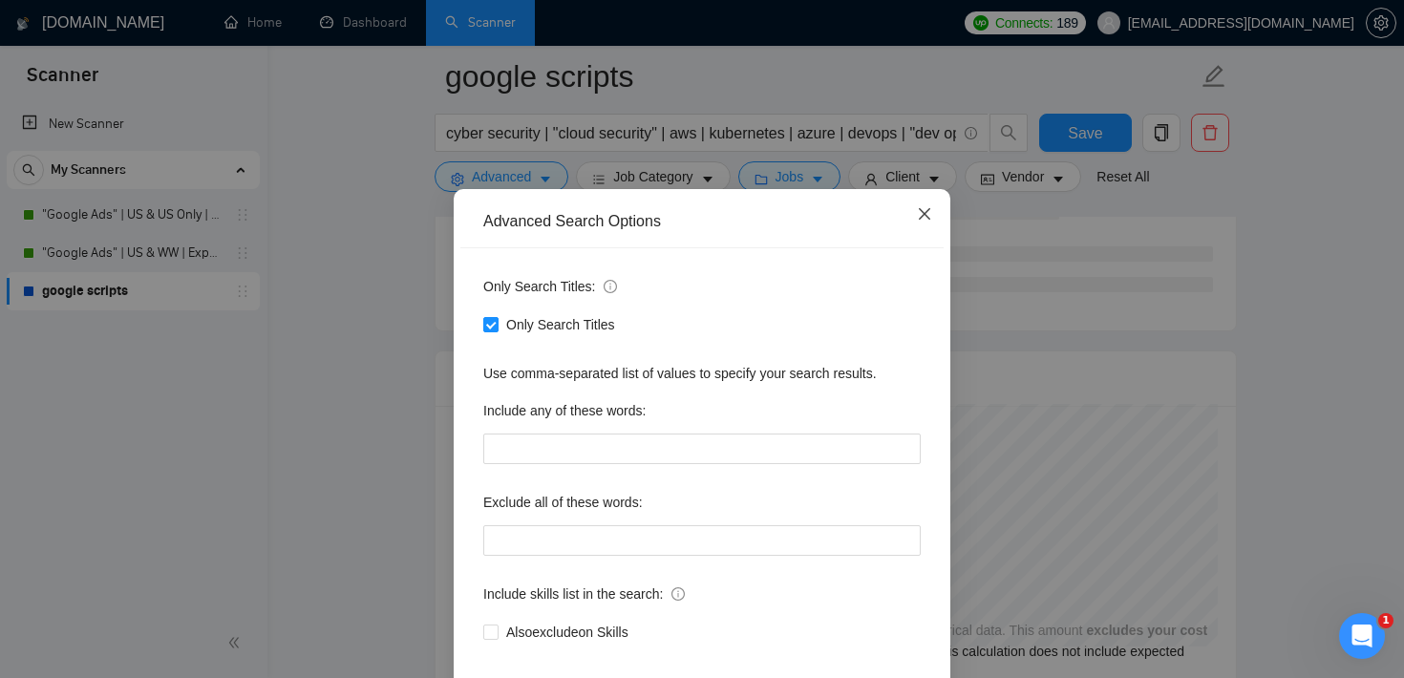
click at [926, 220] on icon "close" at bounding box center [924, 213] width 11 height 11
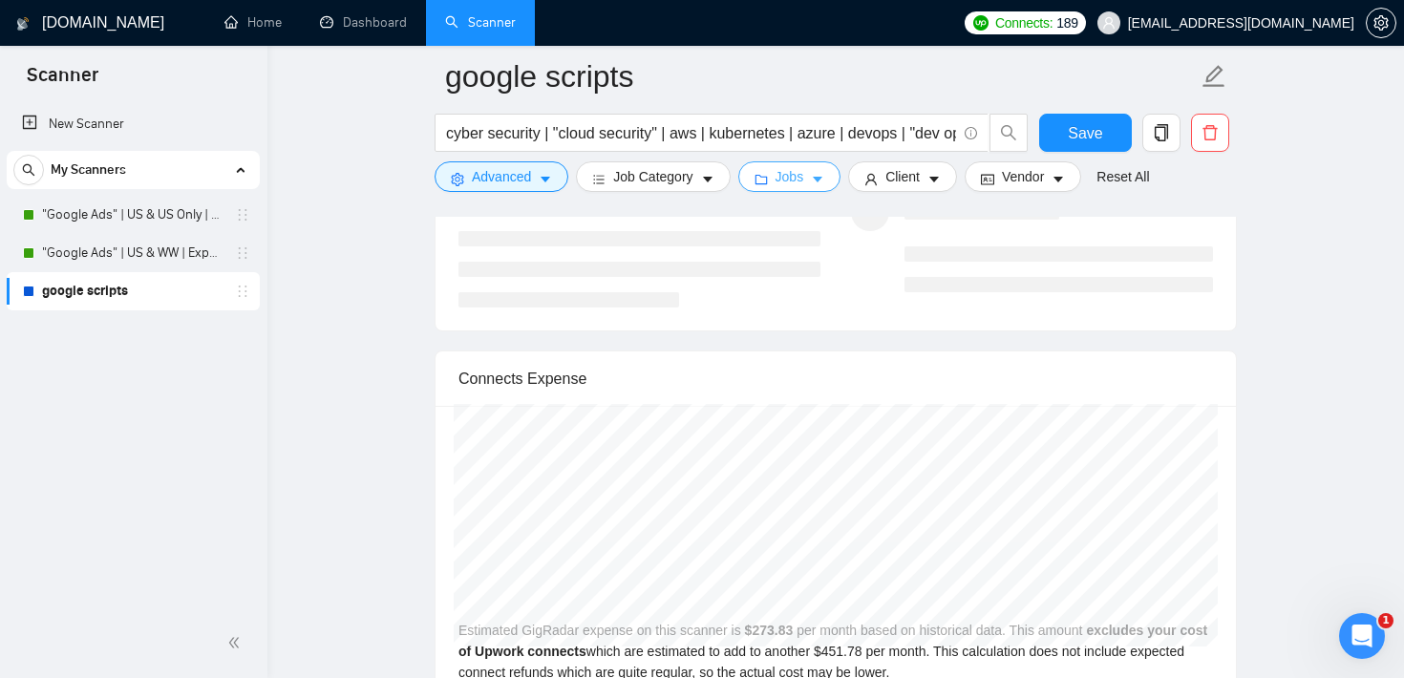
click at [784, 174] on span "Jobs" at bounding box center [790, 176] width 29 height 21
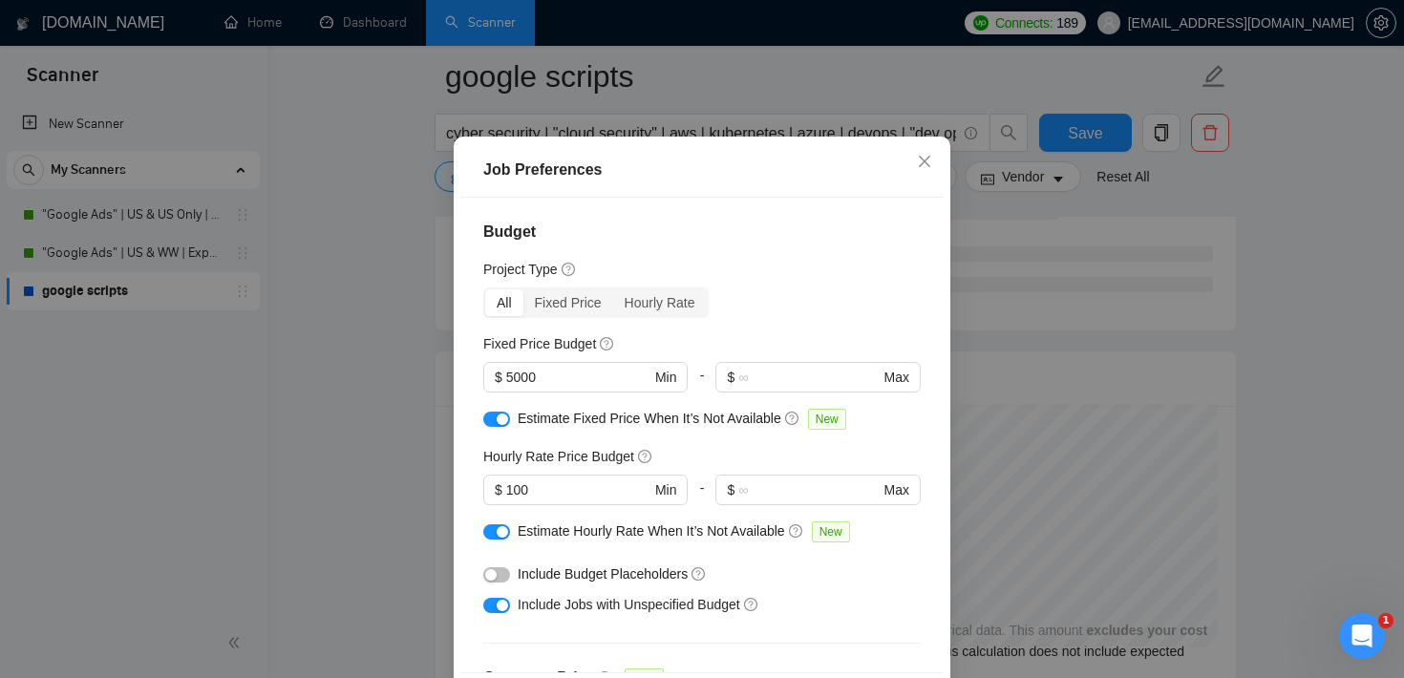
click at [1012, 323] on div "Job Preferences Budget Project Type All Fixed Price Hourly Rate Fixed Price Bud…" at bounding box center [702, 339] width 1404 height 678
